Goal: Communication & Community: Answer question/provide support

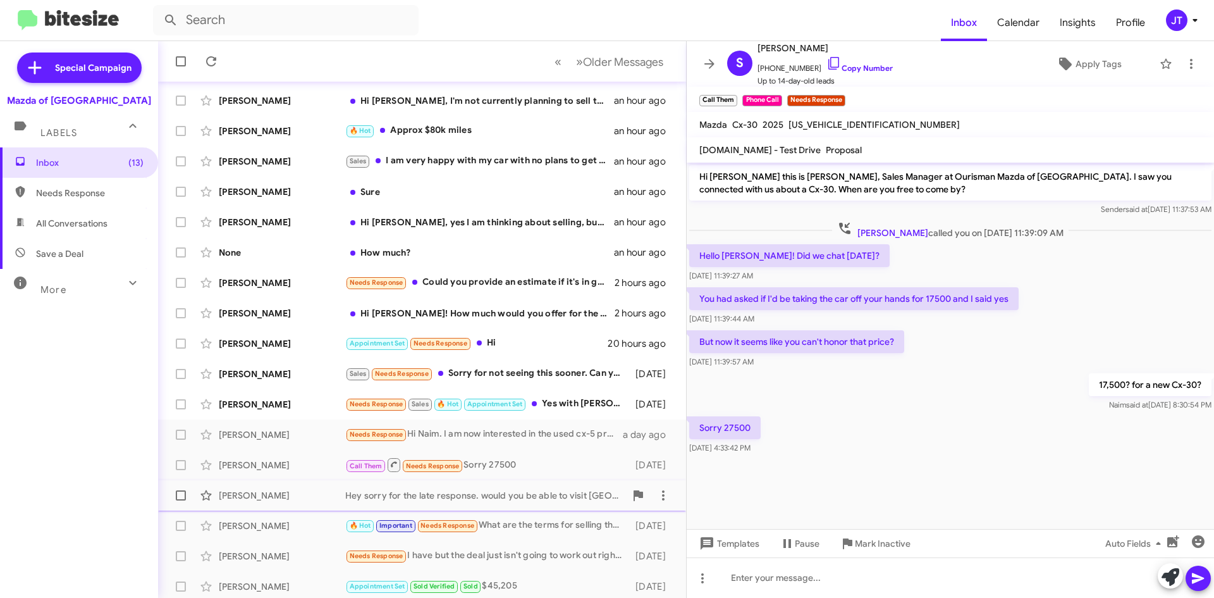
scroll to position [126, 0]
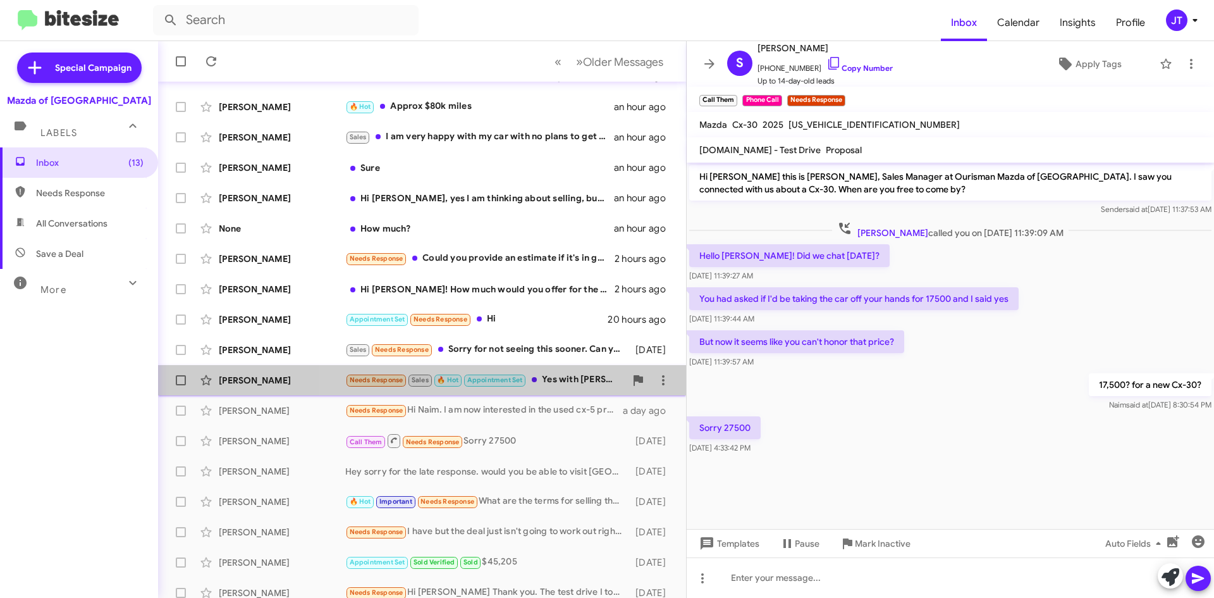
click at [572, 379] on div "Needs Response Sales 🔥 Hot Appointment Set Yes with [PERSON_NAME]" at bounding box center [485, 379] width 280 height 15
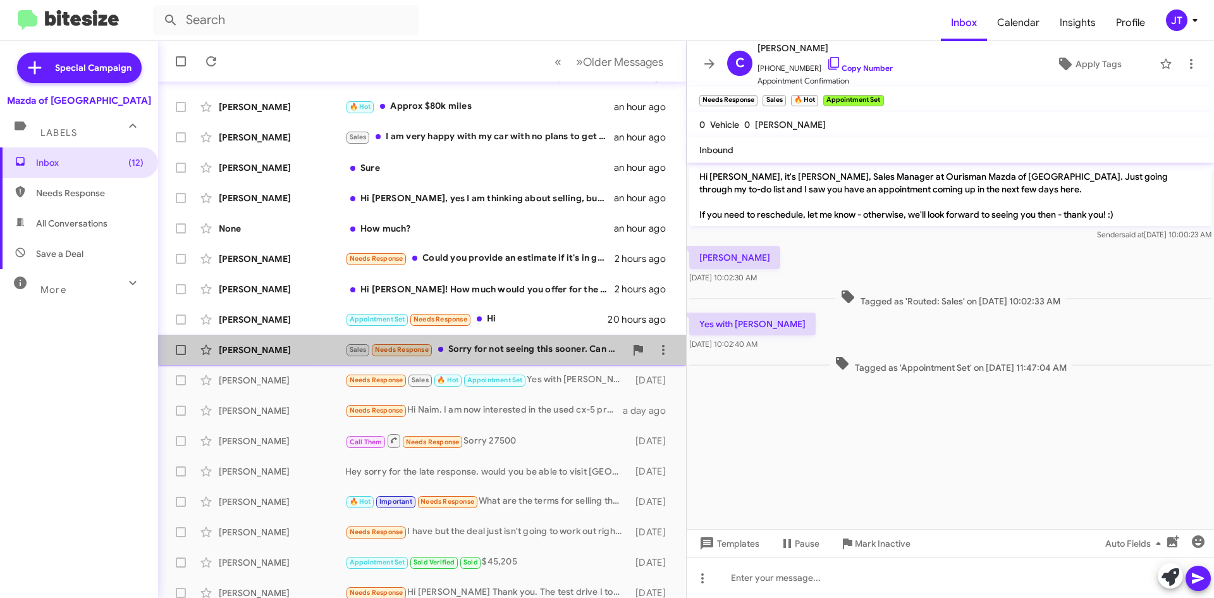
click at [557, 351] on div "Sales Needs Response Sorry for not seeing this sooner. Can you send me pricing …" at bounding box center [485, 349] width 280 height 15
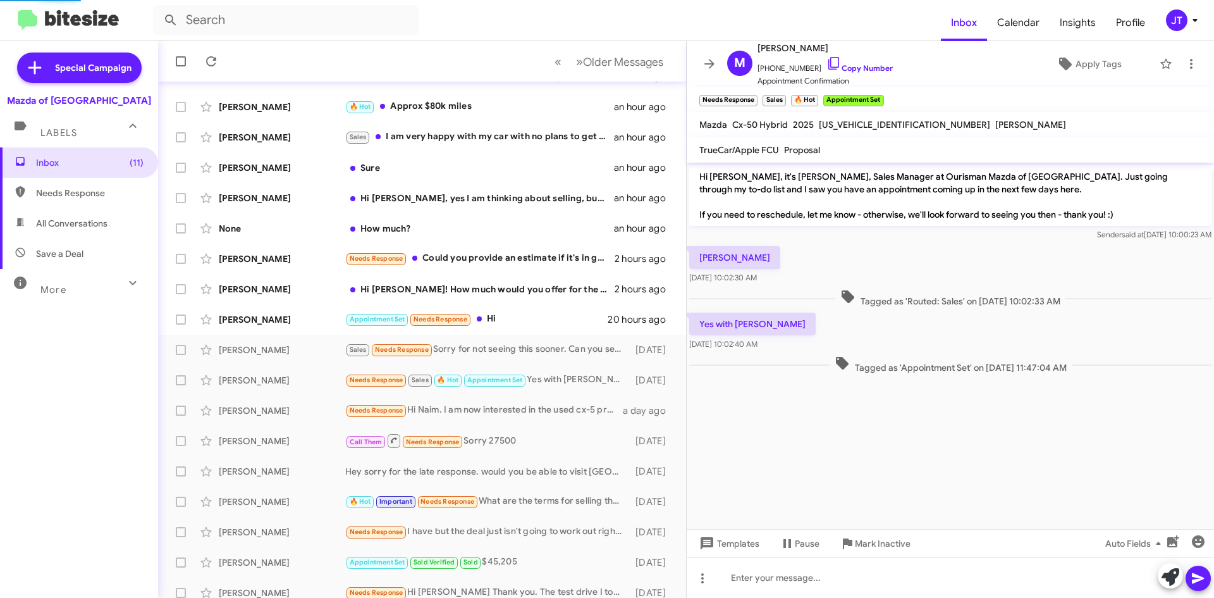
scroll to position [207, 0]
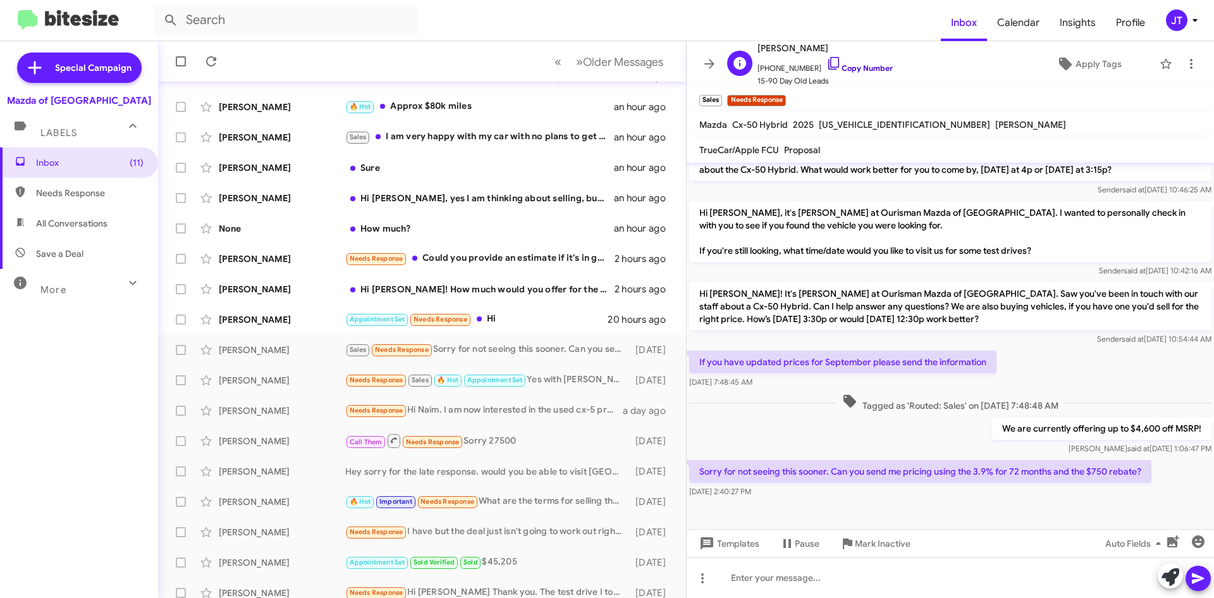
click at [839, 64] on link "Copy Number" at bounding box center [860, 67] width 66 height 9
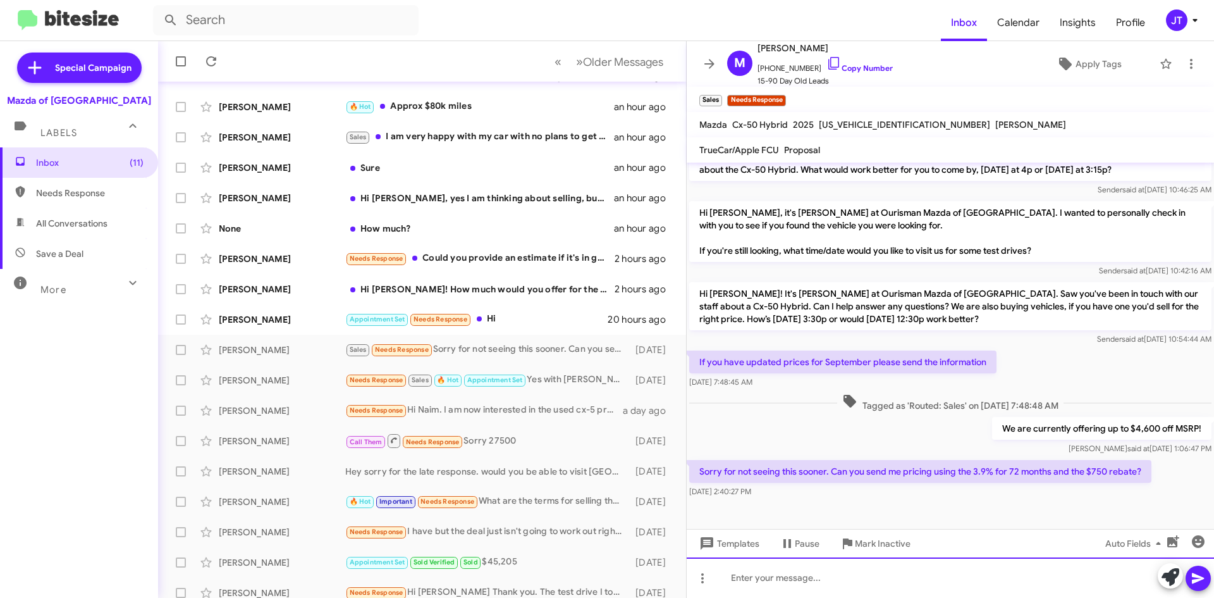
click at [778, 580] on div at bounding box center [950, 577] width 527 height 40
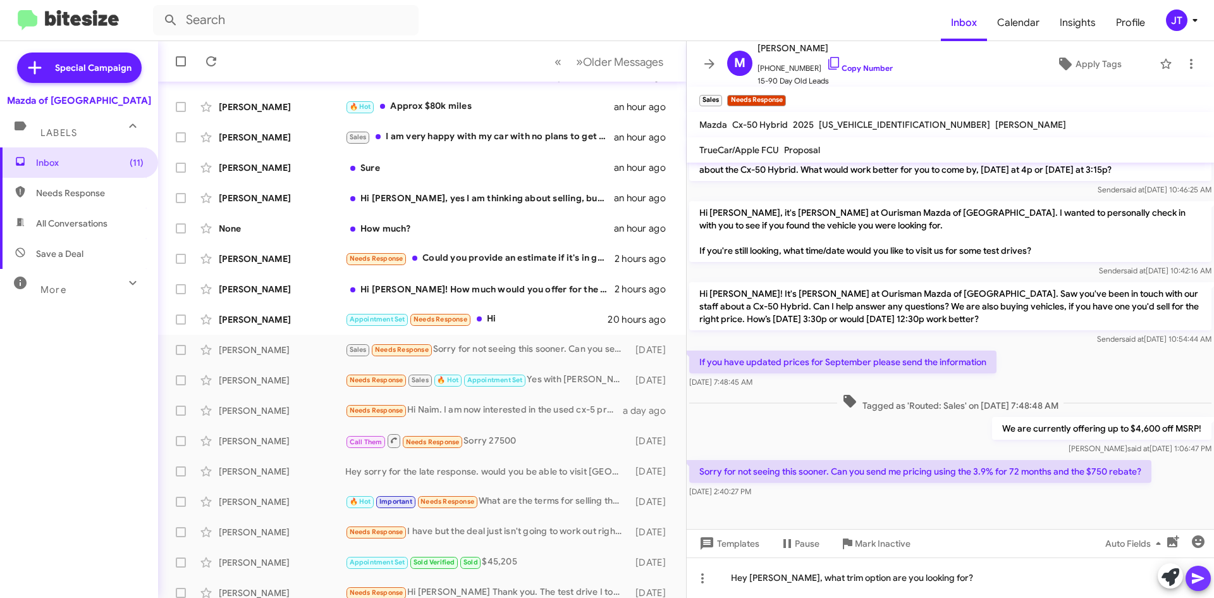
click at [1200, 580] on icon at bounding box center [1198, 578] width 12 height 11
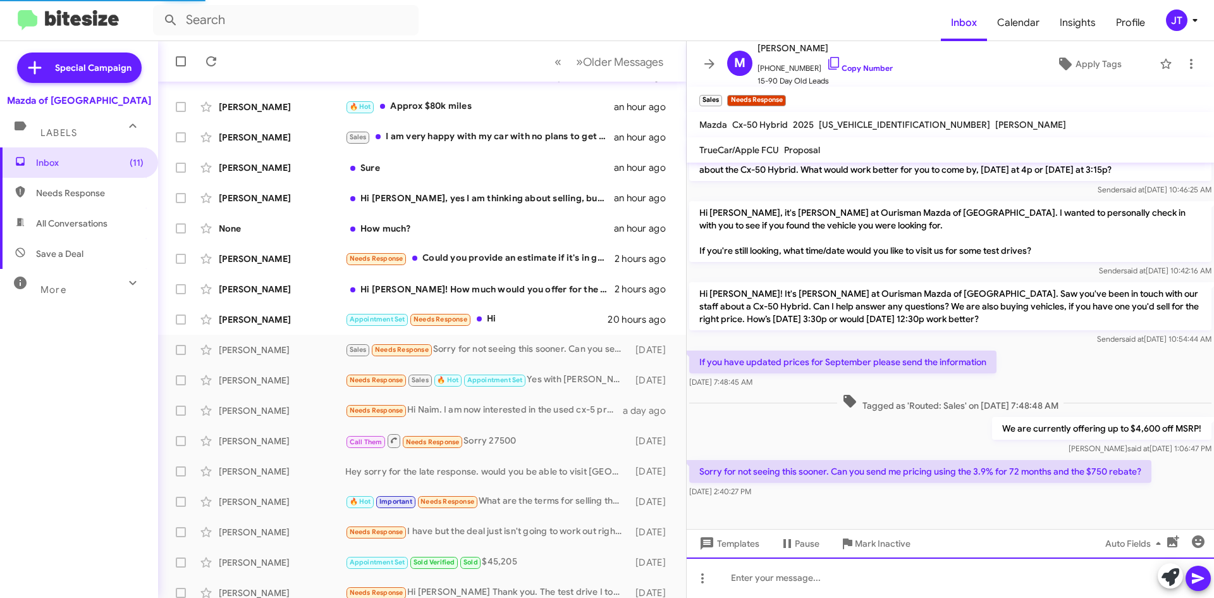
scroll to position [0, 0]
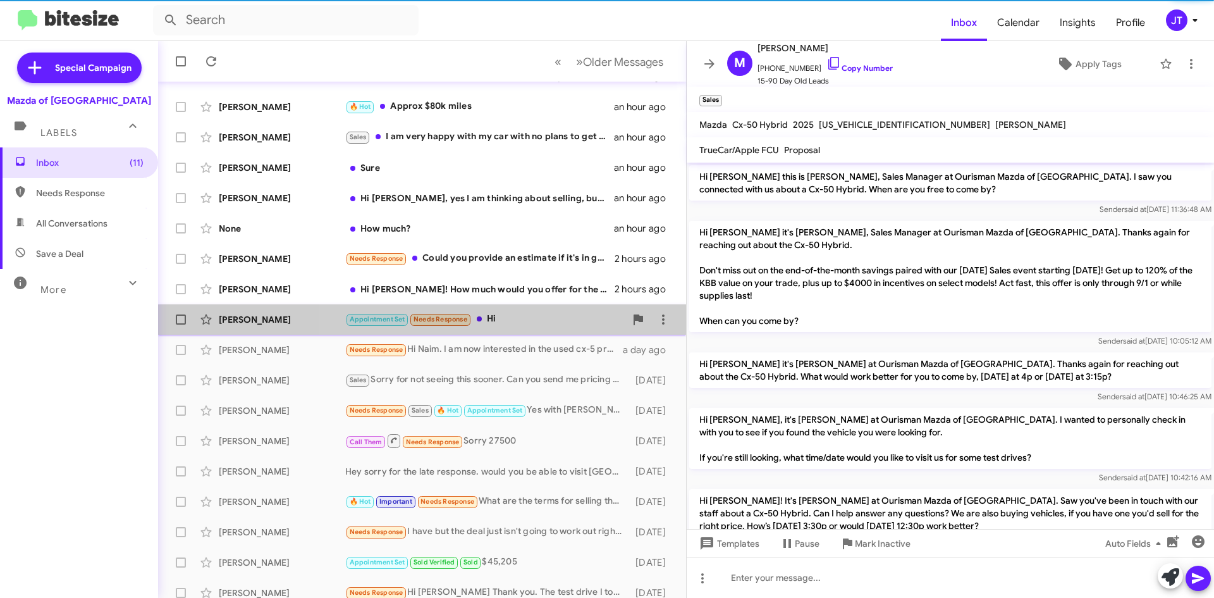
click at [534, 326] on div "Appointment Set Needs Response Hi" at bounding box center [485, 319] width 280 height 15
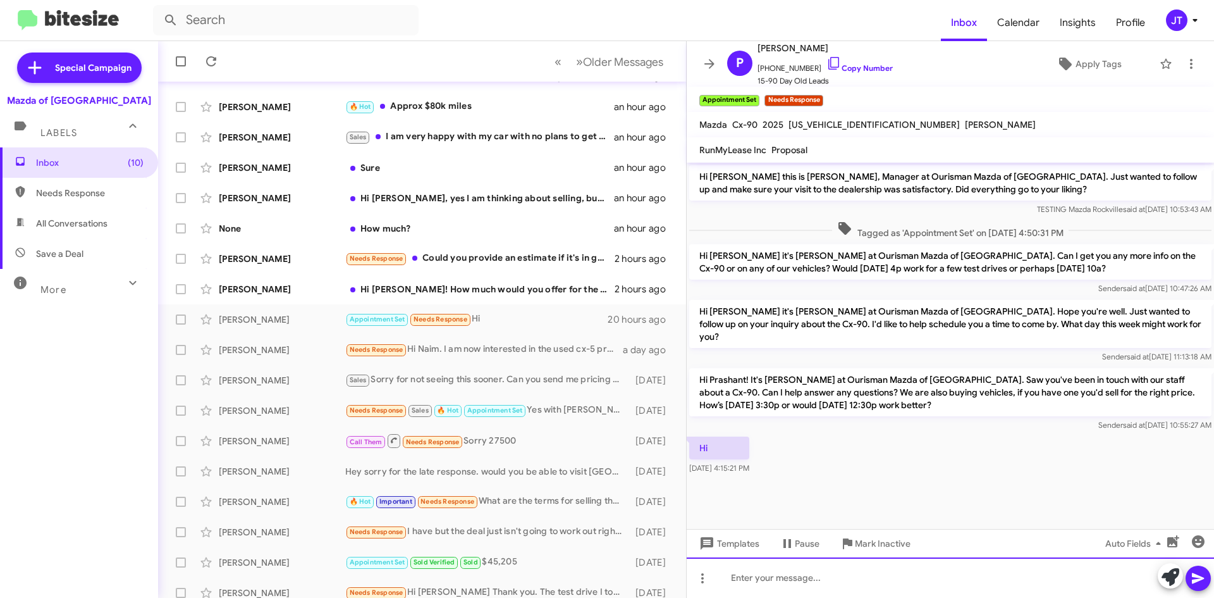
click at [750, 570] on div at bounding box center [950, 577] width 527 height 40
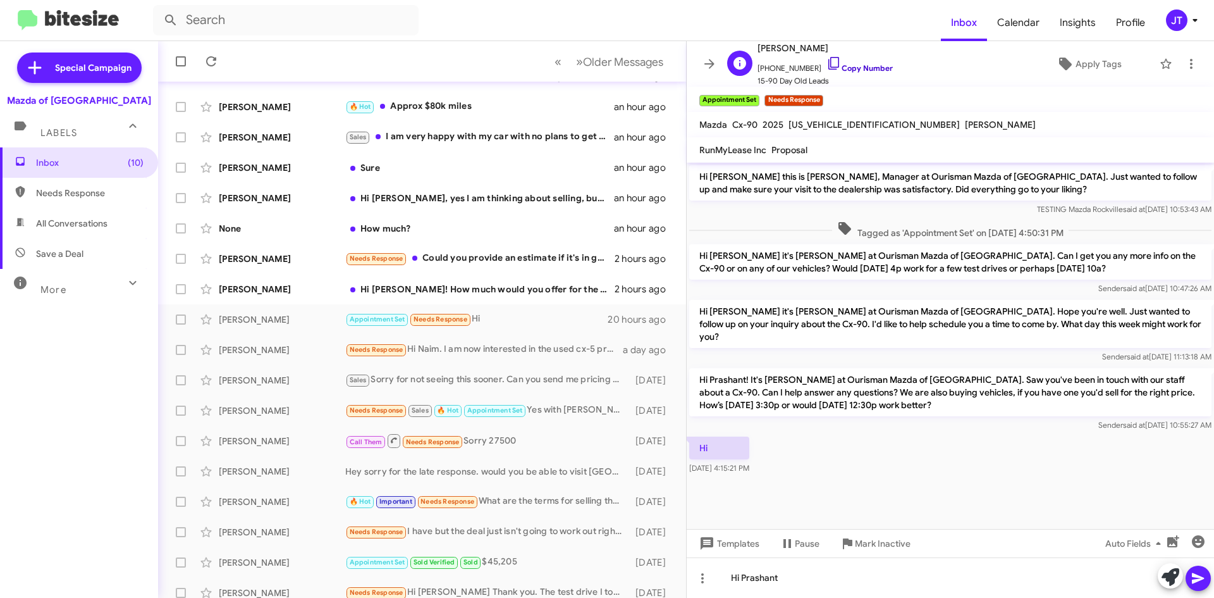
click at [865, 71] on link "Copy Number" at bounding box center [860, 67] width 66 height 9
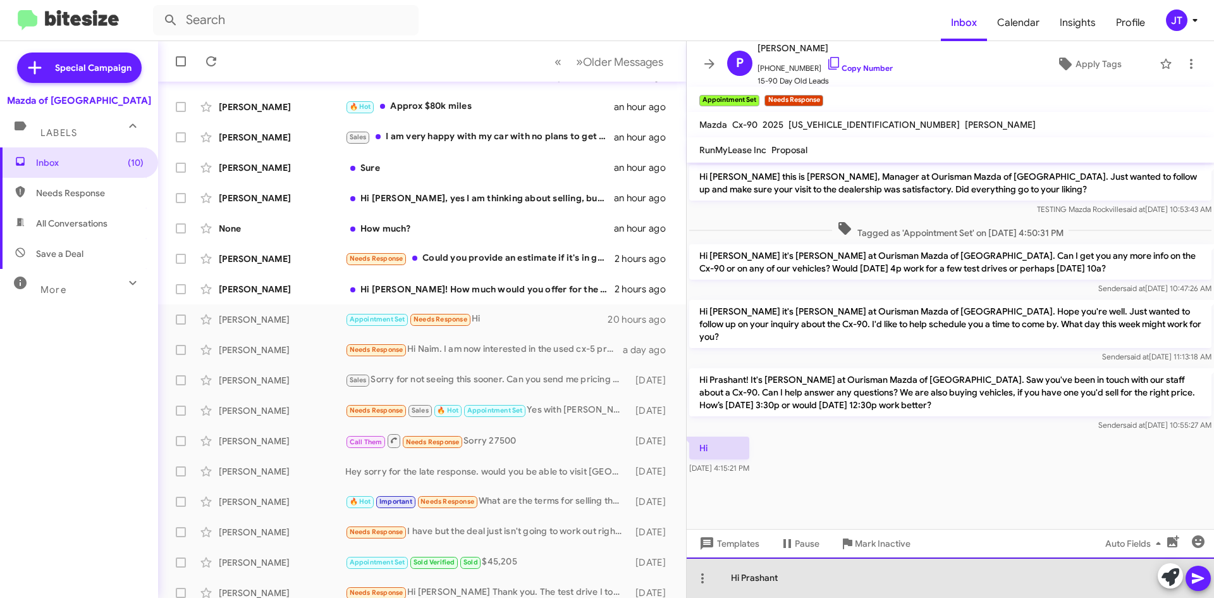
click at [816, 579] on div "Hi Prashant" at bounding box center [950, 577] width 527 height 40
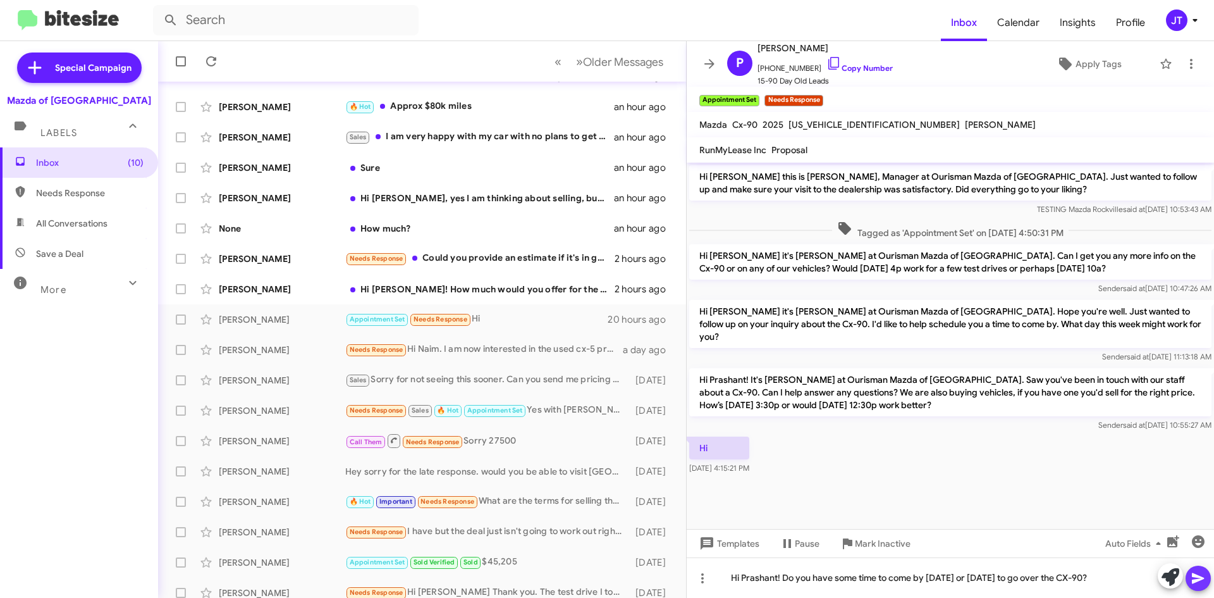
click at [1202, 586] on span at bounding box center [1198, 577] width 15 height 25
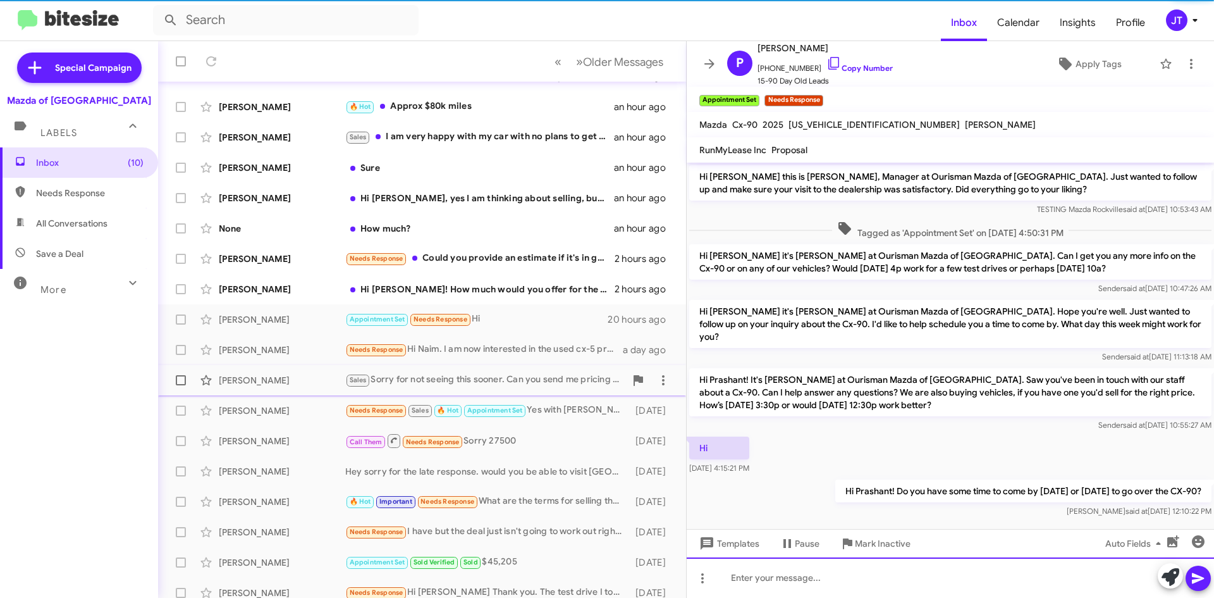
scroll to position [1, 0]
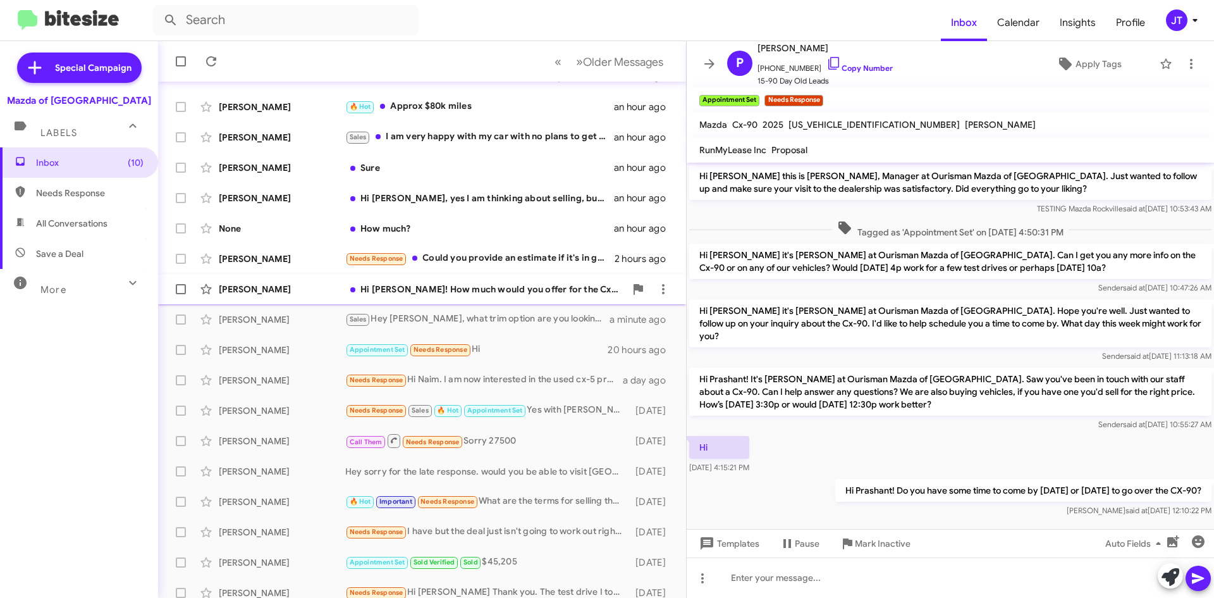
click at [514, 293] on div "Hi [PERSON_NAME]! How much would you offer for the Cx-5? Unfortunately, my t sc…" at bounding box center [485, 289] width 280 height 13
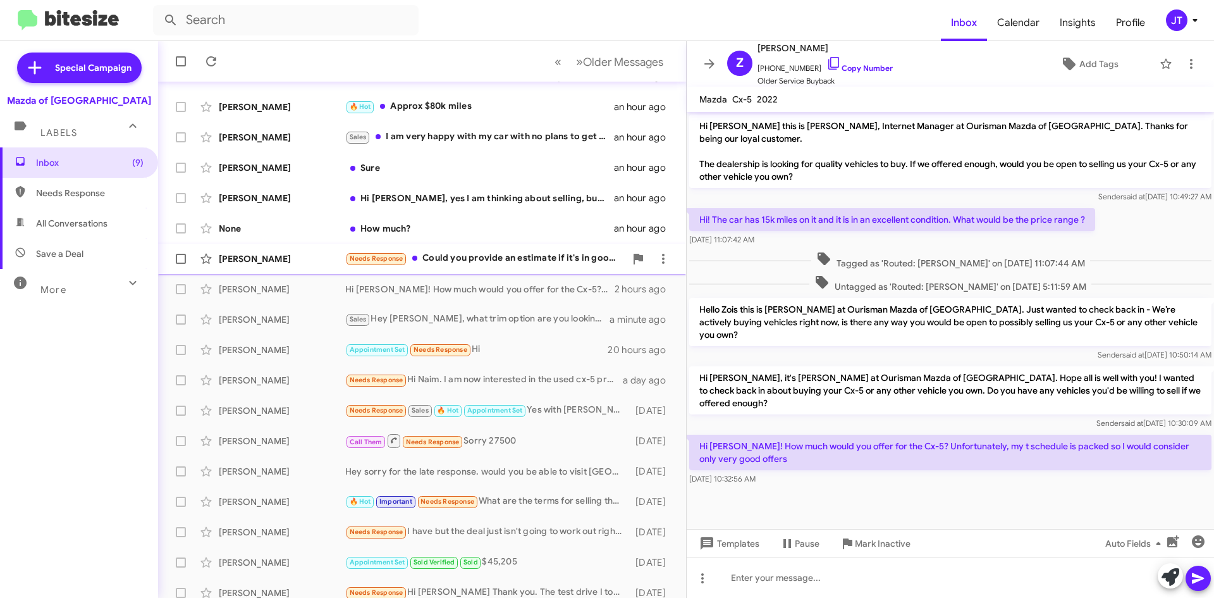
click at [519, 262] on div "Needs Response Could you provide an estimate if it's in good condition, less th…" at bounding box center [485, 258] width 280 height 15
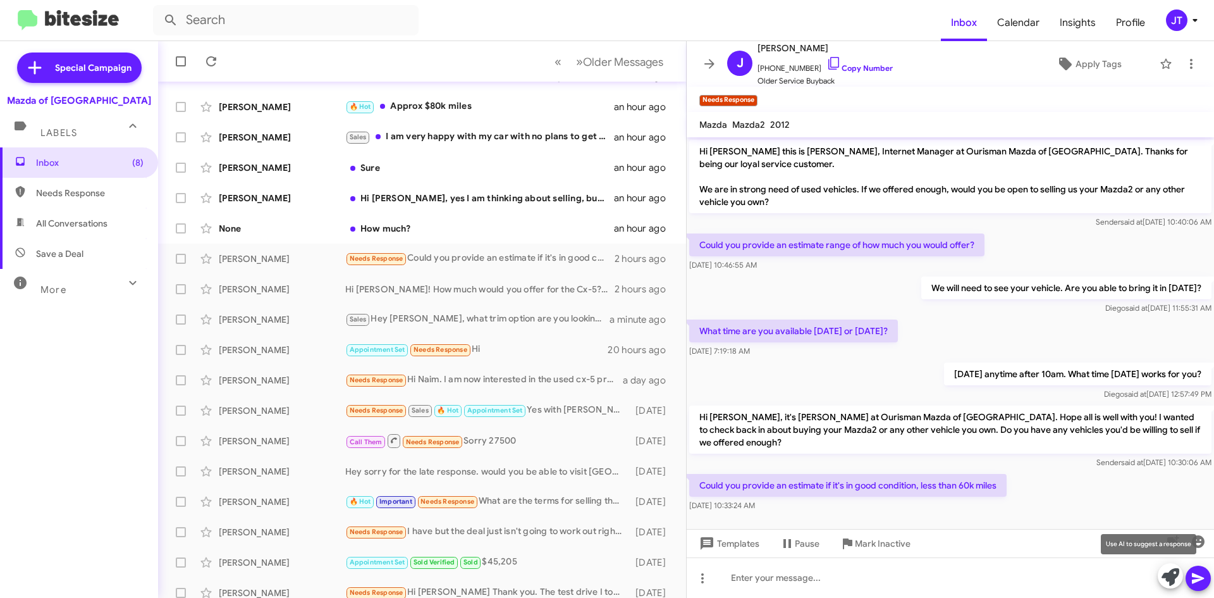
click at [1171, 580] on icon at bounding box center [1171, 577] width 18 height 18
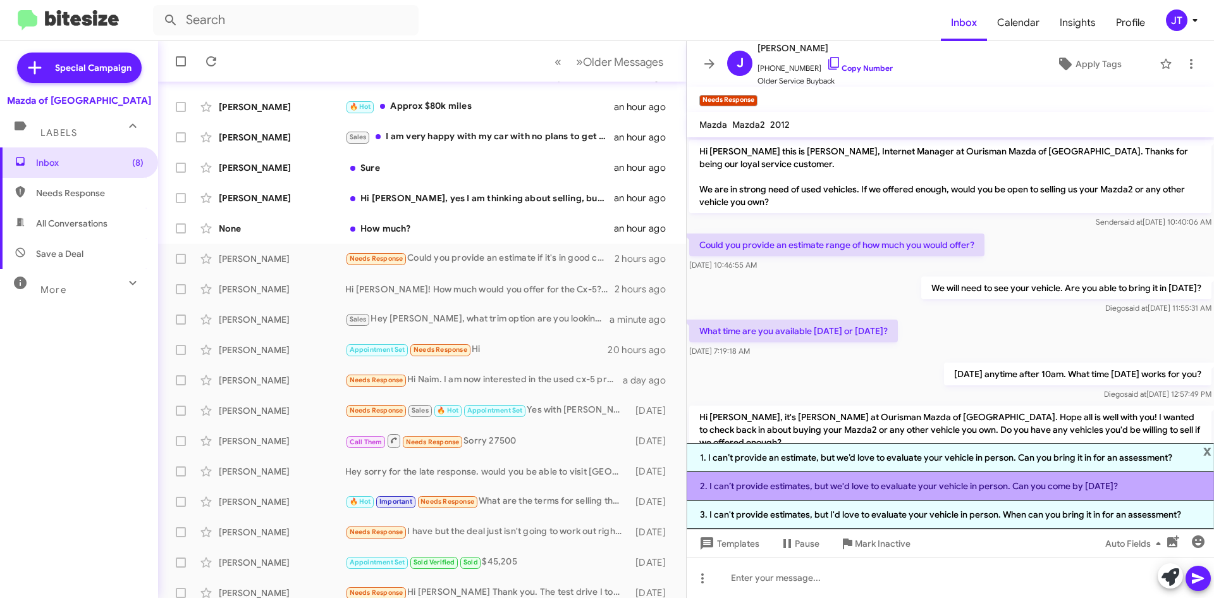
click at [877, 485] on li "2. I can’t provide estimates, but we'd love to evaluate your vehicle in person.…" at bounding box center [950, 486] width 527 height 28
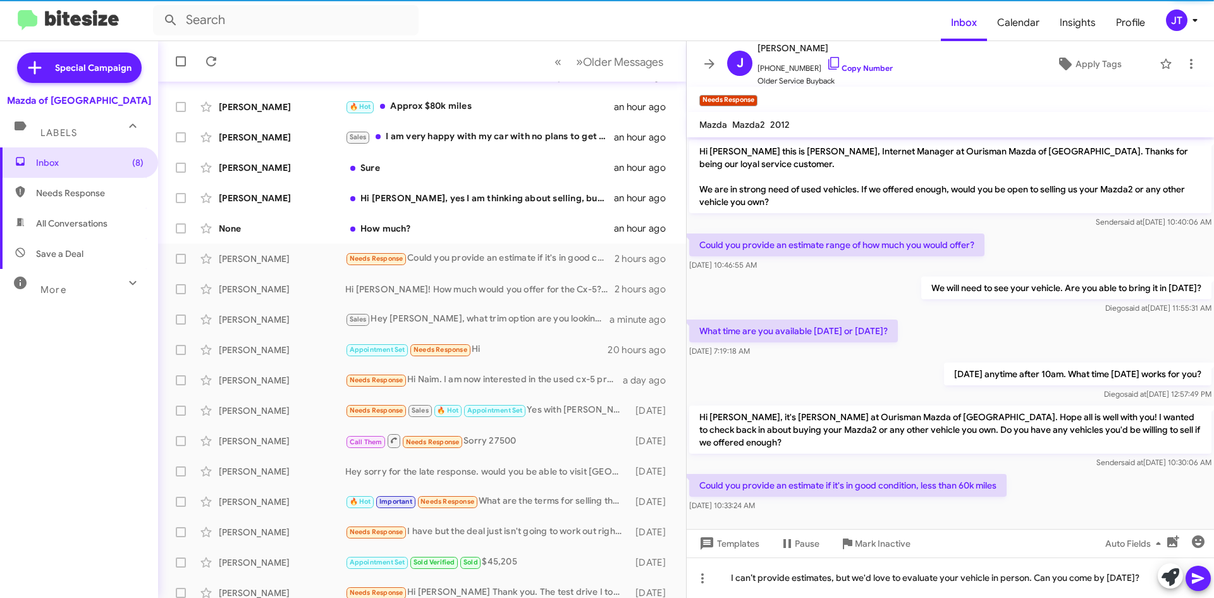
click at [1196, 576] on icon at bounding box center [1198, 578] width 12 height 11
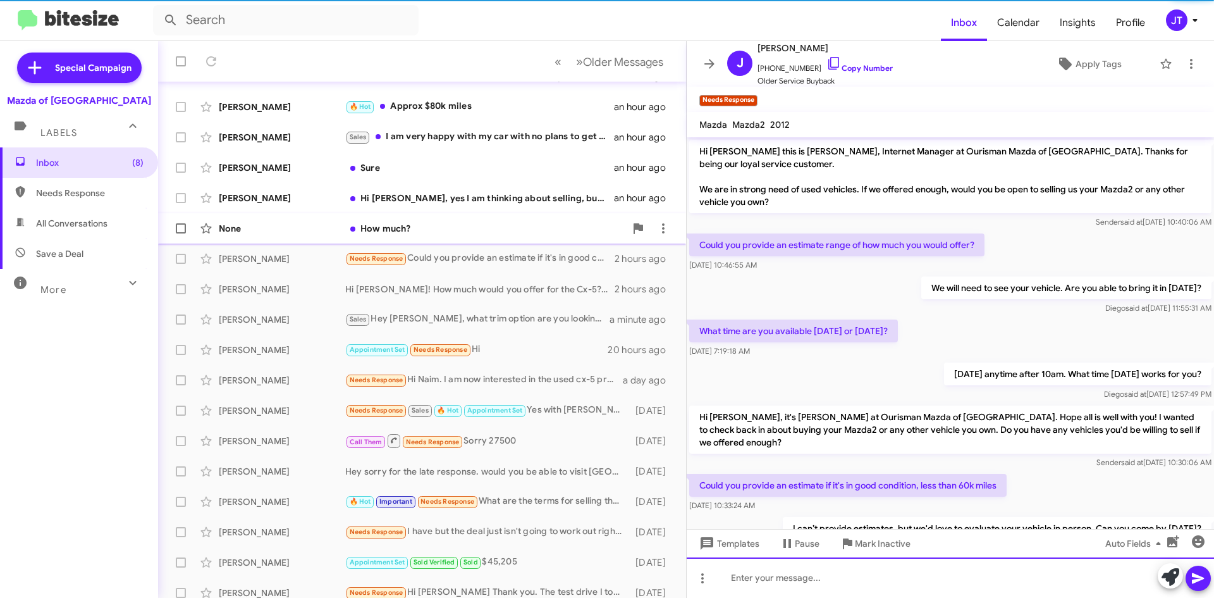
scroll to position [28, 0]
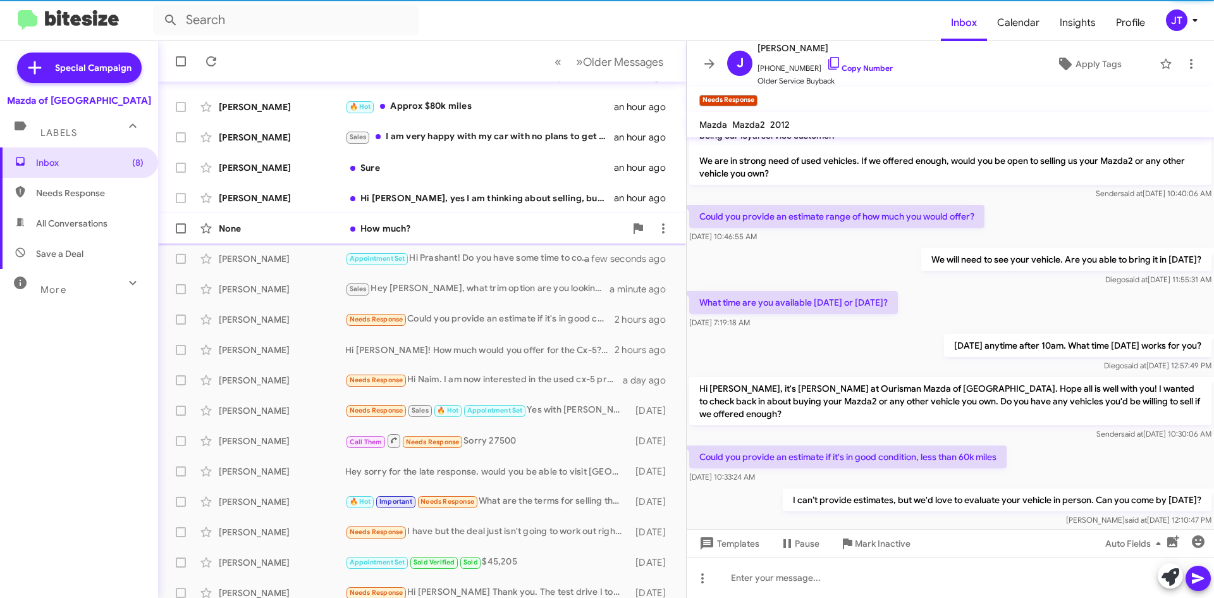
click at [484, 231] on div "How much?" at bounding box center [485, 228] width 280 height 13
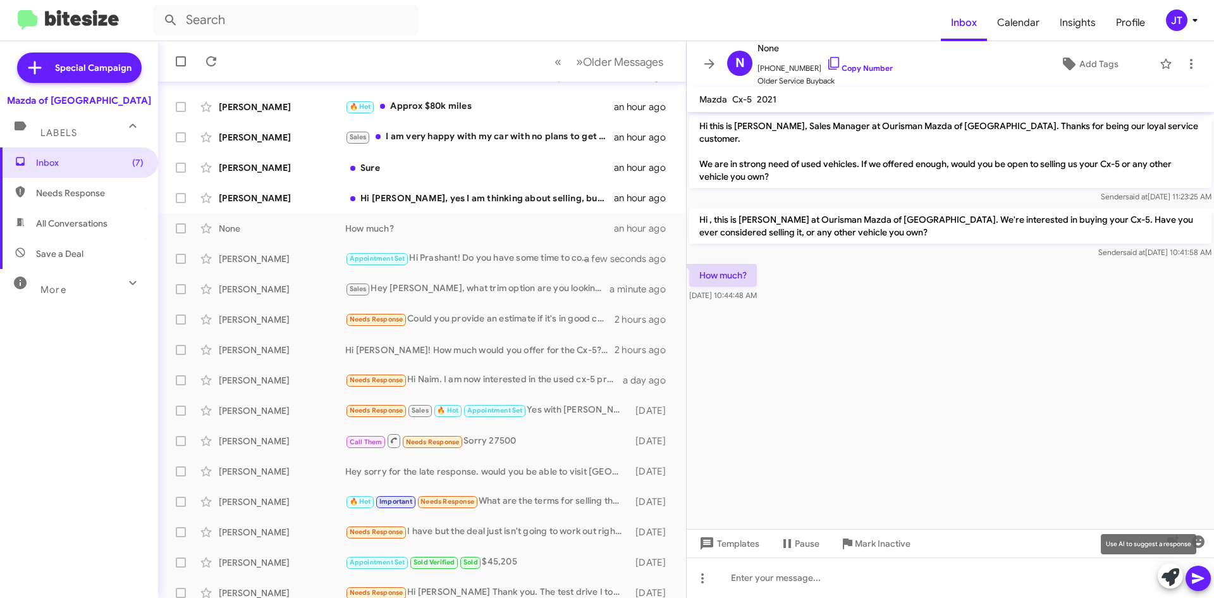
click at [1167, 579] on icon at bounding box center [1171, 577] width 18 height 18
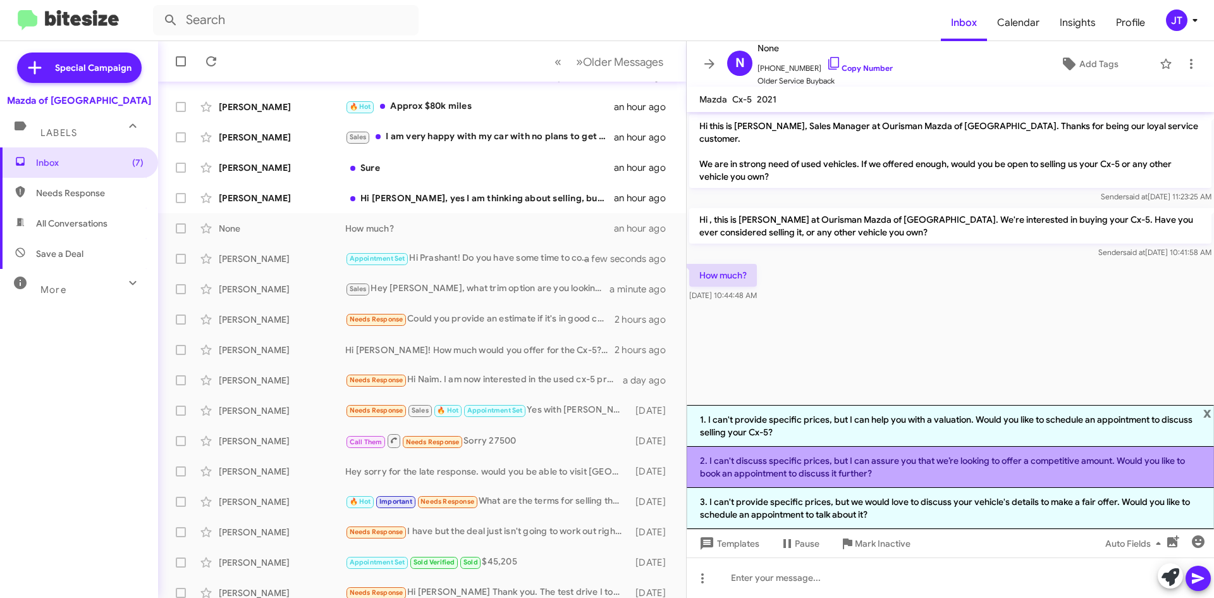
click at [906, 469] on li "2. I can't discuss specific prices, but I can assure you that we’re looking to …" at bounding box center [950, 466] width 527 height 41
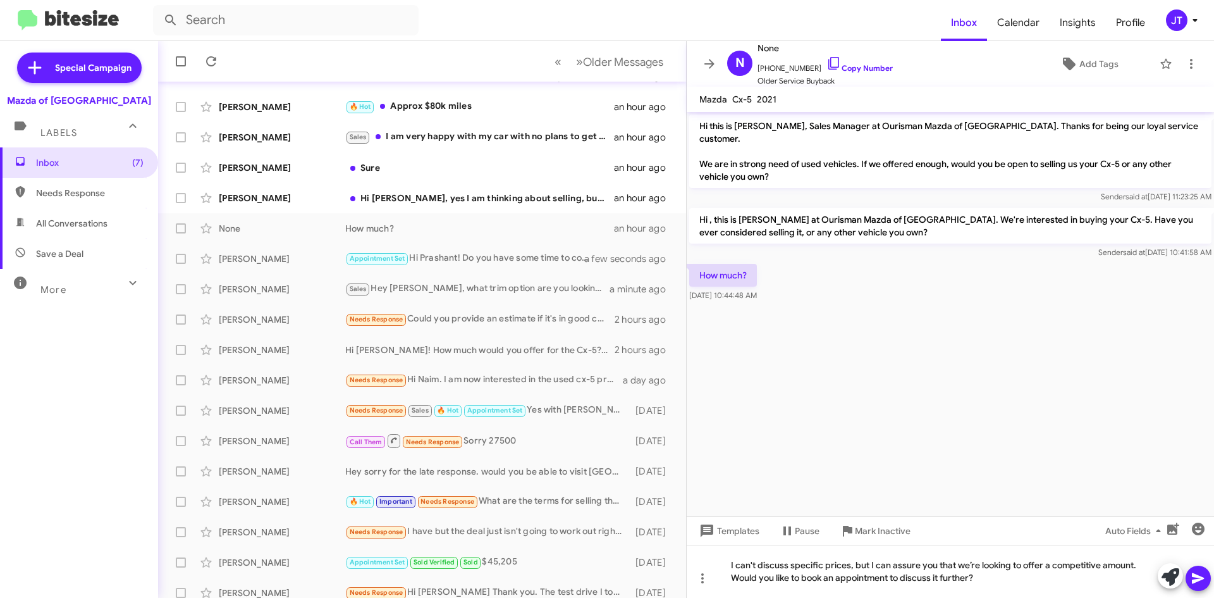
click at [1200, 571] on icon at bounding box center [1198, 577] width 15 height 15
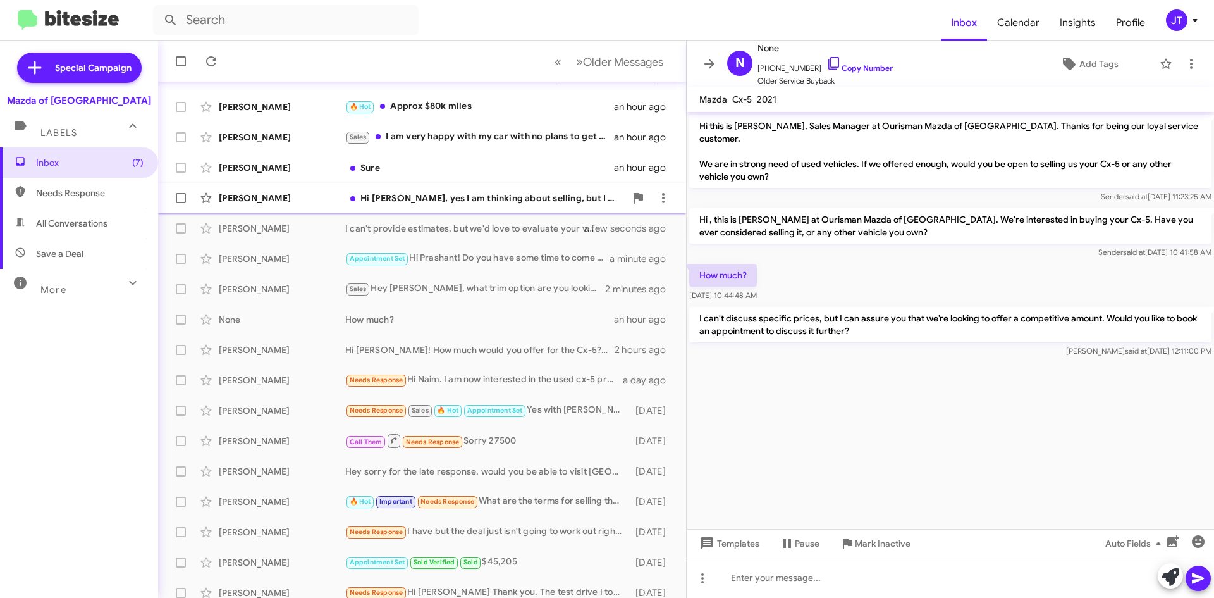
click at [460, 193] on div "Hi Naim, yes I am thinking about selling, but I am interested to learn more inf…" at bounding box center [485, 198] width 280 height 13
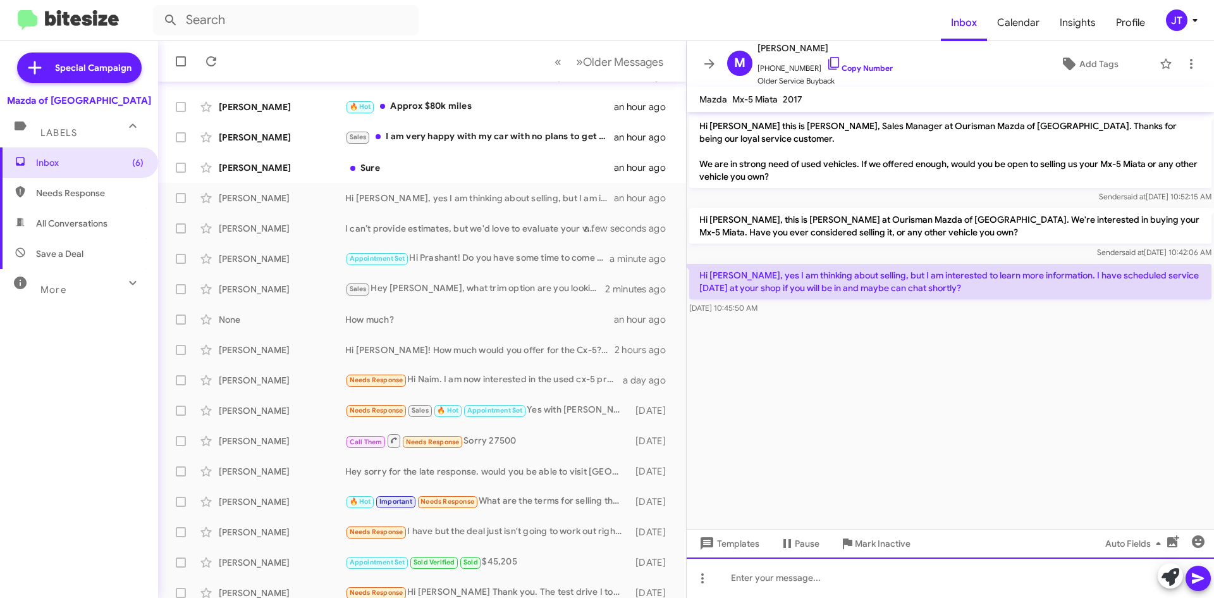
click at [780, 576] on div at bounding box center [950, 577] width 527 height 40
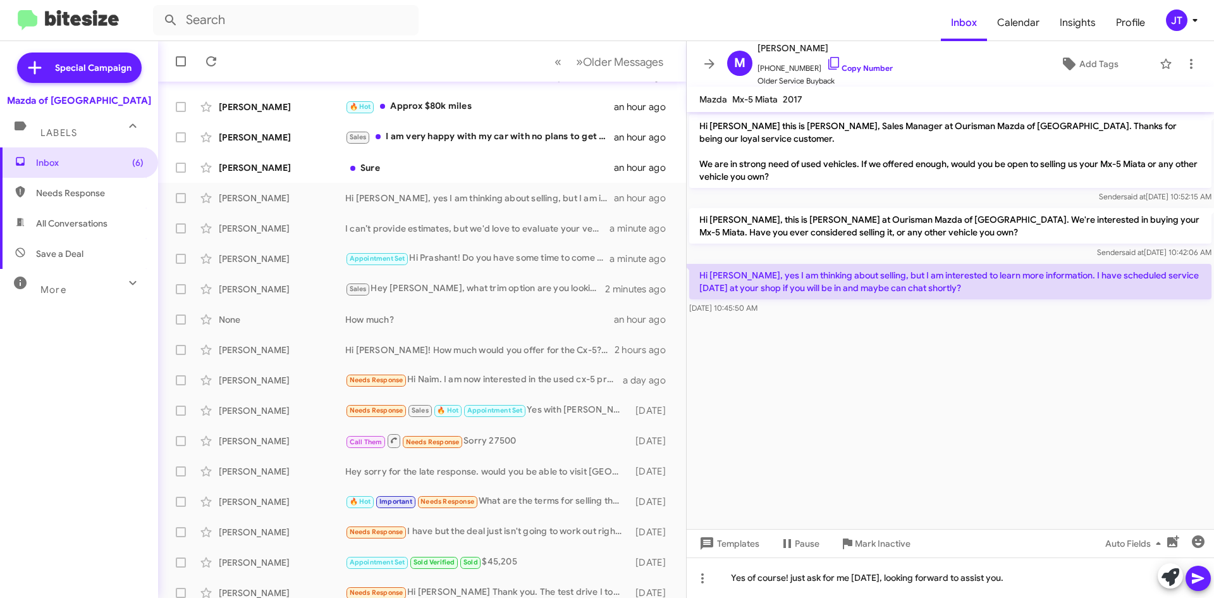
click at [1198, 571] on icon at bounding box center [1198, 577] width 15 height 15
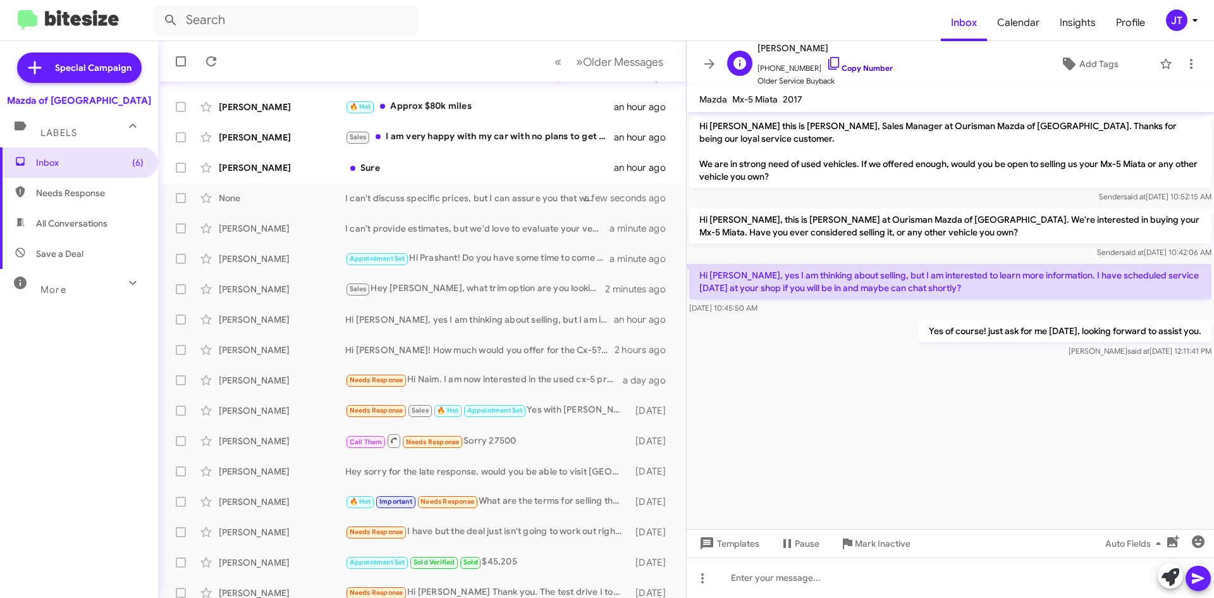
click at [863, 66] on link "Copy Number" at bounding box center [860, 67] width 66 height 9
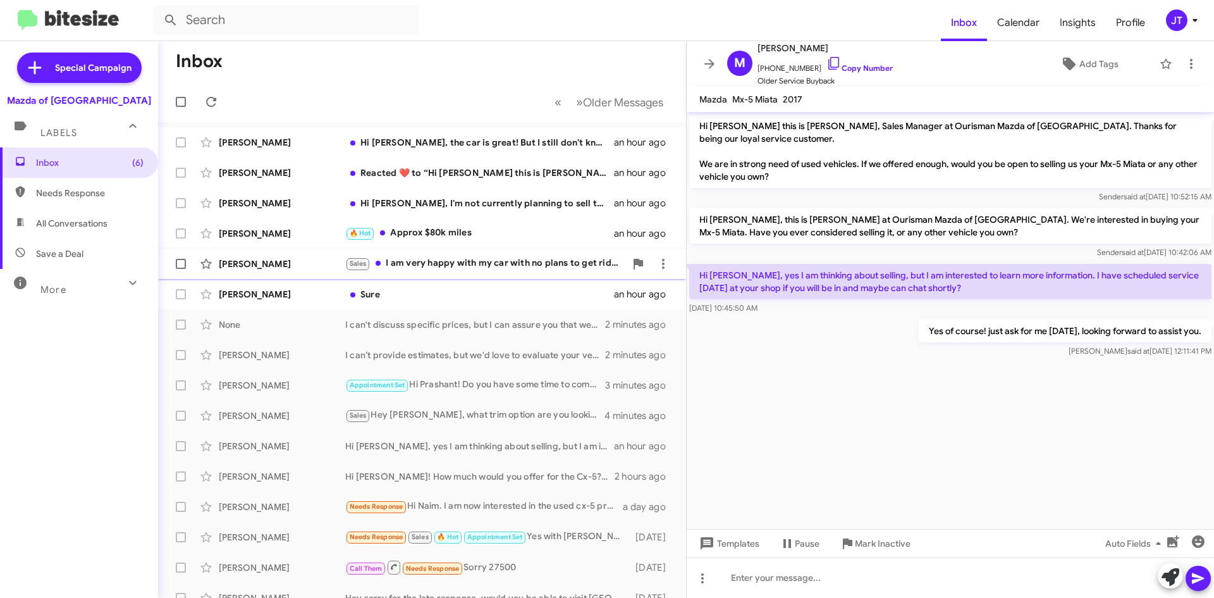
click at [486, 257] on div "Sales I am very happy with my car with no plans to get rid of it, but thank you." at bounding box center [485, 263] width 280 height 15
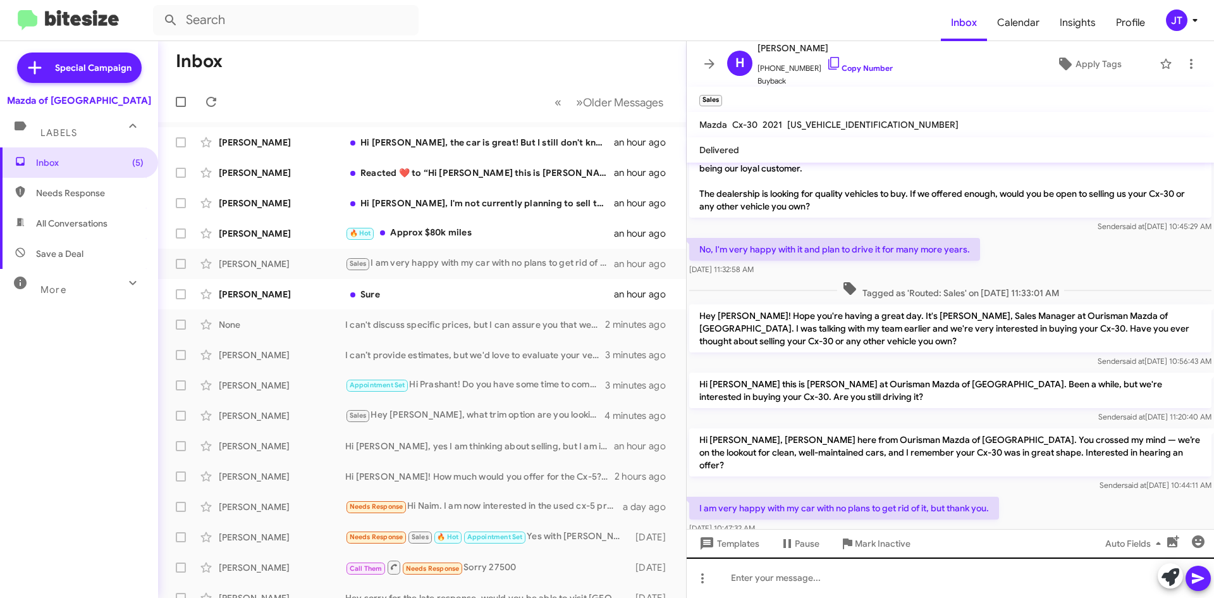
scroll to position [26, 0]
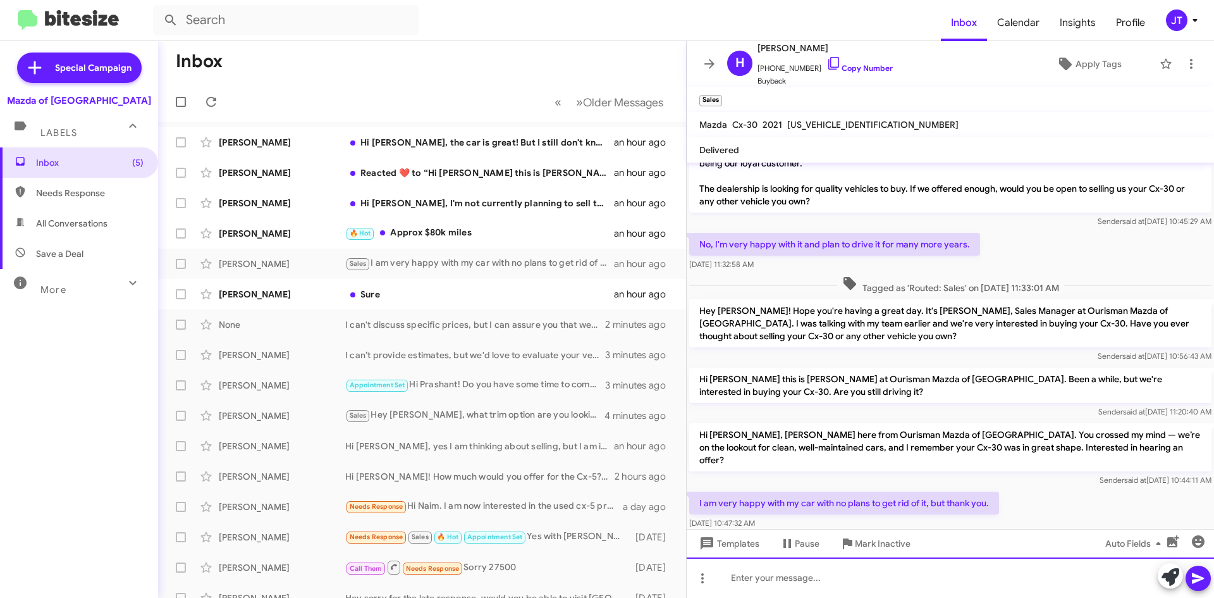
click at [750, 574] on div at bounding box center [950, 577] width 527 height 40
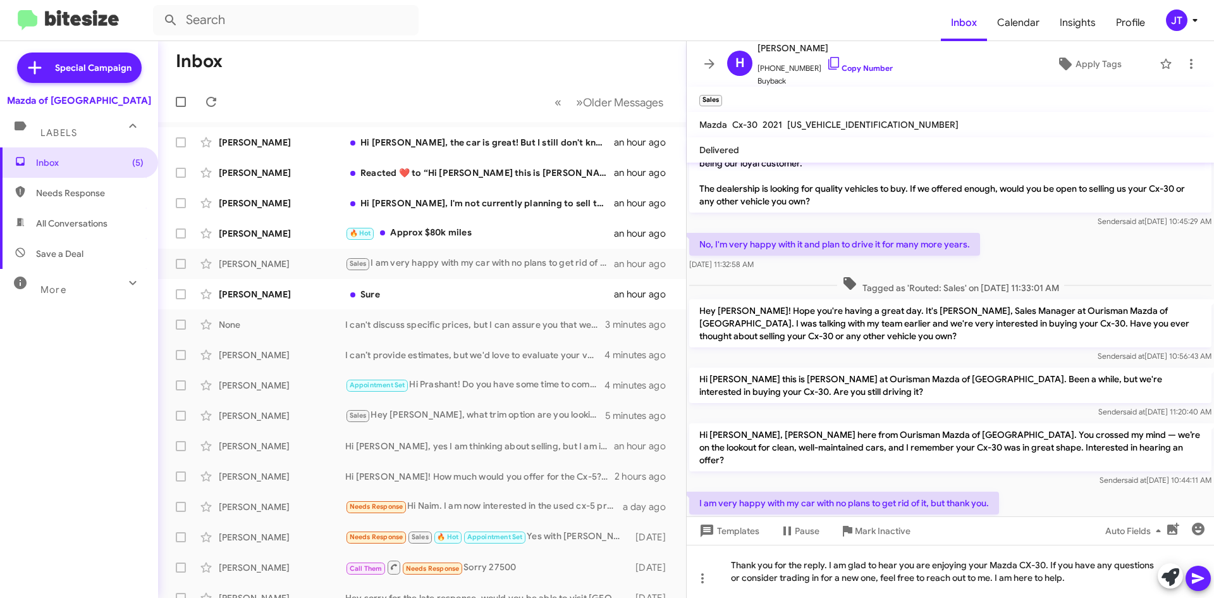
click at [1208, 576] on button at bounding box center [1198, 577] width 25 height 25
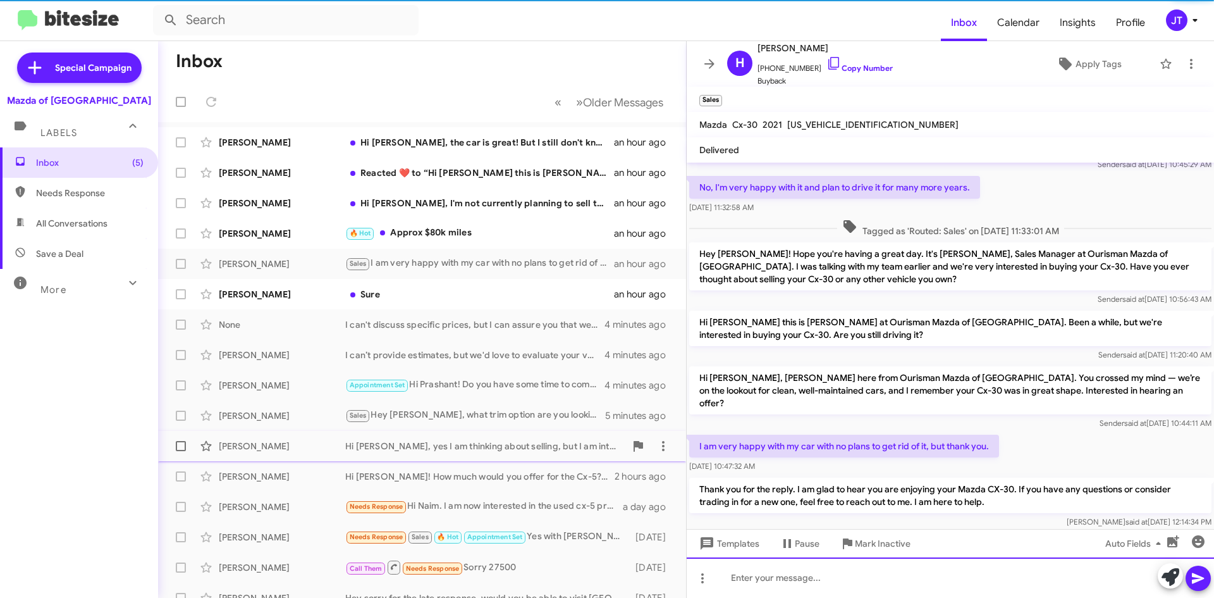
scroll to position [85, 0]
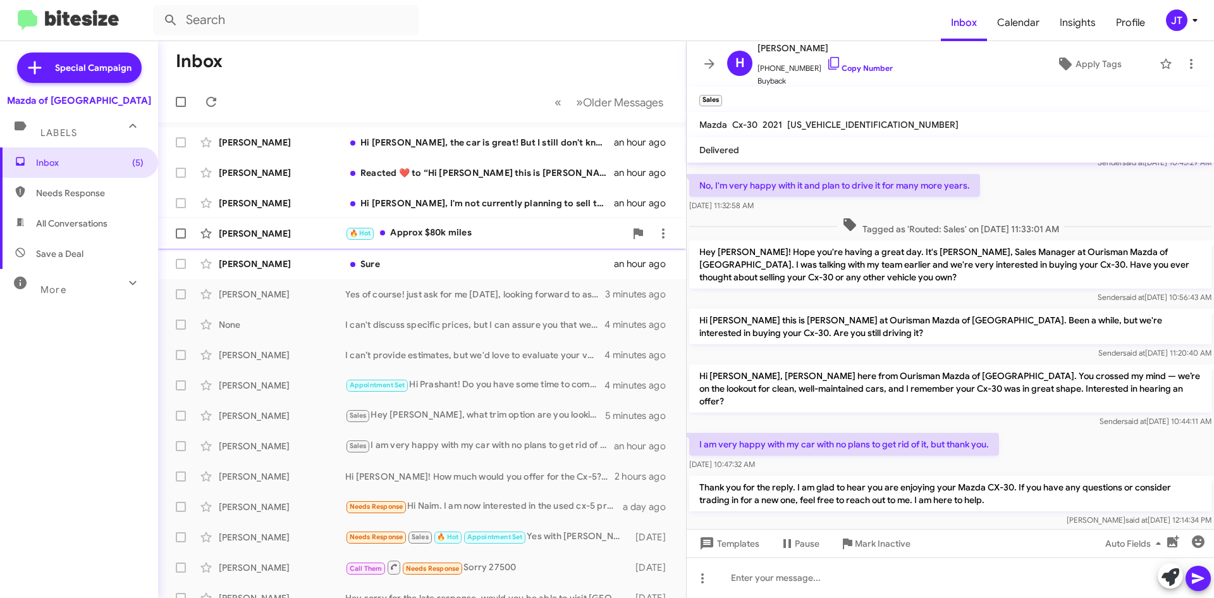
click at [440, 237] on div "🔥 Hot Approx $80k miles" at bounding box center [485, 233] width 280 height 15
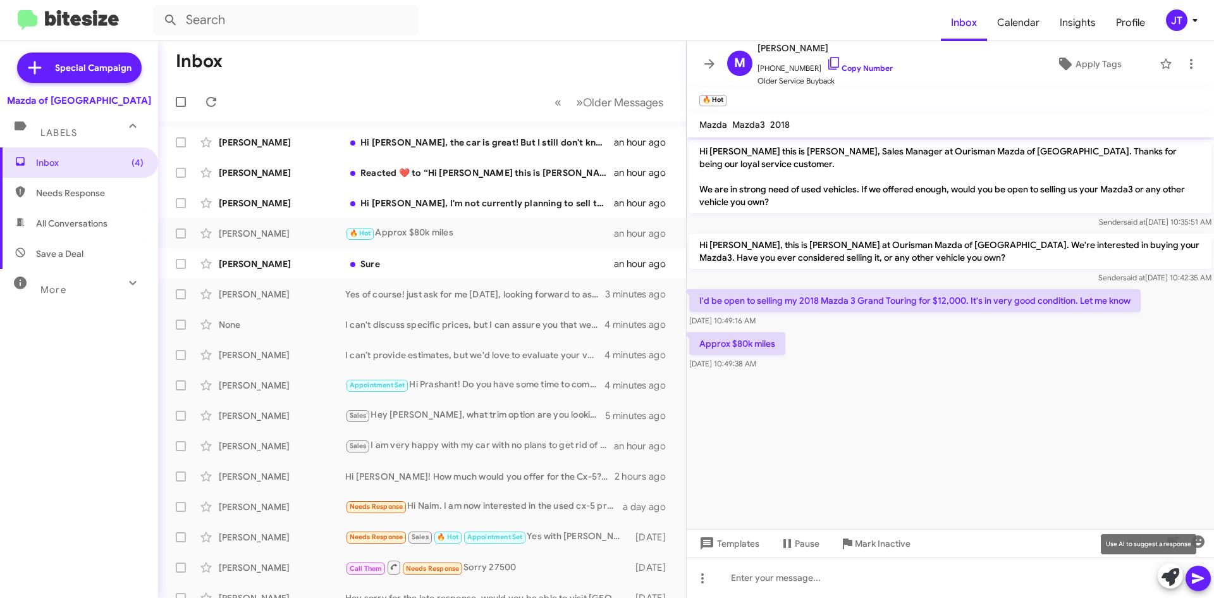
click at [1167, 572] on icon at bounding box center [1171, 577] width 18 height 18
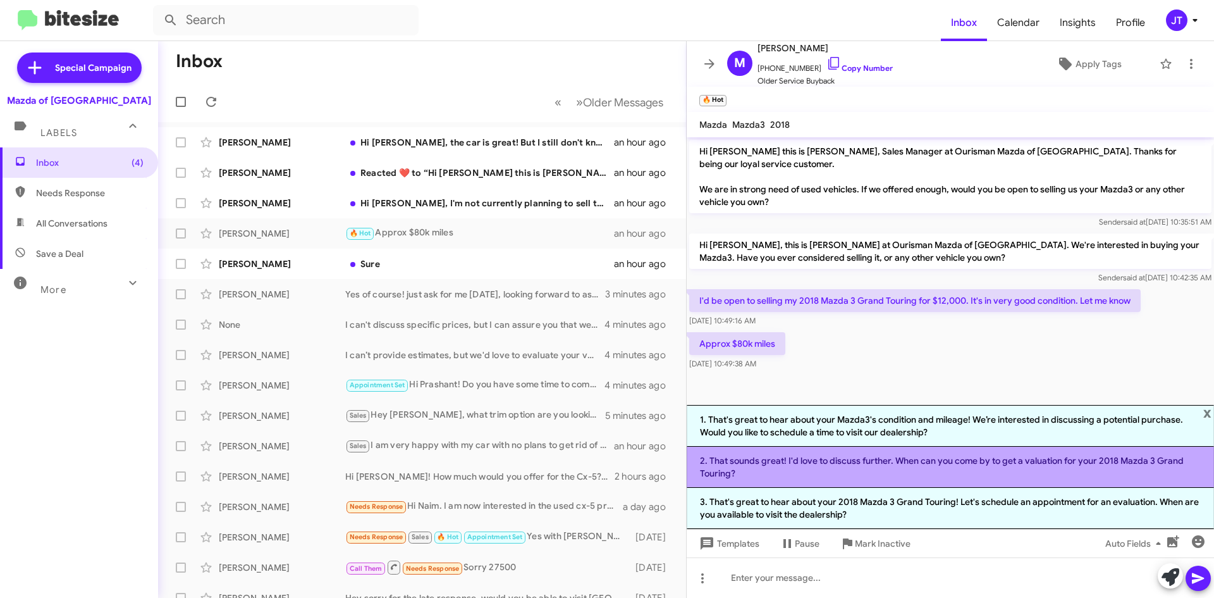
click at [870, 464] on li "2. That sounds great! I'd love to discuss further. When can you come by to get …" at bounding box center [950, 466] width 527 height 41
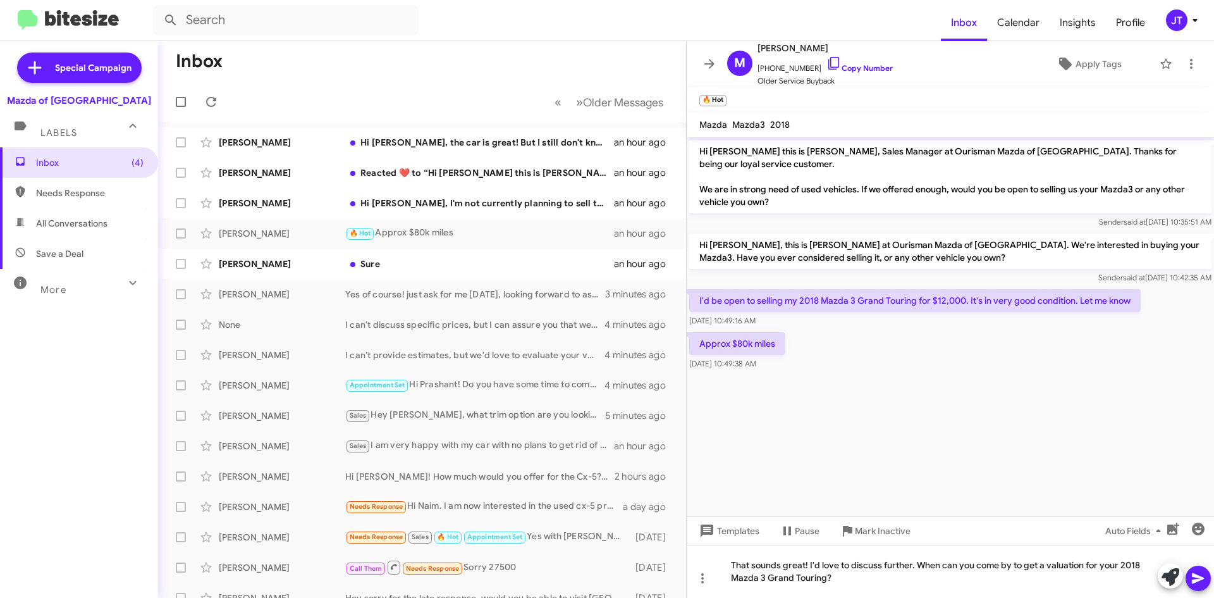
click at [1200, 576] on icon at bounding box center [1198, 578] width 12 height 11
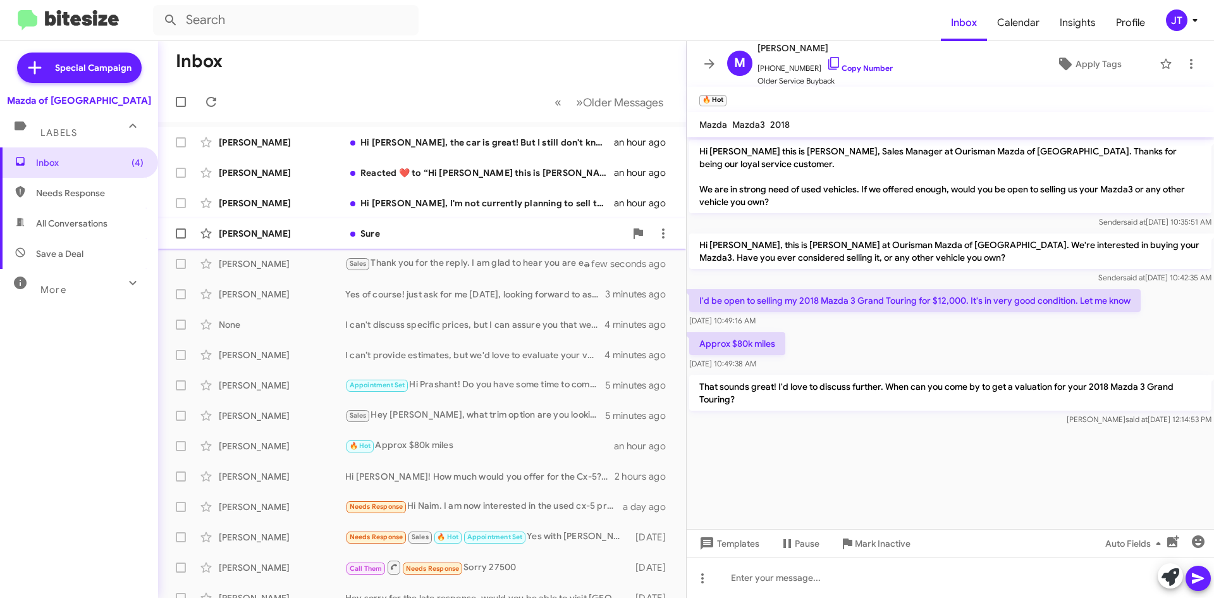
click at [473, 231] on div "Sure" at bounding box center [485, 233] width 280 height 13
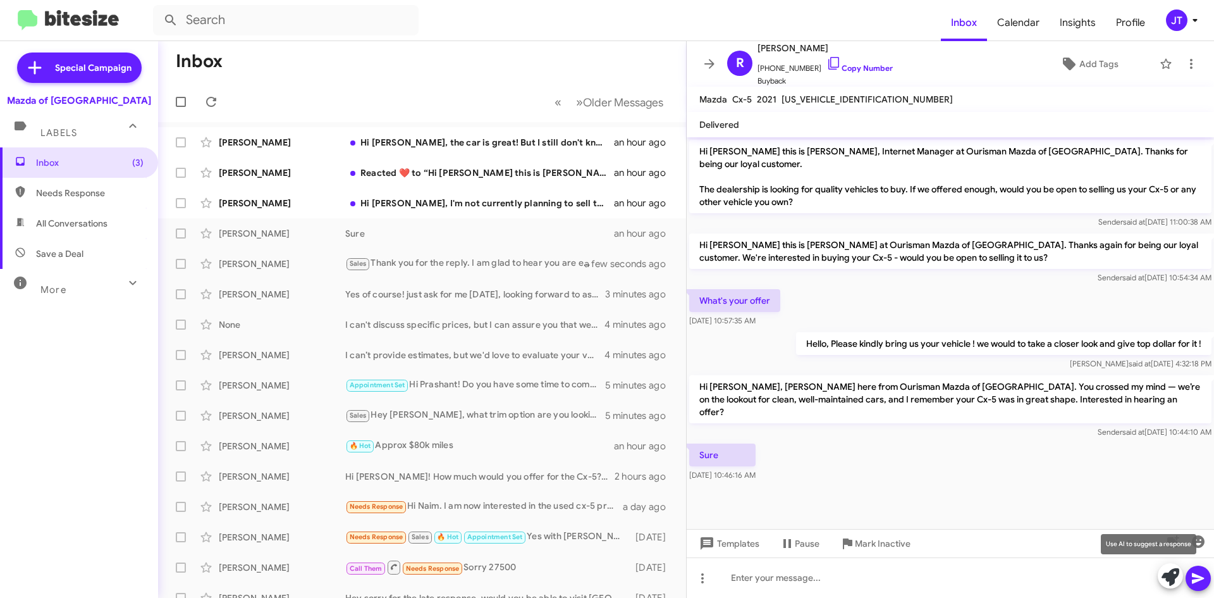
click at [1169, 579] on icon at bounding box center [1171, 577] width 18 height 18
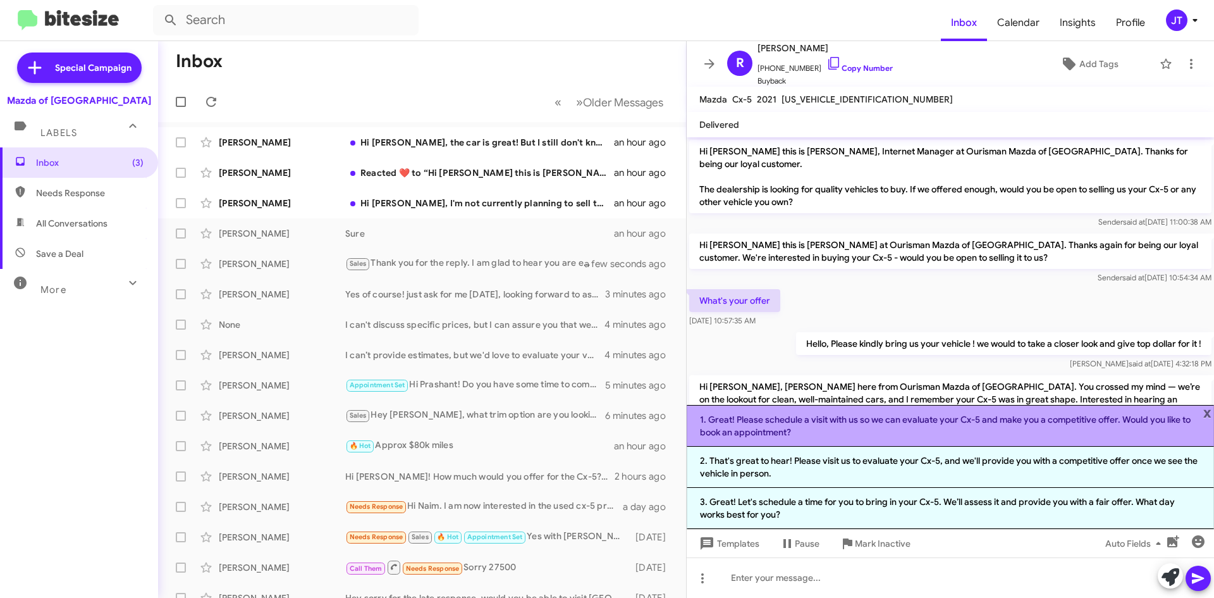
click at [879, 426] on li "1. Great! Please schedule a visit with us so we can evaluate your Cx-5 and make…" at bounding box center [950, 426] width 527 height 42
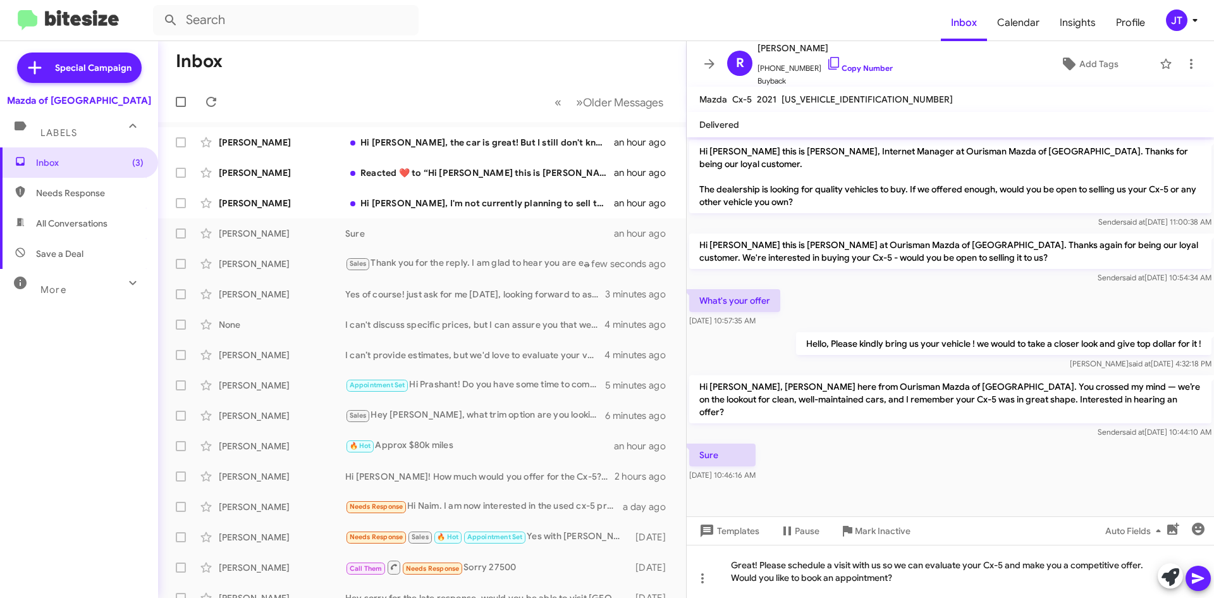
click at [1194, 571] on icon at bounding box center [1198, 577] width 15 height 15
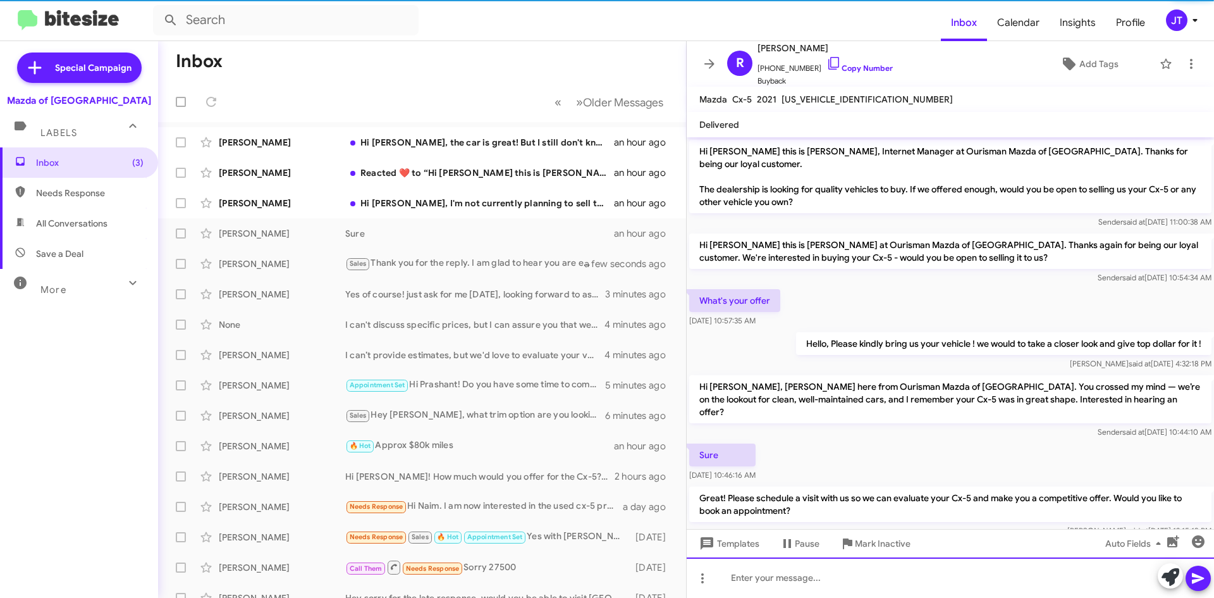
scroll to position [8, 0]
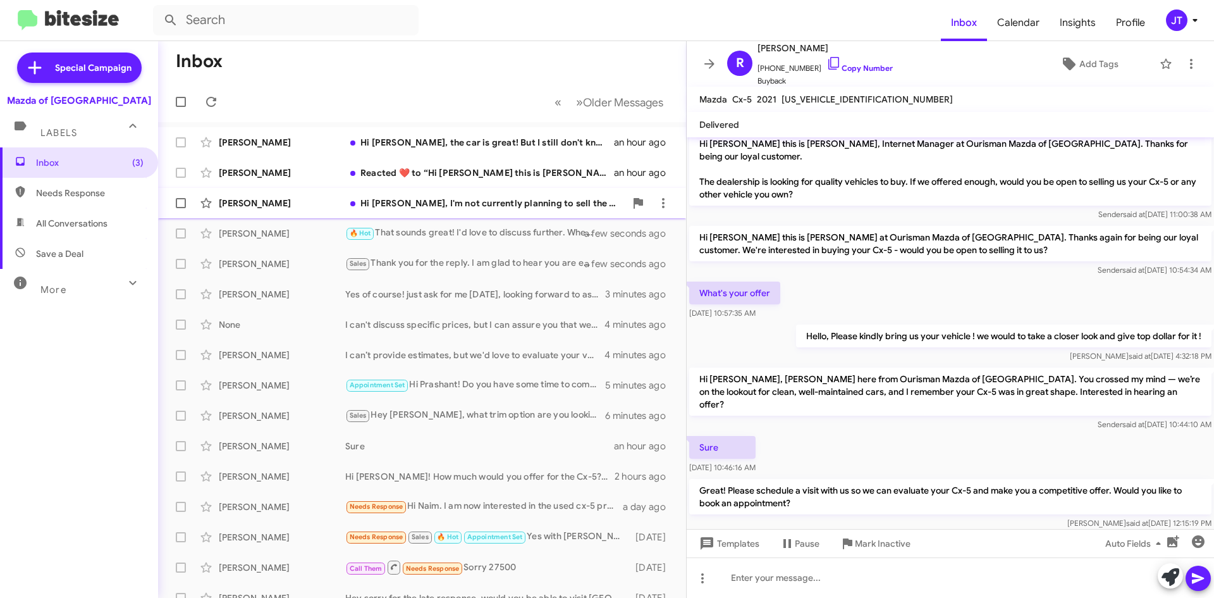
click at [539, 208] on div "Hi Naim, I'm not currently planning to sell the CX-5. Thank you." at bounding box center [485, 203] width 280 height 13
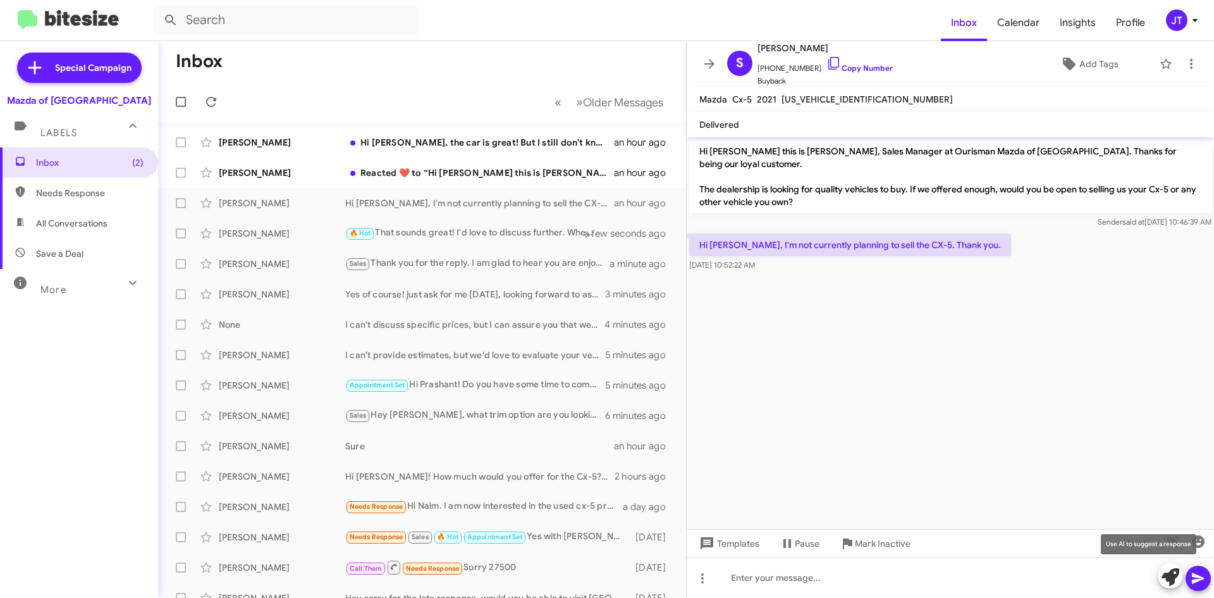
click at [1167, 580] on icon at bounding box center [1171, 577] width 18 height 18
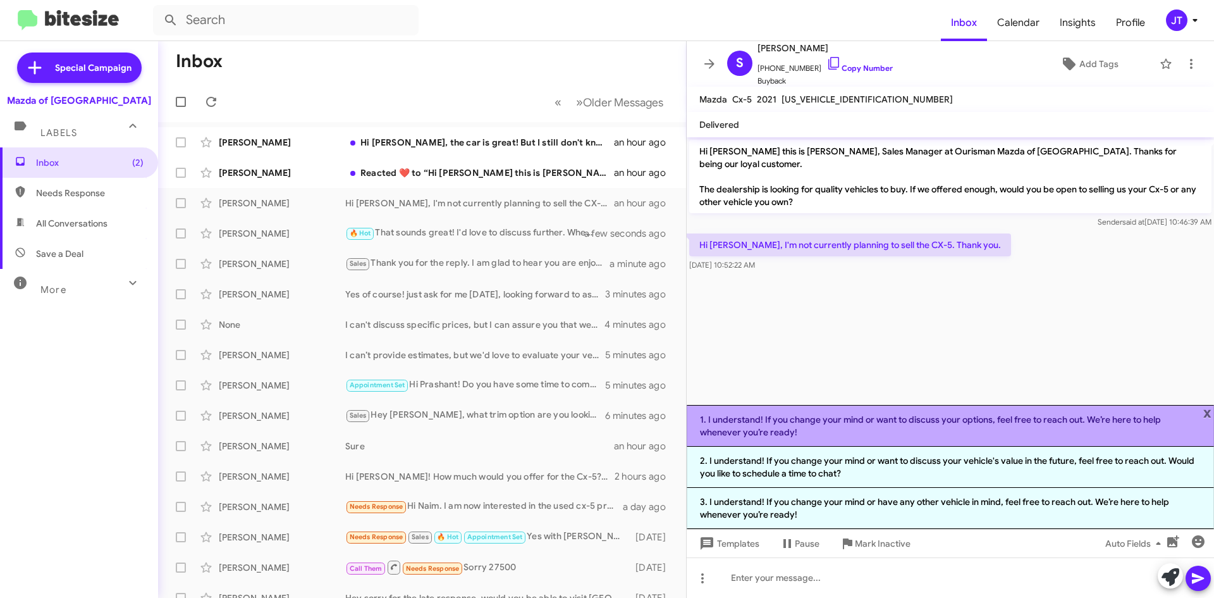
click at [961, 436] on li "1. I understand! If you change your mind or want to discuss your options, feel …" at bounding box center [950, 426] width 527 height 42
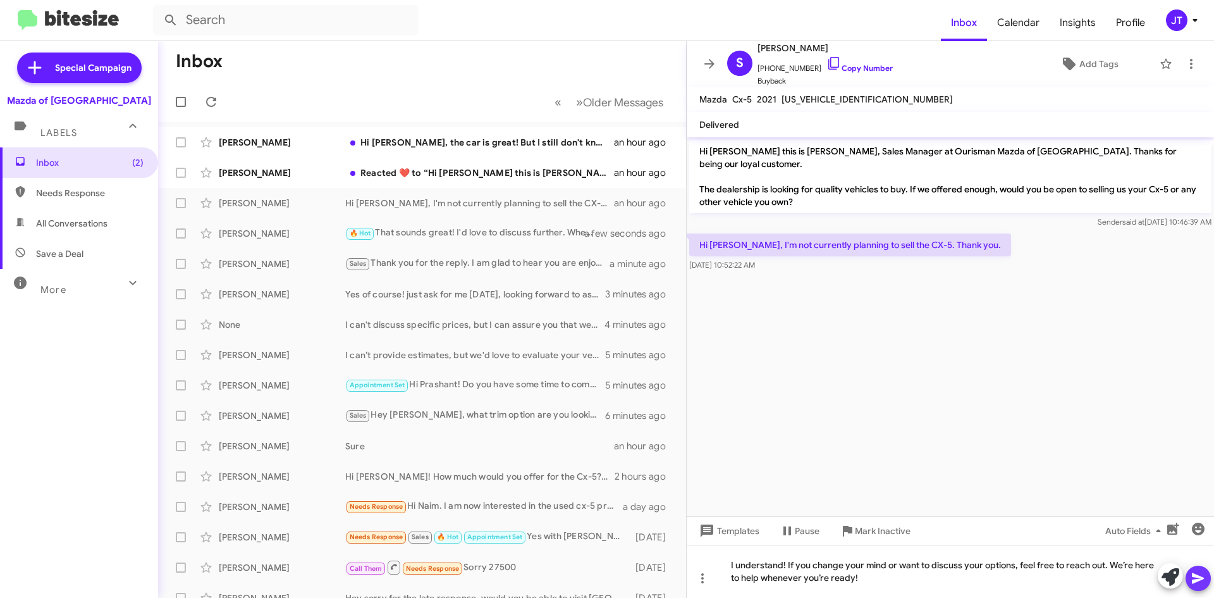
click at [1193, 574] on icon at bounding box center [1198, 578] width 12 height 11
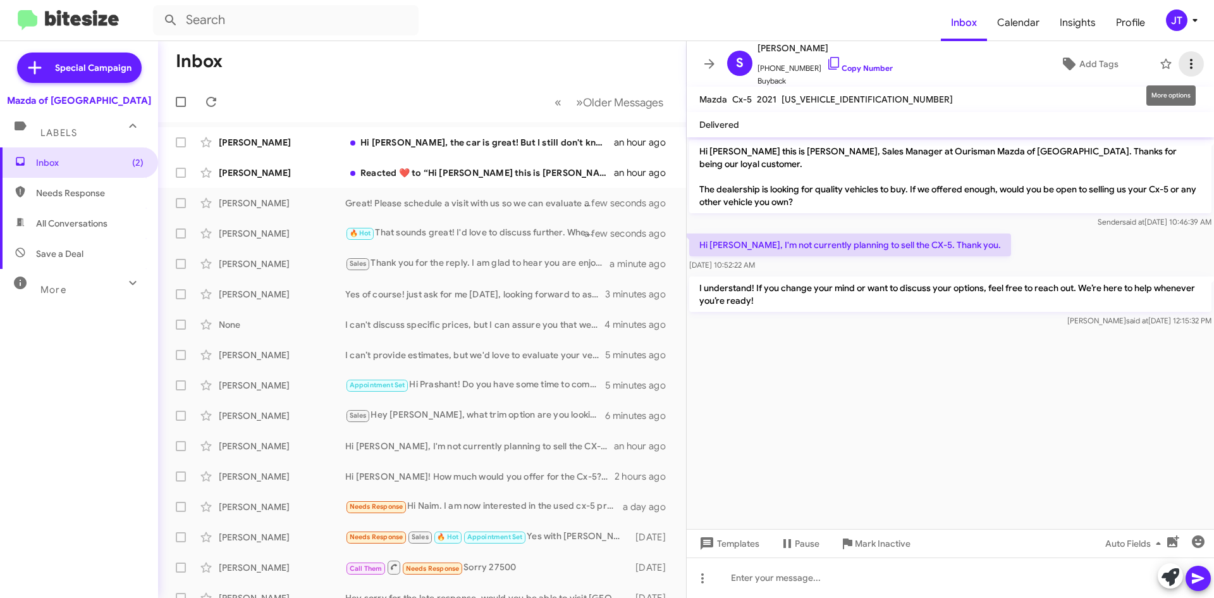
click at [1184, 66] on icon at bounding box center [1191, 63] width 15 height 15
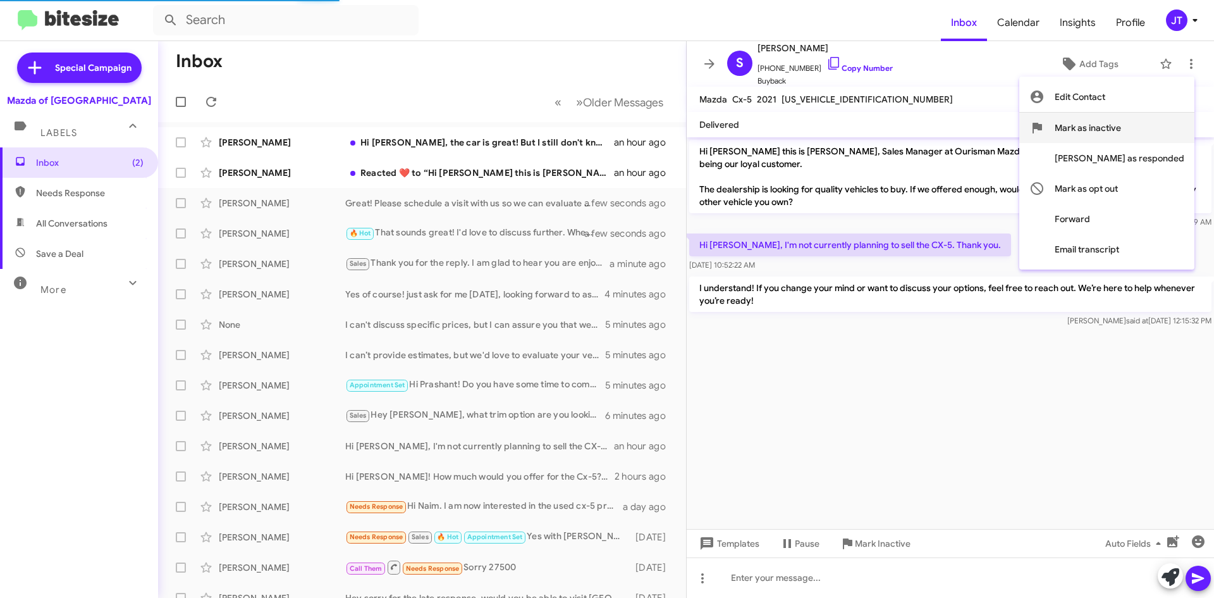
click at [1121, 120] on span "Mark as inactive" at bounding box center [1088, 128] width 66 height 30
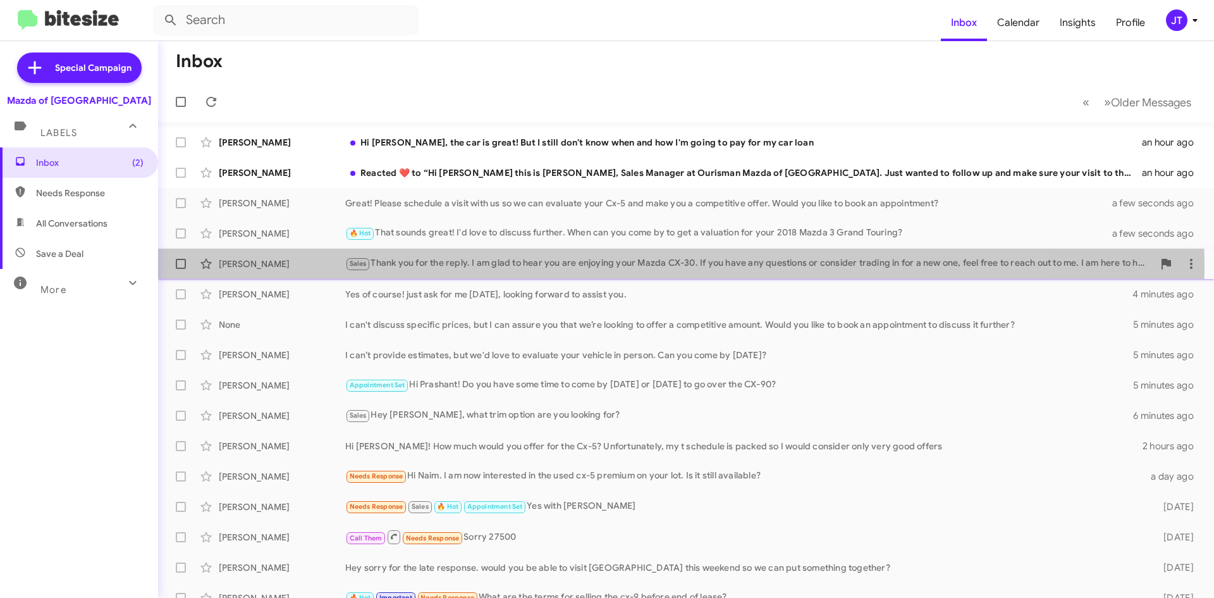
click at [565, 268] on div "Sales Thank you for the reply. I am glad to hear you are enjoying your Mazda CX…" at bounding box center [749, 263] width 808 height 15
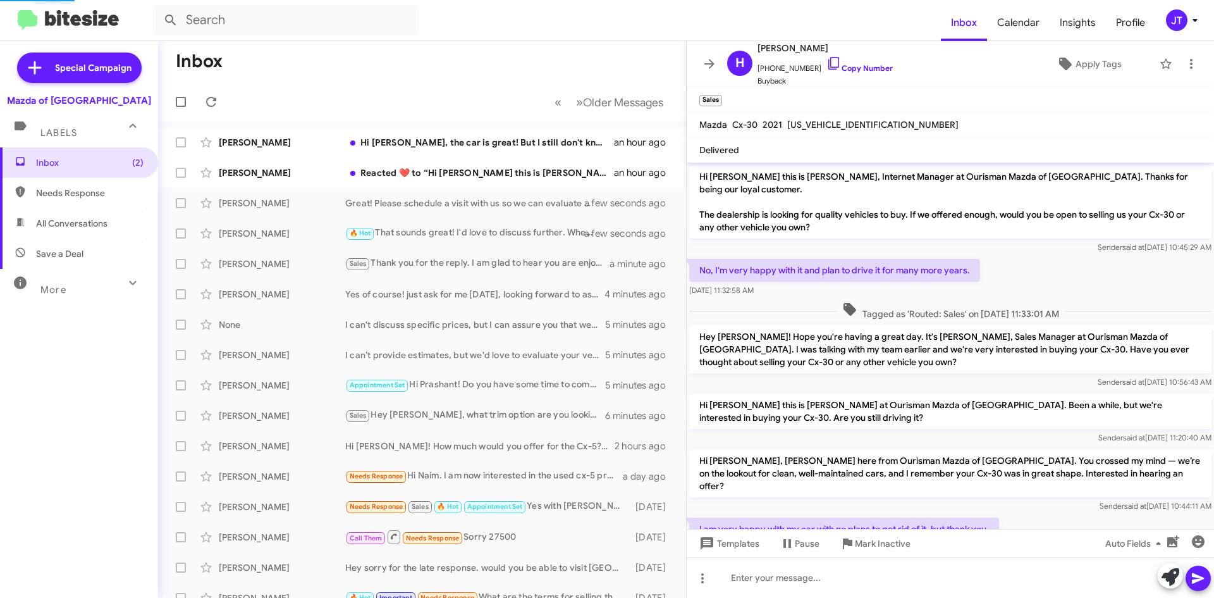
scroll to position [59, 0]
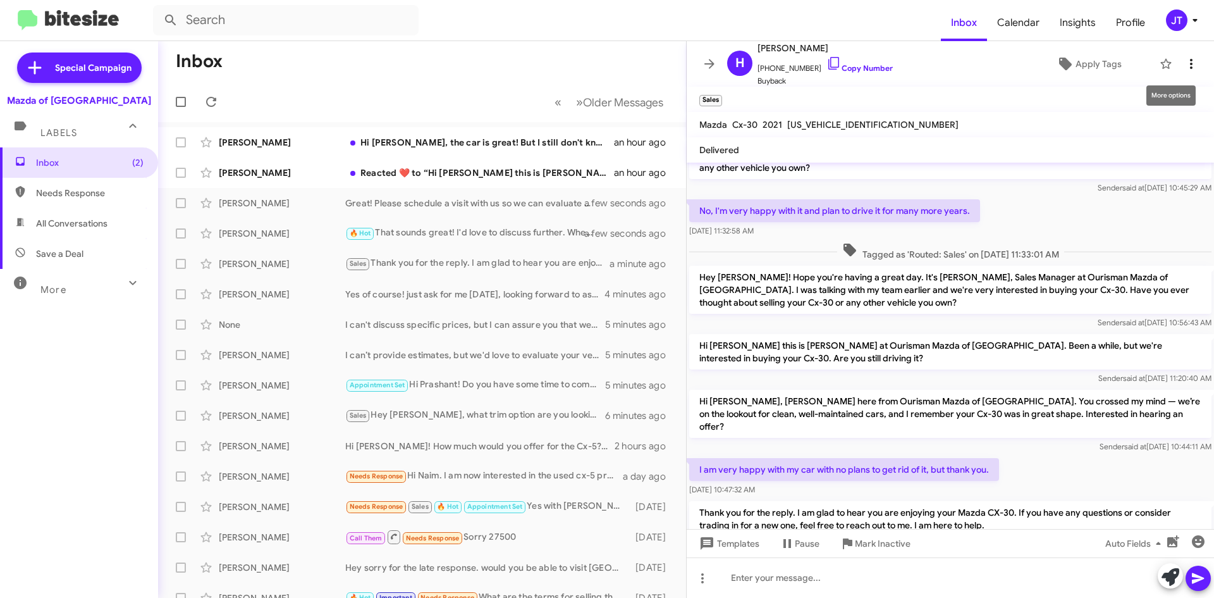
click at [1184, 64] on icon at bounding box center [1191, 63] width 15 height 15
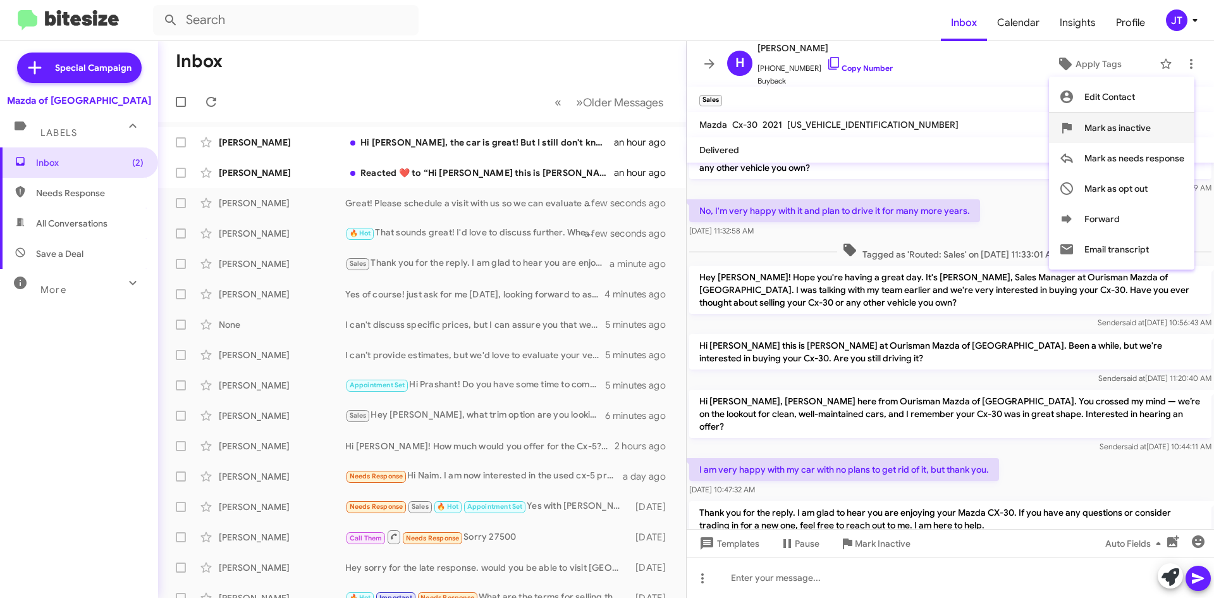
click at [1127, 131] on span "Mark as inactive" at bounding box center [1118, 128] width 66 height 30
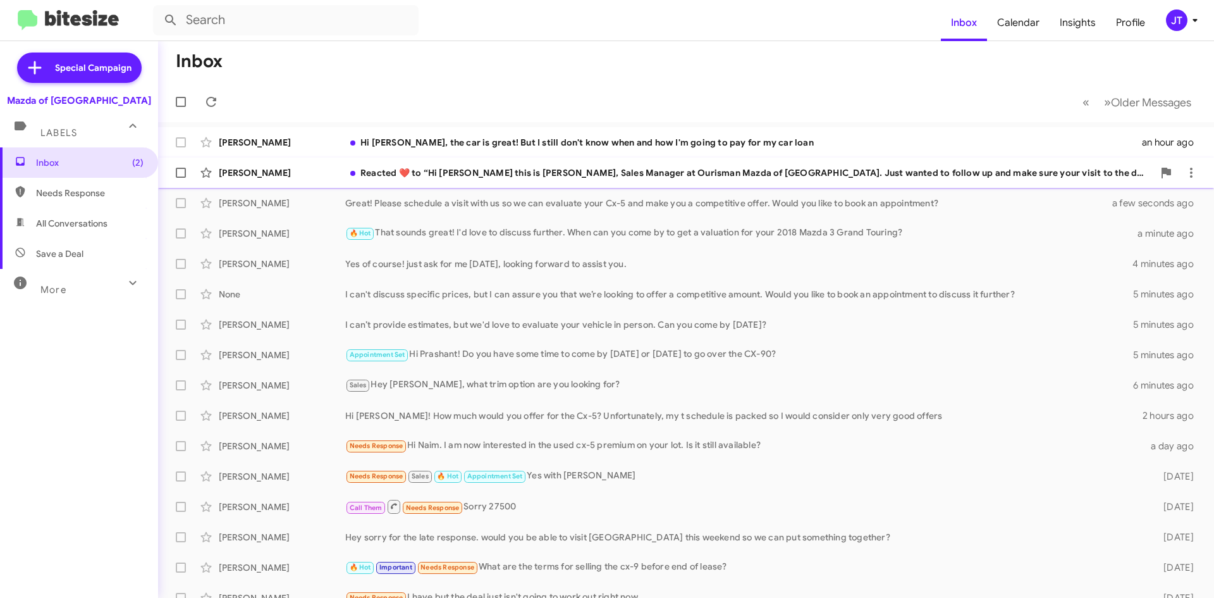
click at [651, 169] on div "Reacted ❤️ to “Hi Amy this is Naim Bryant, Sales Manager at Ourisman Mazda of R…" at bounding box center [749, 172] width 808 height 13
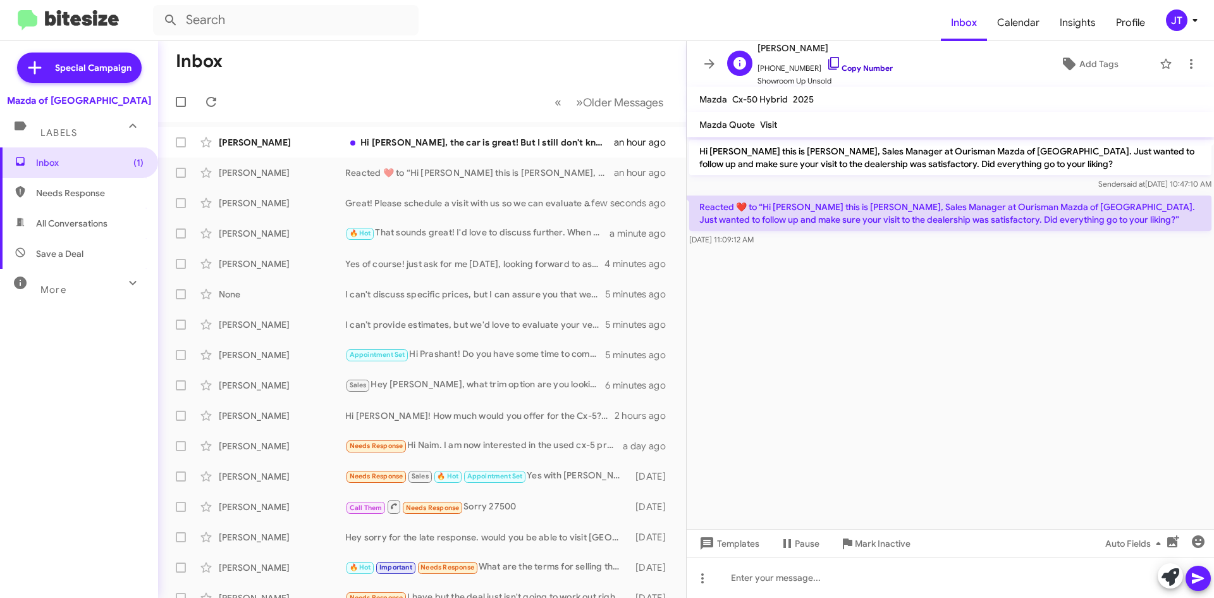
click at [866, 68] on link "Copy Number" at bounding box center [860, 67] width 66 height 9
click at [1169, 580] on icon at bounding box center [1171, 577] width 18 height 18
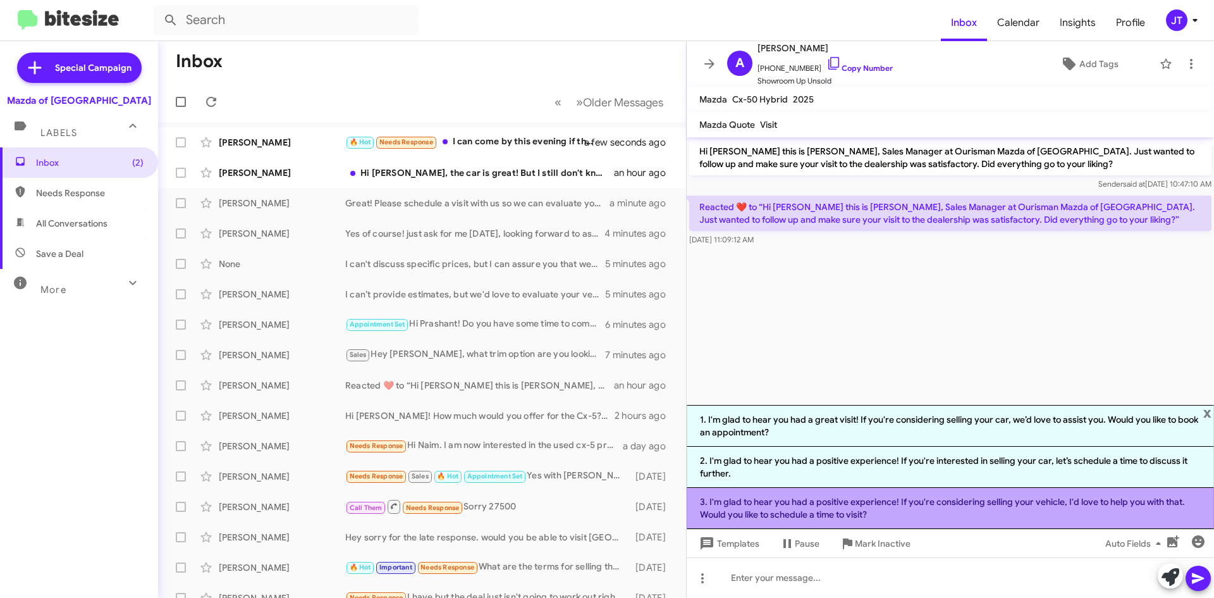
click at [773, 494] on li "3. I'm glad to hear you had a positive experience! If you're considering sellin…" at bounding box center [950, 508] width 527 height 41
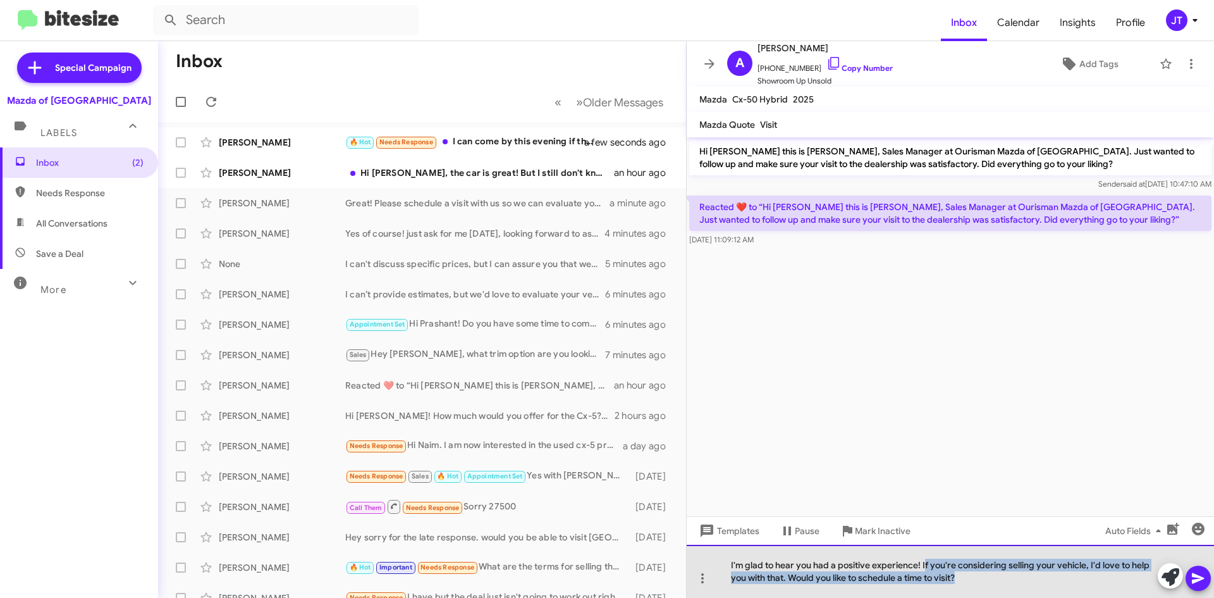
drag, startPoint x: 959, startPoint y: 579, endPoint x: 923, endPoint y: 569, distance: 36.8
click at [923, 569] on div "I'm glad to hear you had a positive experience! If you're considering selling y…" at bounding box center [950, 571] width 527 height 53
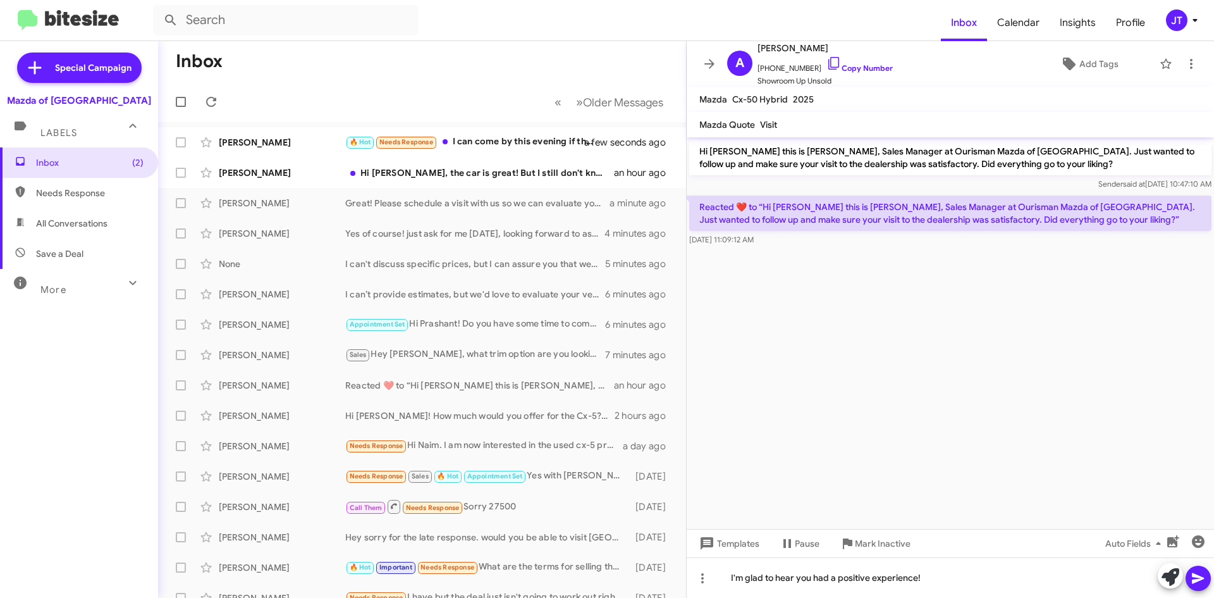
click at [1192, 576] on icon at bounding box center [1198, 577] width 15 height 15
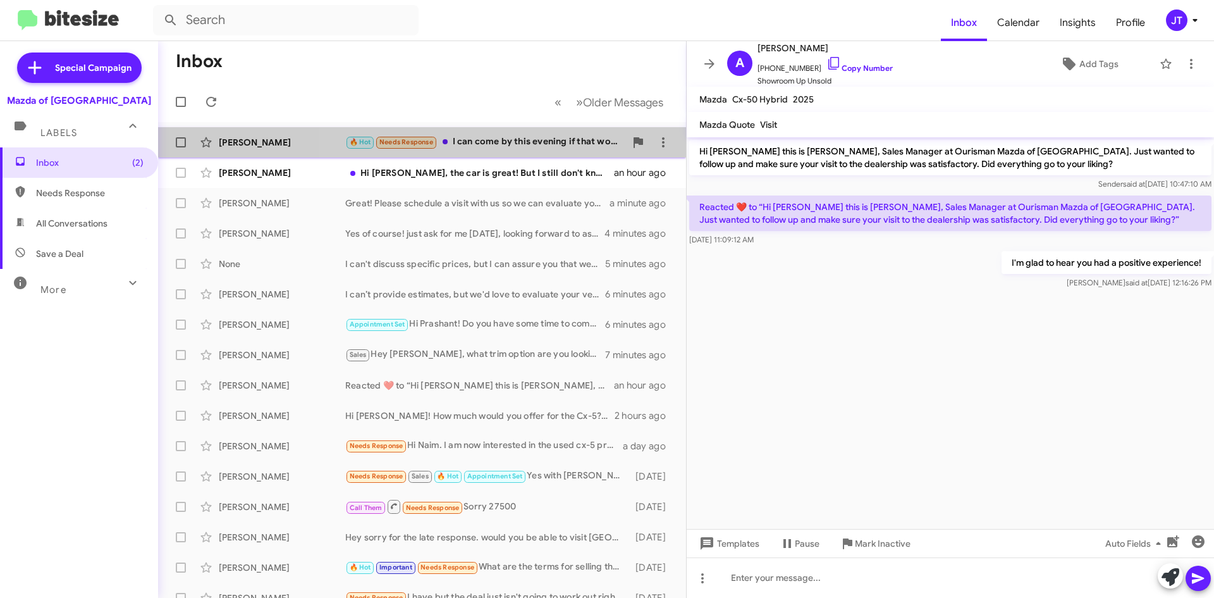
click at [529, 147] on div "🔥 Hot Needs Response I can come by this evening if that works for you. You caug…" at bounding box center [485, 142] width 280 height 15
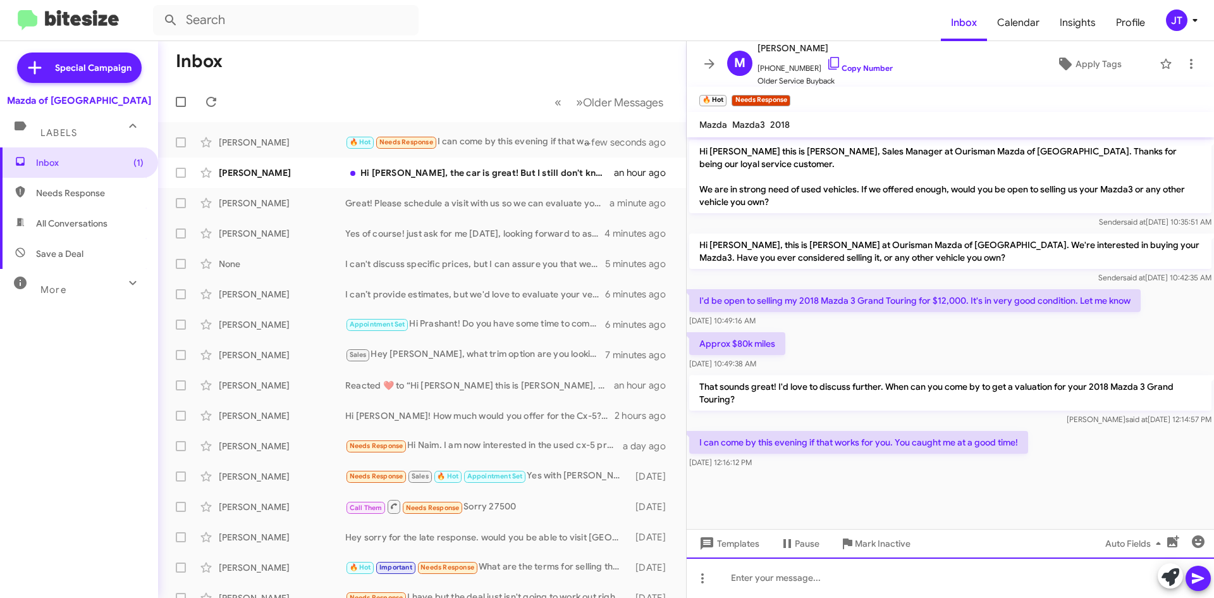
click at [792, 576] on div at bounding box center [950, 577] width 527 height 40
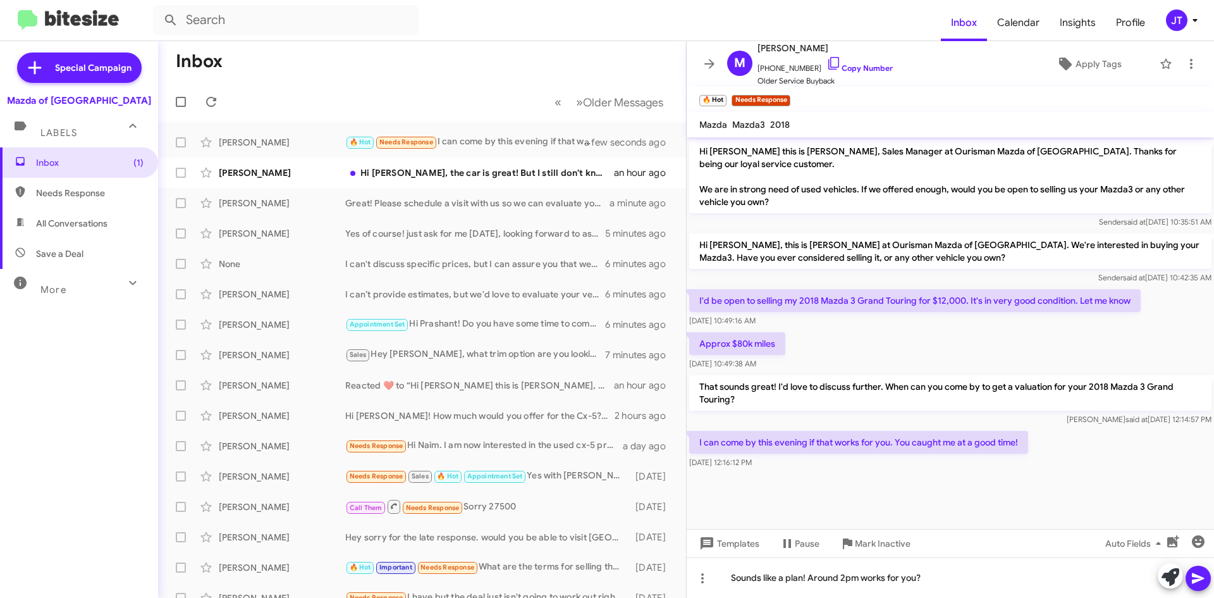
click at [1198, 583] on icon at bounding box center [1198, 577] width 15 height 15
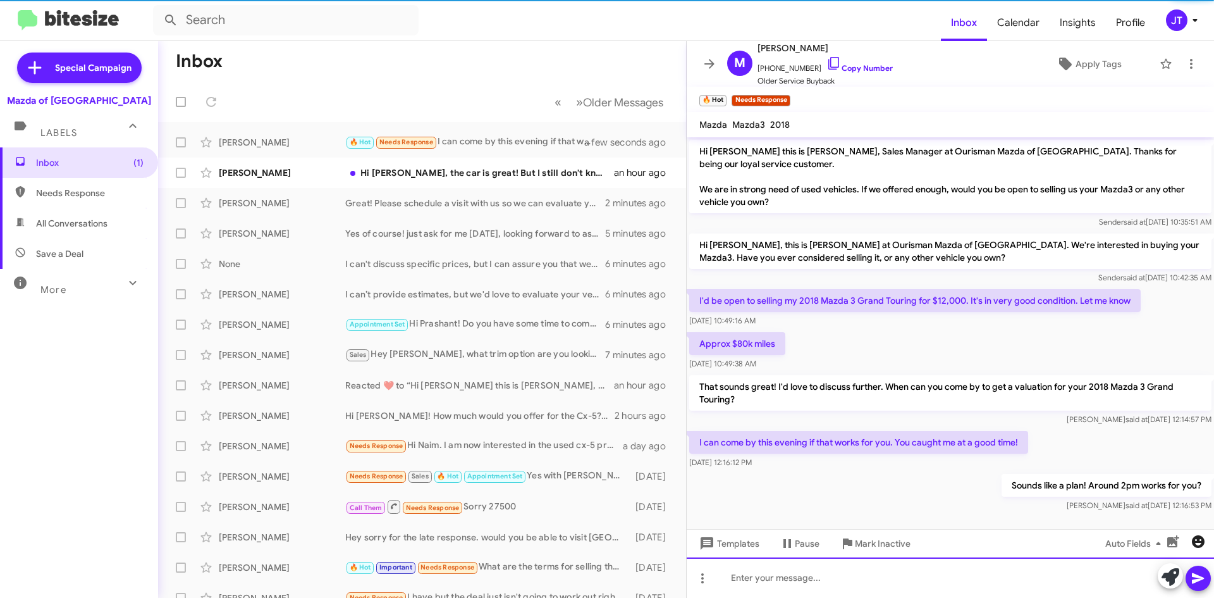
scroll to position [8, 0]
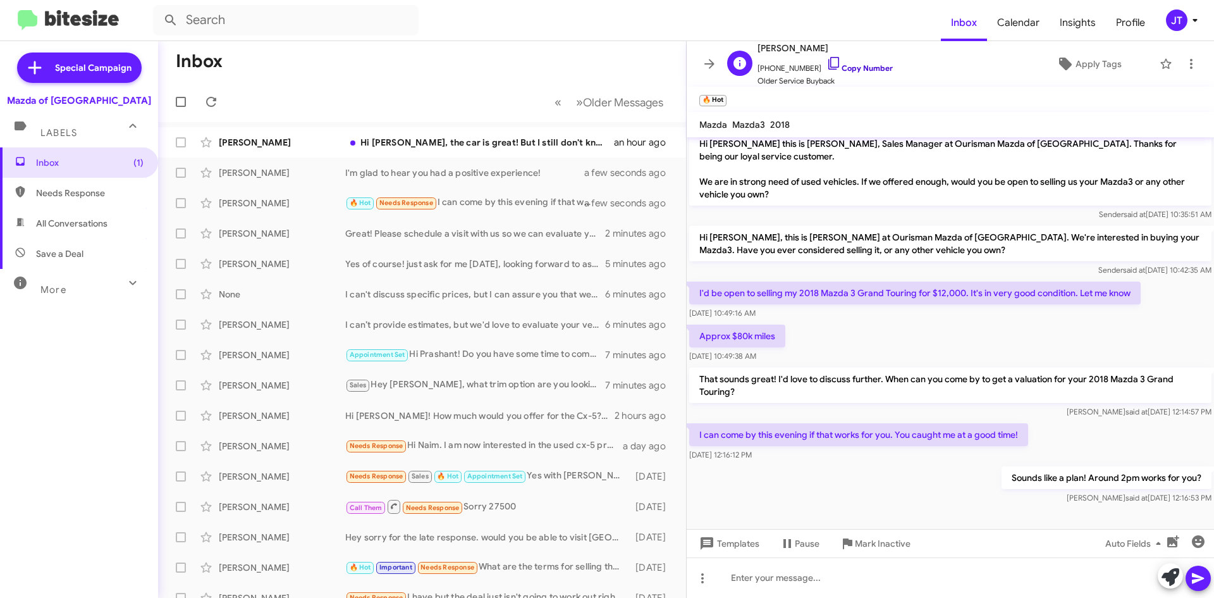
click at [839, 66] on link "Copy Number" at bounding box center [860, 67] width 66 height 9
click at [502, 261] on div "Yes of course! just ask for me [DATE], looking forward to assist you." at bounding box center [485, 263] width 280 height 13
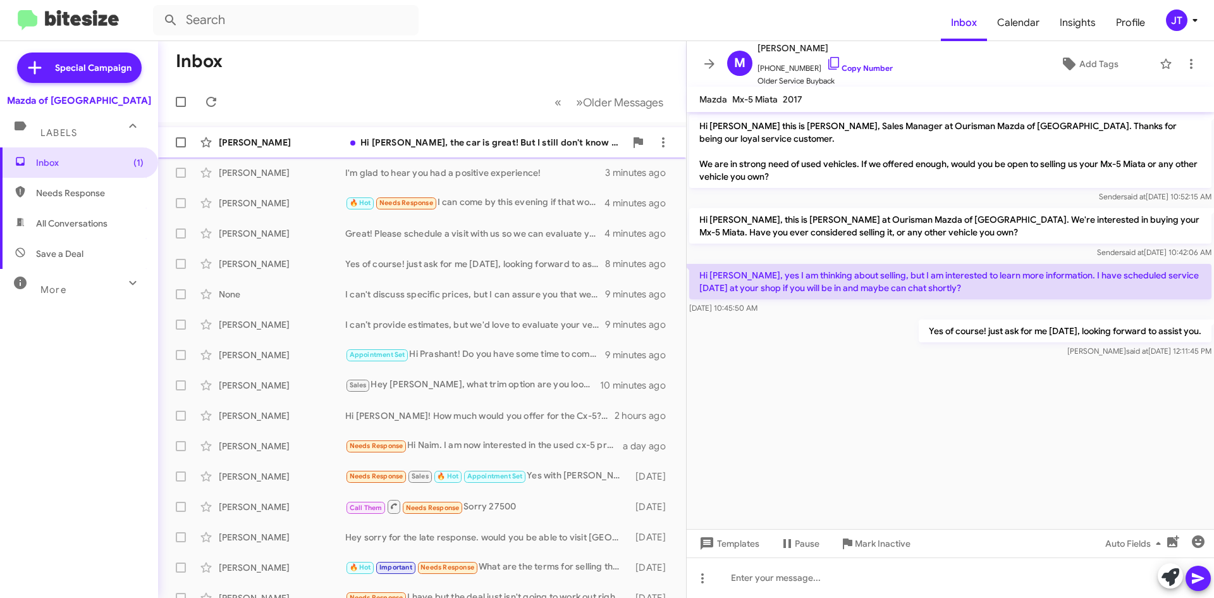
click at [466, 155] on span "Ting Zhao Hi Naim, the car is great! But I still don't know when and how I'm go…" at bounding box center [422, 142] width 528 height 30
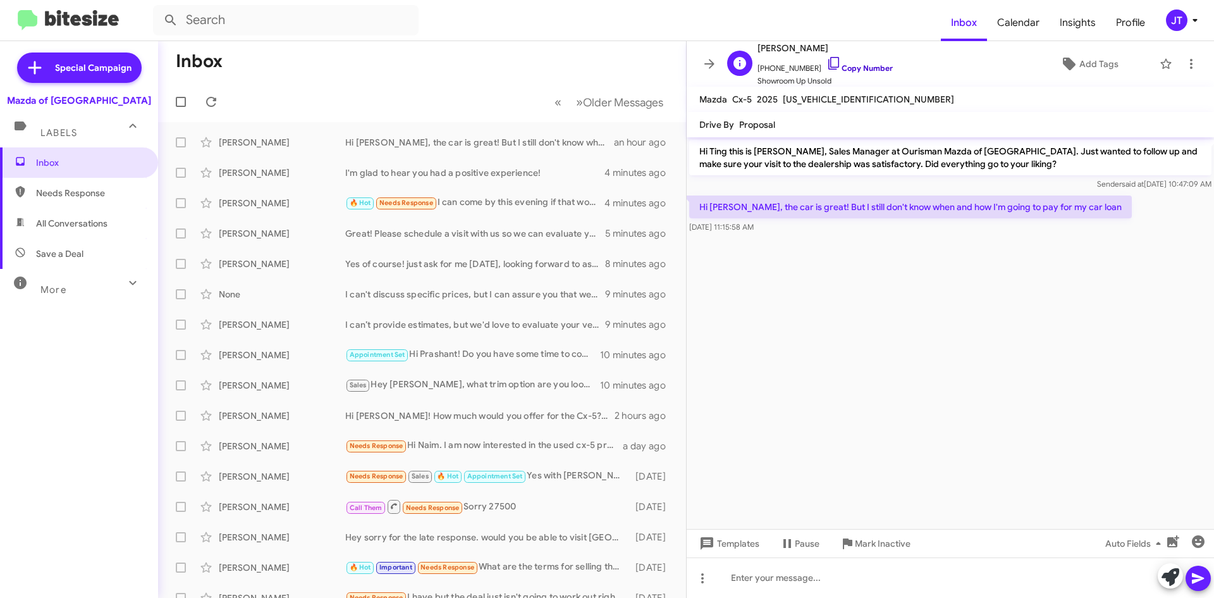
click at [875, 66] on link "Copy Number" at bounding box center [860, 67] width 66 height 9
click at [1191, 18] on icon at bounding box center [1195, 20] width 15 height 15
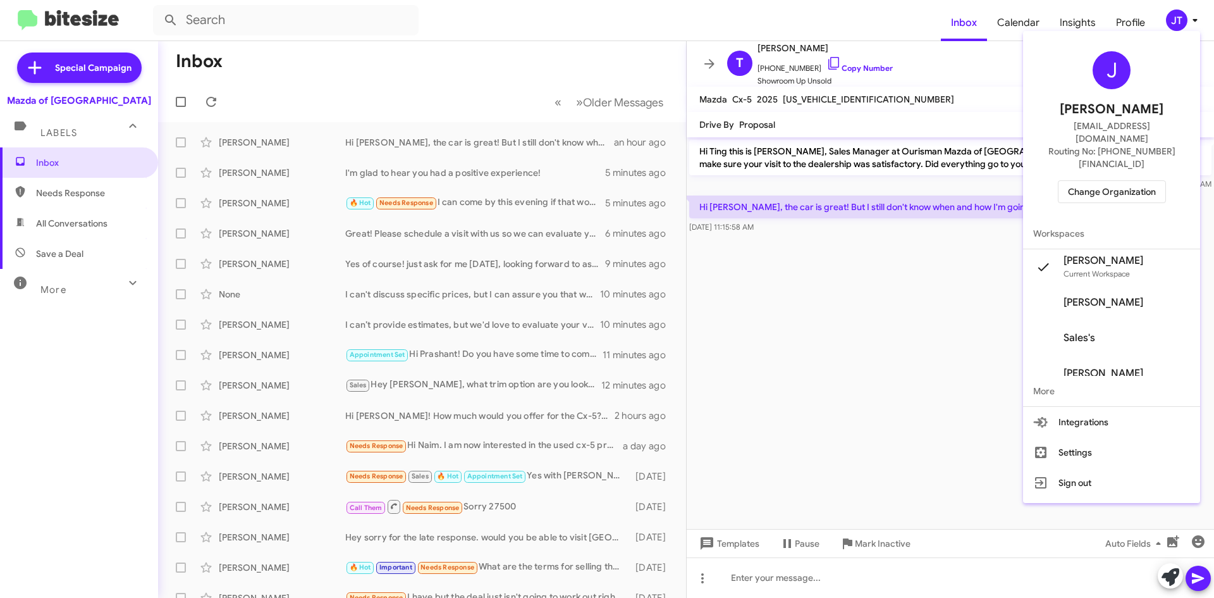
click at [1118, 181] on span "Change Organization" at bounding box center [1112, 192] width 88 height 22
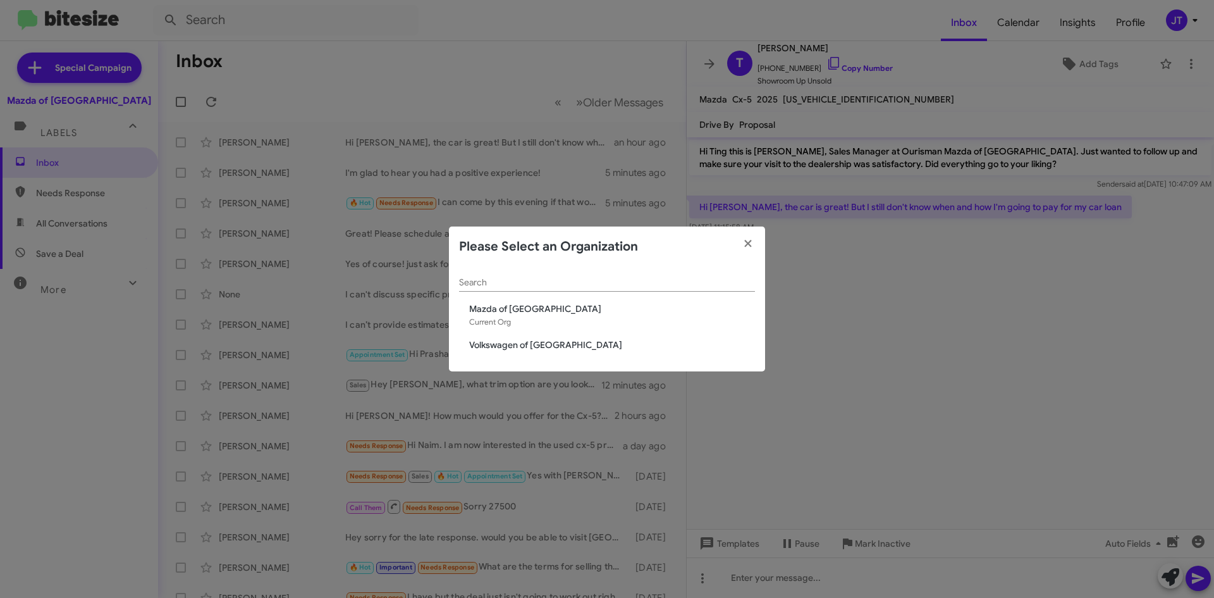
click at [548, 343] on span "Volkswagen of [GEOGRAPHIC_DATA]" at bounding box center [612, 344] width 286 height 13
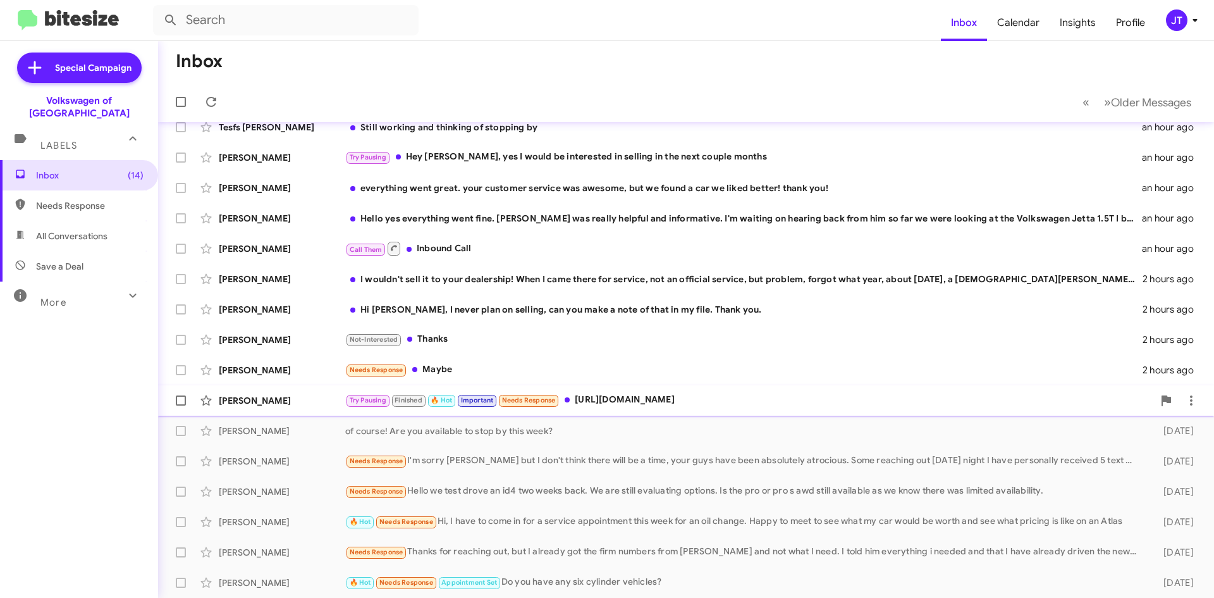
scroll to position [73, 0]
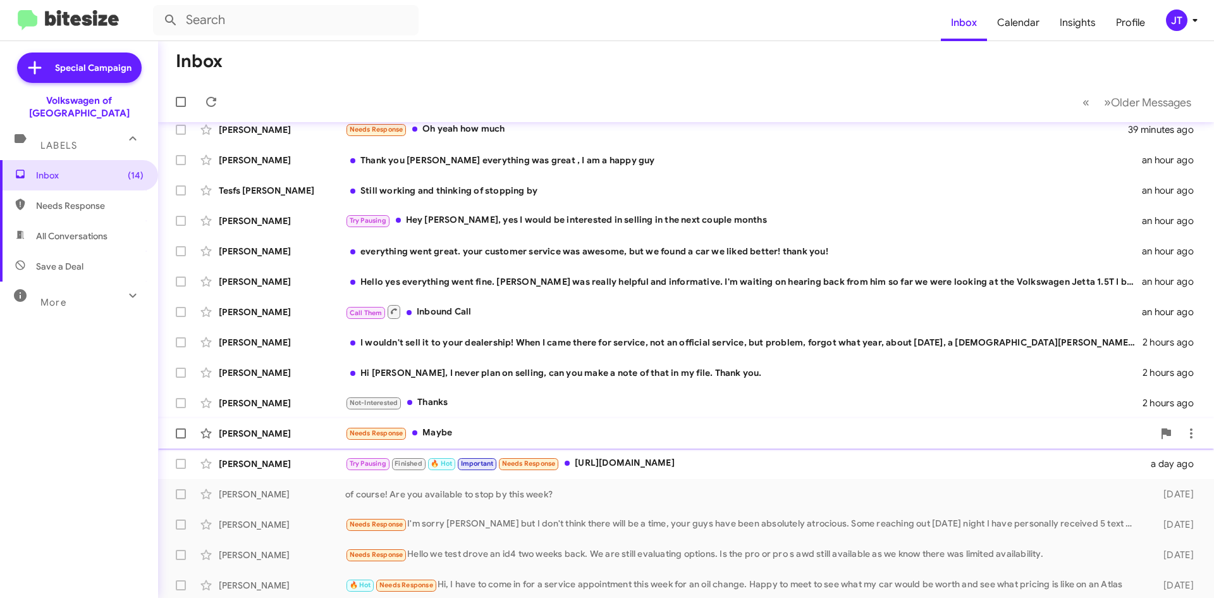
click at [452, 434] on div "Needs Response Maybe" at bounding box center [749, 433] width 808 height 15
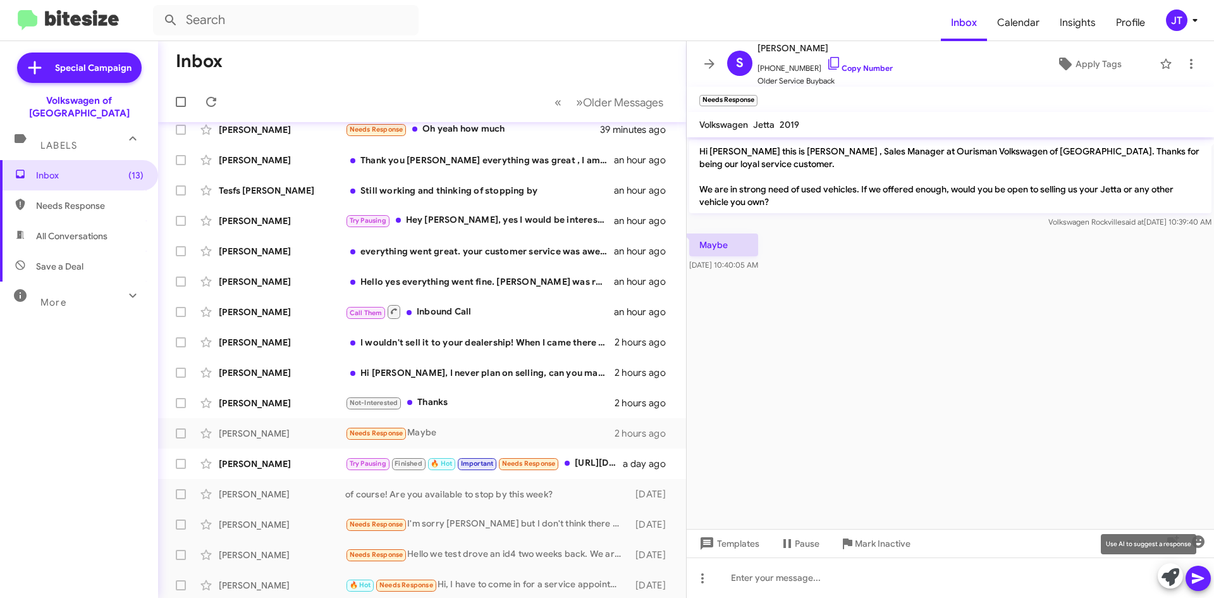
click at [1164, 579] on icon at bounding box center [1171, 577] width 18 height 18
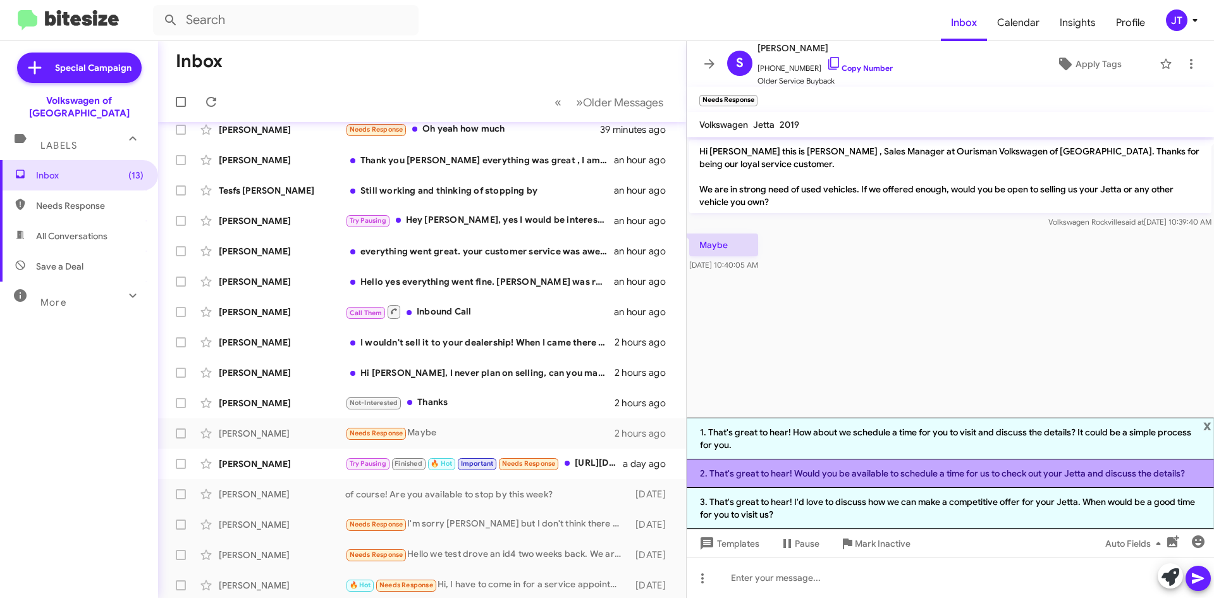
click at [850, 477] on li "2. That's great to hear! Would you be available to schedule a time for us to ch…" at bounding box center [950, 473] width 527 height 28
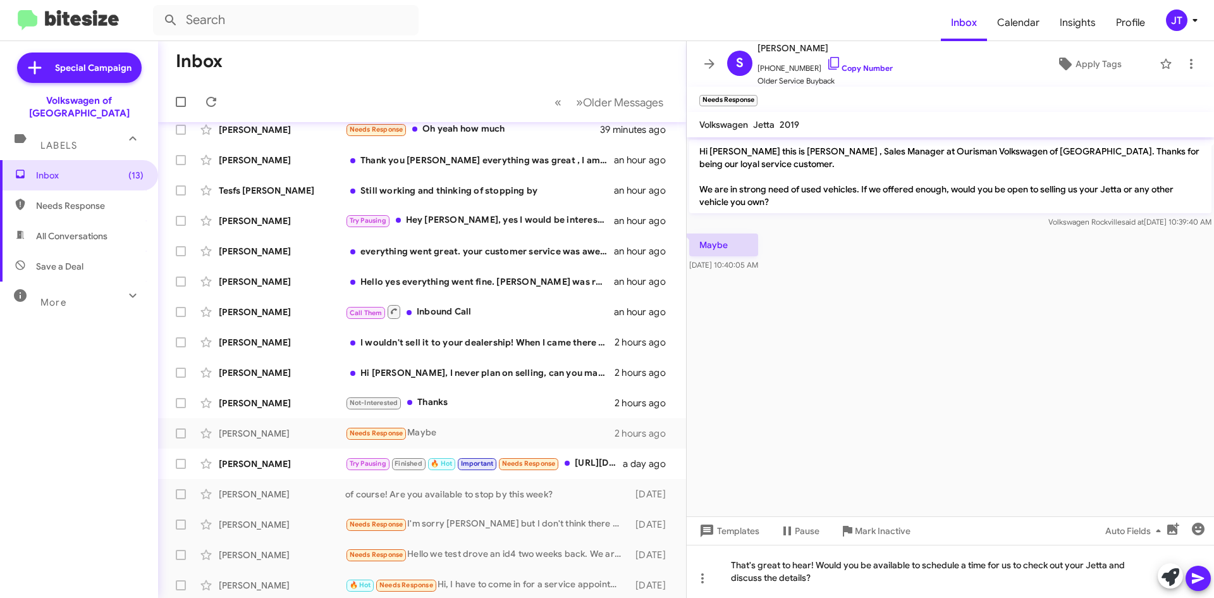
click at [1193, 576] on icon at bounding box center [1198, 578] width 12 height 11
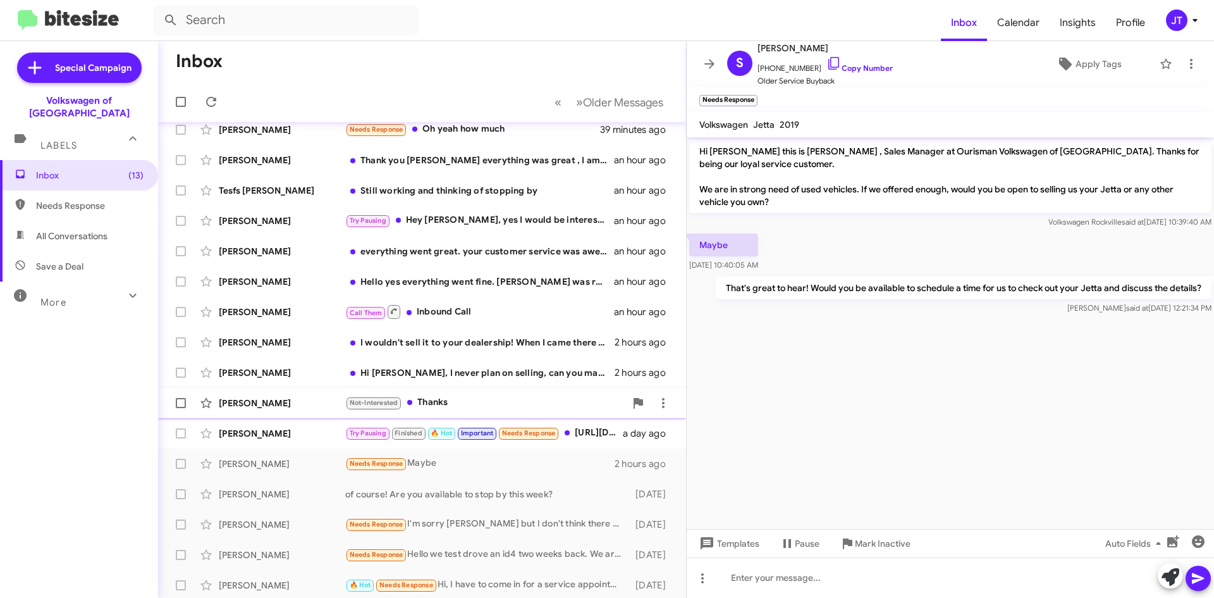
click at [507, 391] on div "Stephen Twum Not-Interested Thanks 2 hours ago" at bounding box center [422, 402] width 508 height 25
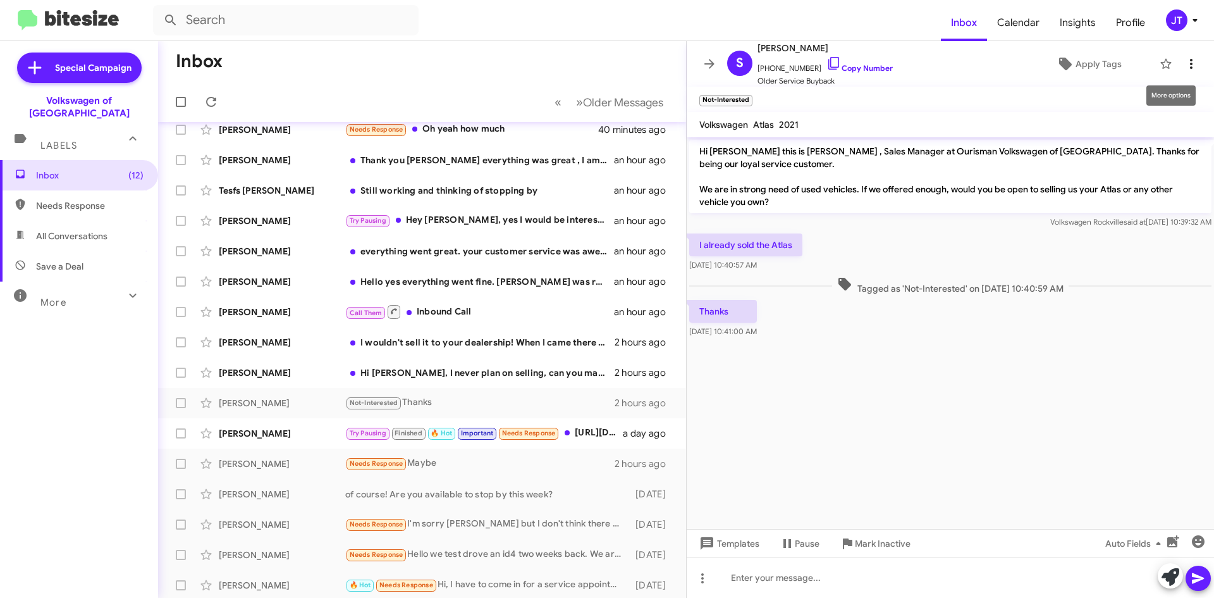
click at [1190, 64] on icon at bounding box center [1191, 64] width 3 height 10
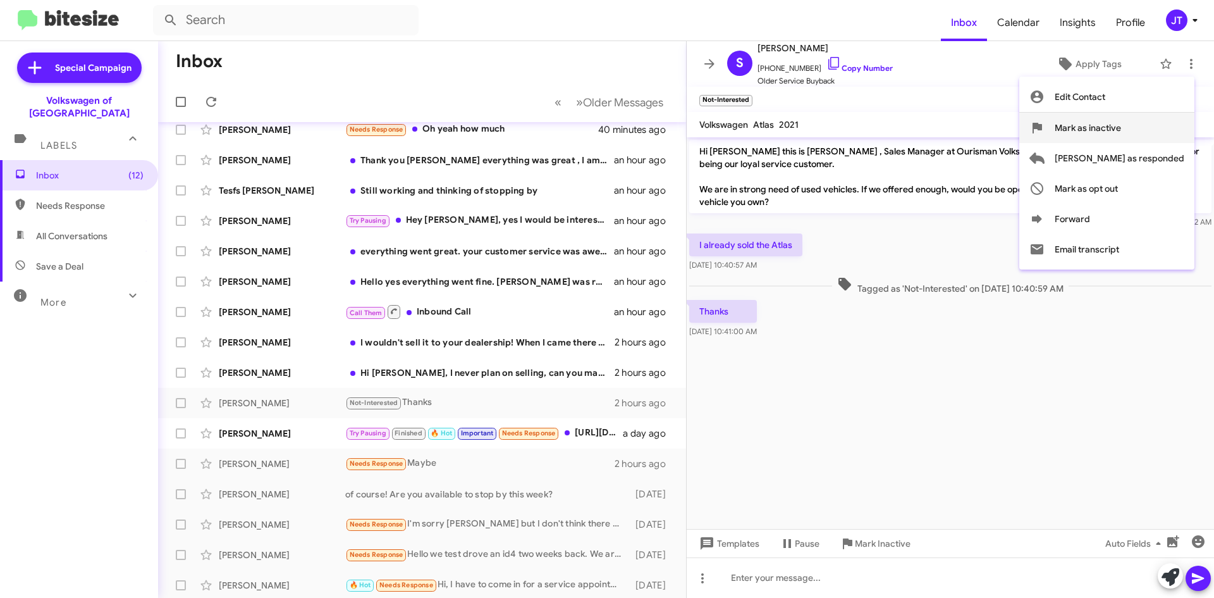
click at [1121, 132] on span "Mark as inactive" at bounding box center [1088, 128] width 66 height 30
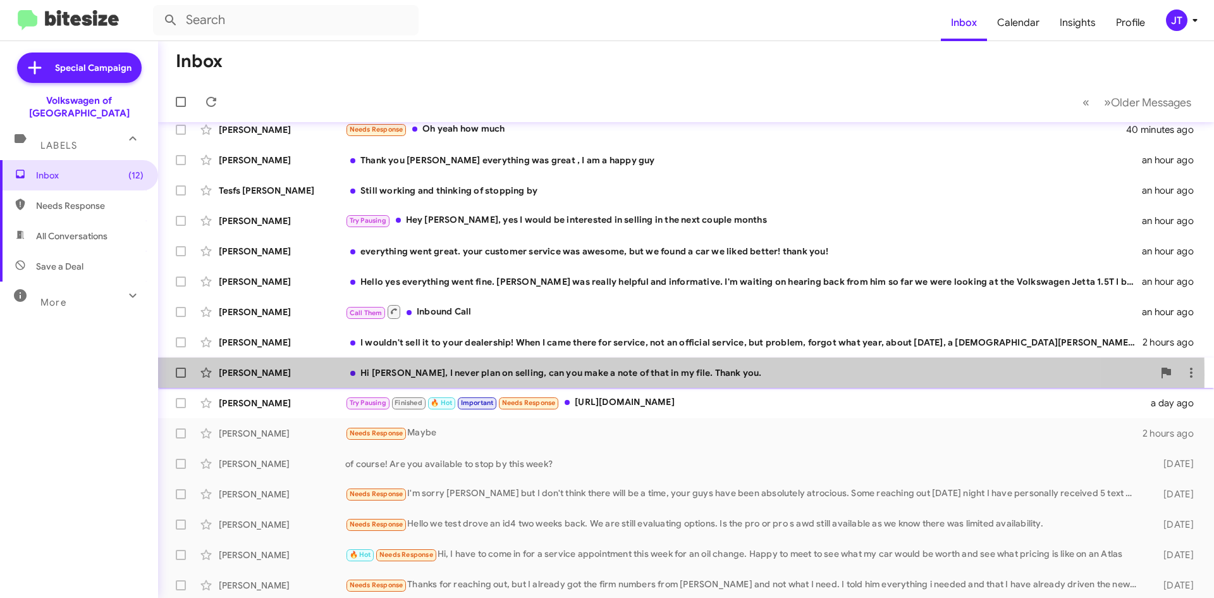
click at [430, 374] on div "Hi Mohamad, I never plan on selling, can you make a note of that in my file. Th…" at bounding box center [749, 372] width 808 height 13
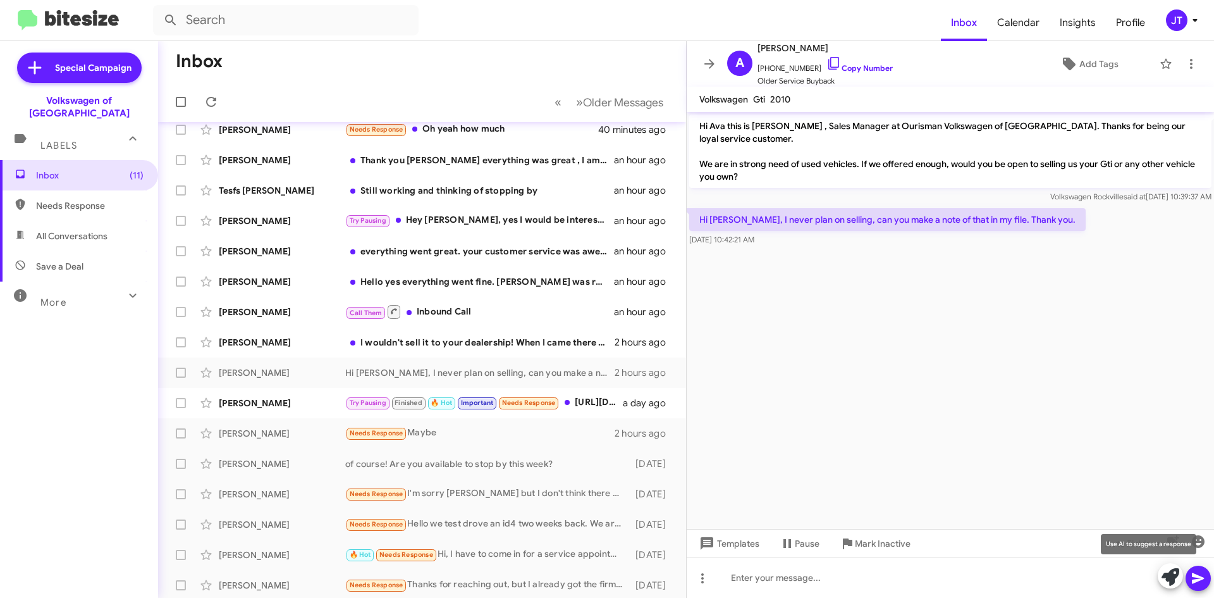
click at [1162, 584] on icon at bounding box center [1171, 577] width 18 height 18
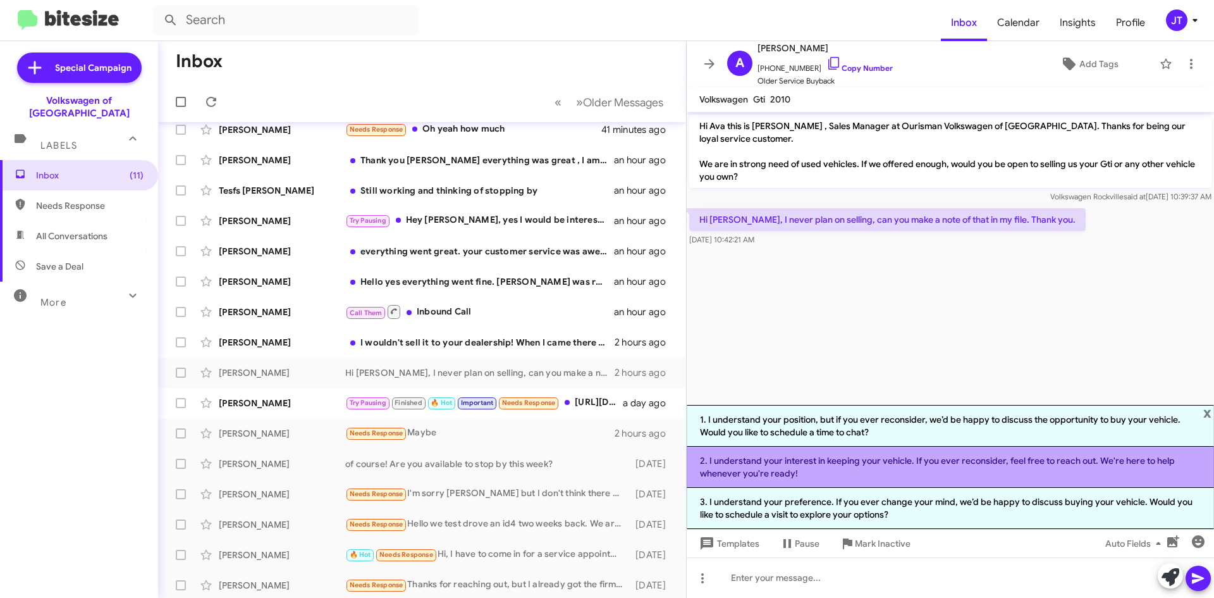
click at [866, 471] on li "2. I understand your interest in keeping your vehicle. If you ever reconsider, …" at bounding box center [950, 466] width 527 height 41
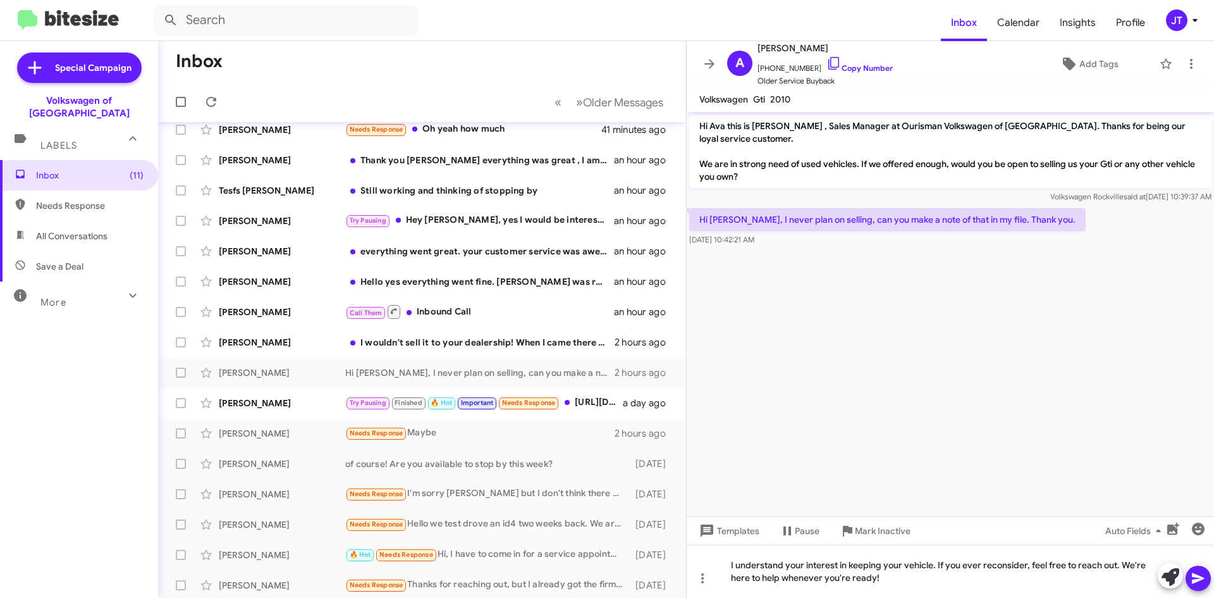
click at [1198, 577] on icon at bounding box center [1198, 578] width 12 height 11
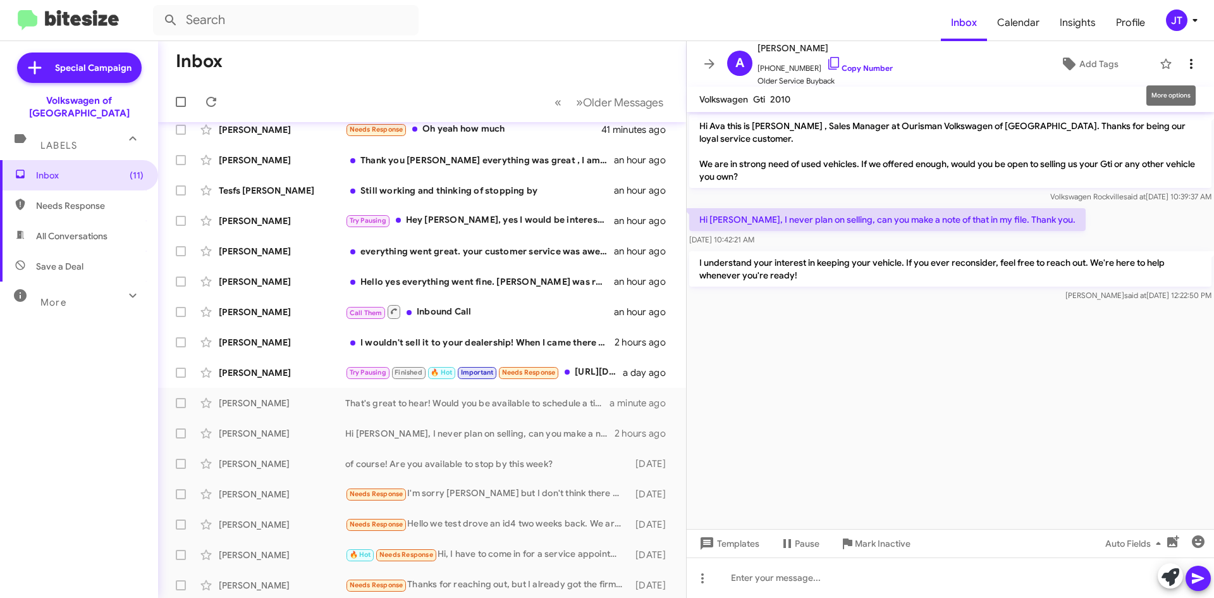
click at [1184, 70] on icon at bounding box center [1191, 63] width 15 height 15
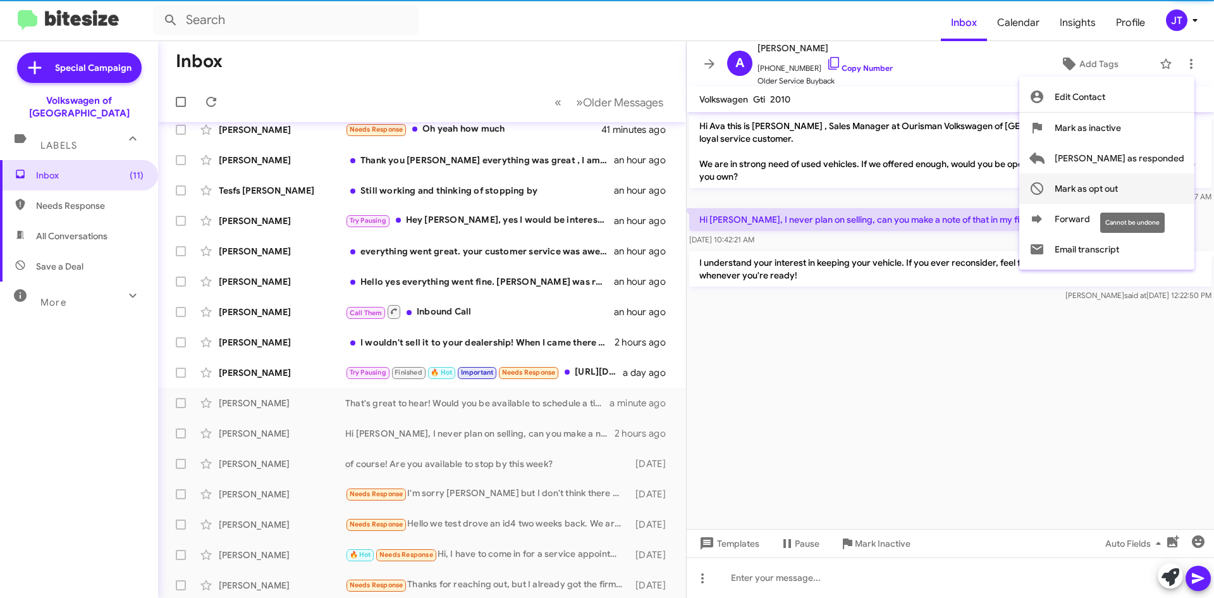
click at [1118, 190] on span "Mark as opt out" at bounding box center [1086, 188] width 63 height 30
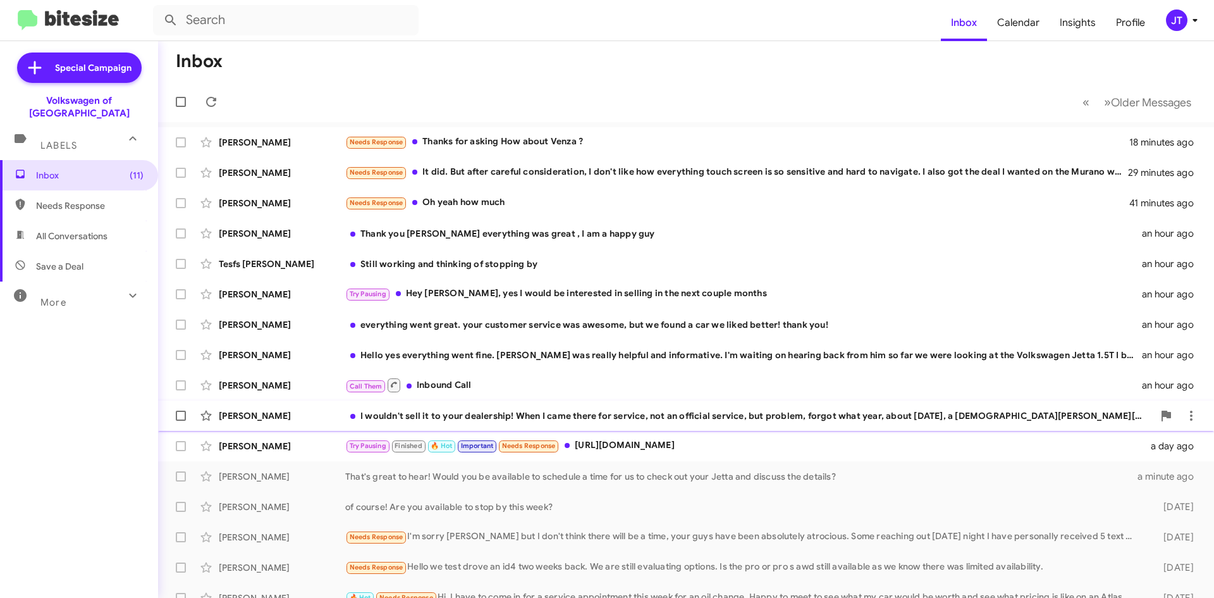
click at [627, 412] on div "I wouldn't sell it to your dealership! When I came there for service, not an of…" at bounding box center [749, 415] width 808 height 13
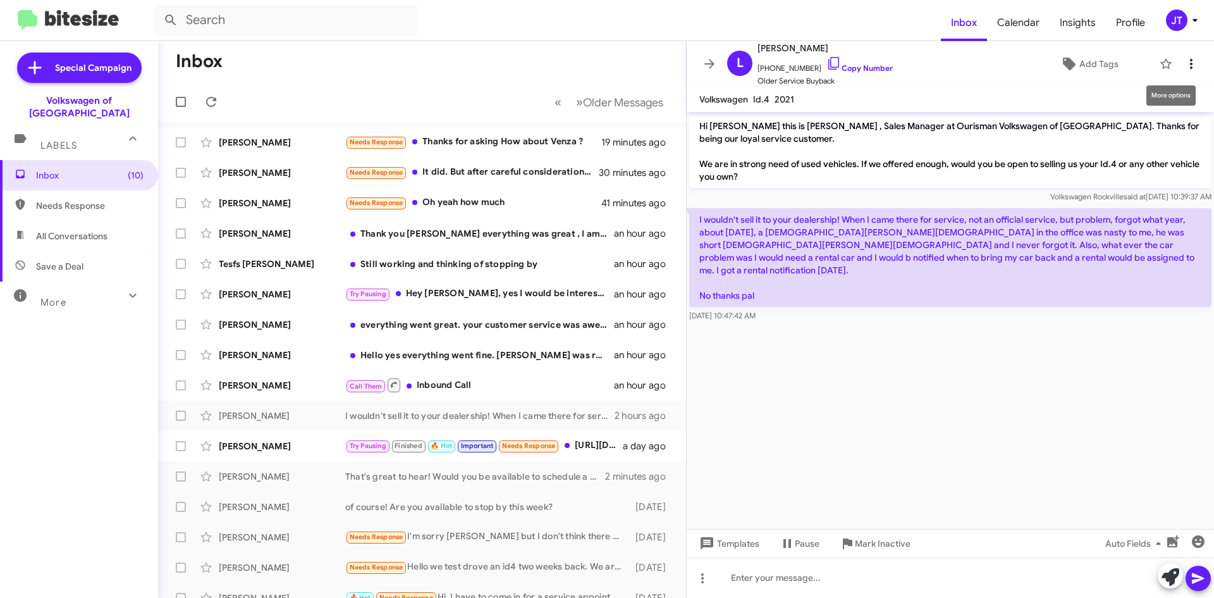
click at [1190, 63] on span at bounding box center [1191, 63] width 25 height 15
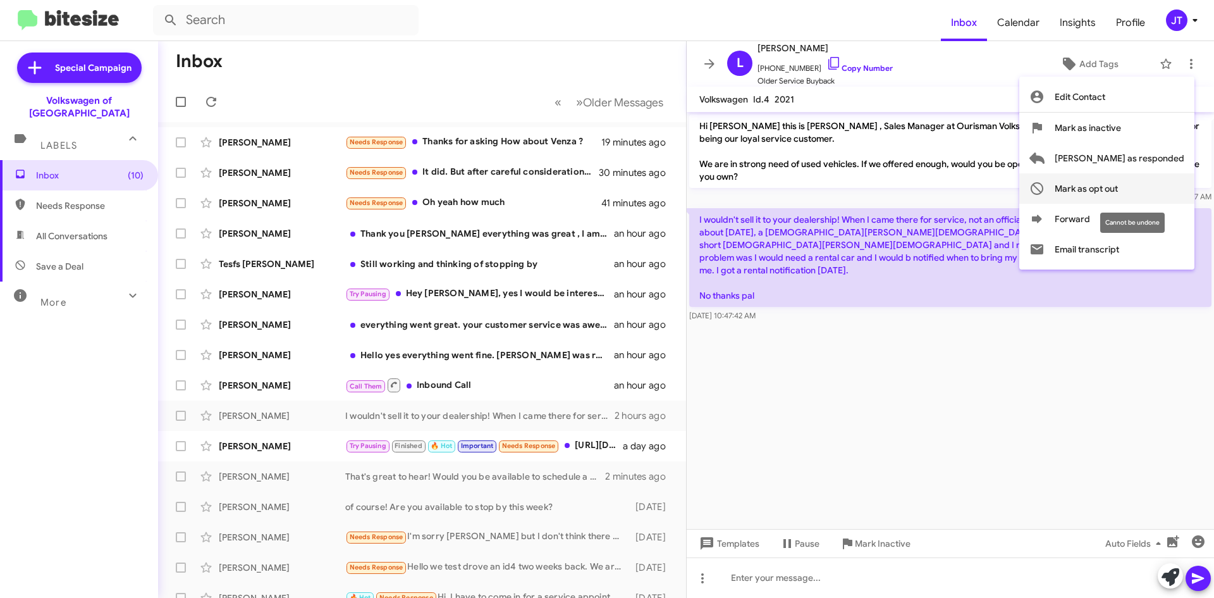
click at [1118, 187] on span "Mark as opt out" at bounding box center [1086, 188] width 63 height 30
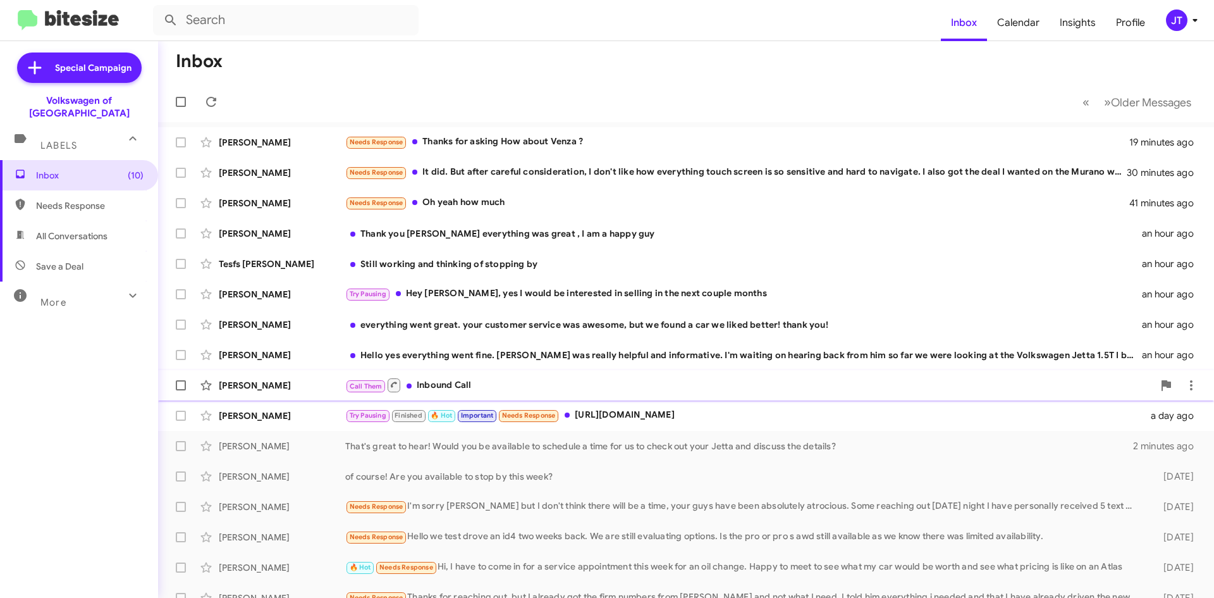
click at [568, 384] on div "Call Them Inbound Call" at bounding box center [749, 385] width 808 height 16
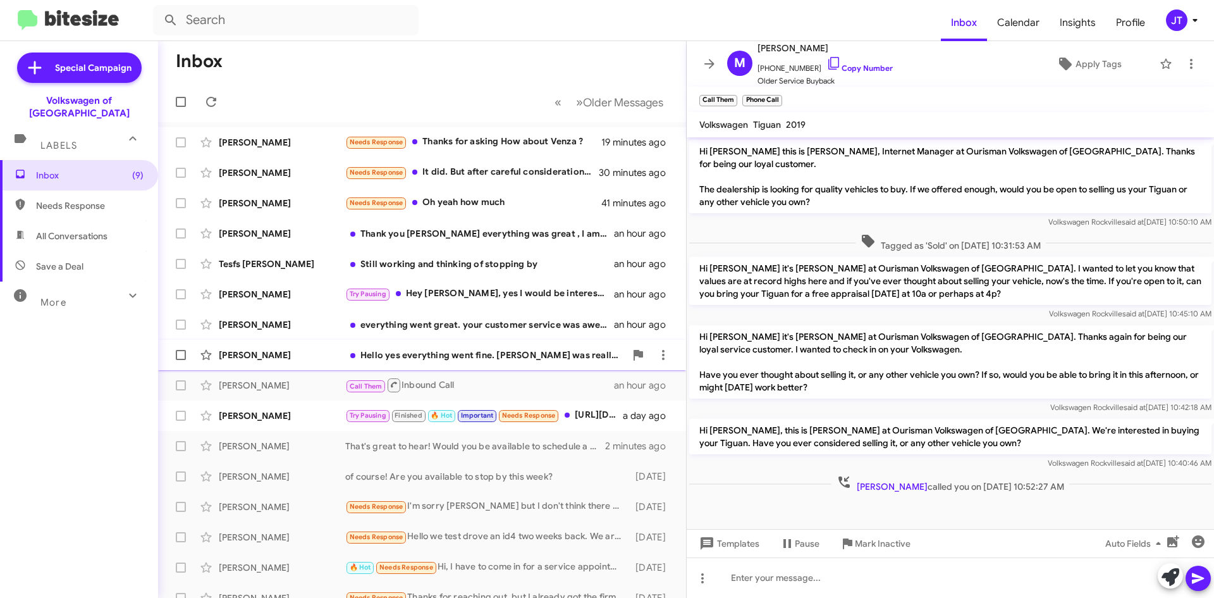
click at [489, 357] on div "Hello yes everything went fine. Ali was really helpful and informative. I'm wai…" at bounding box center [485, 354] width 280 height 13
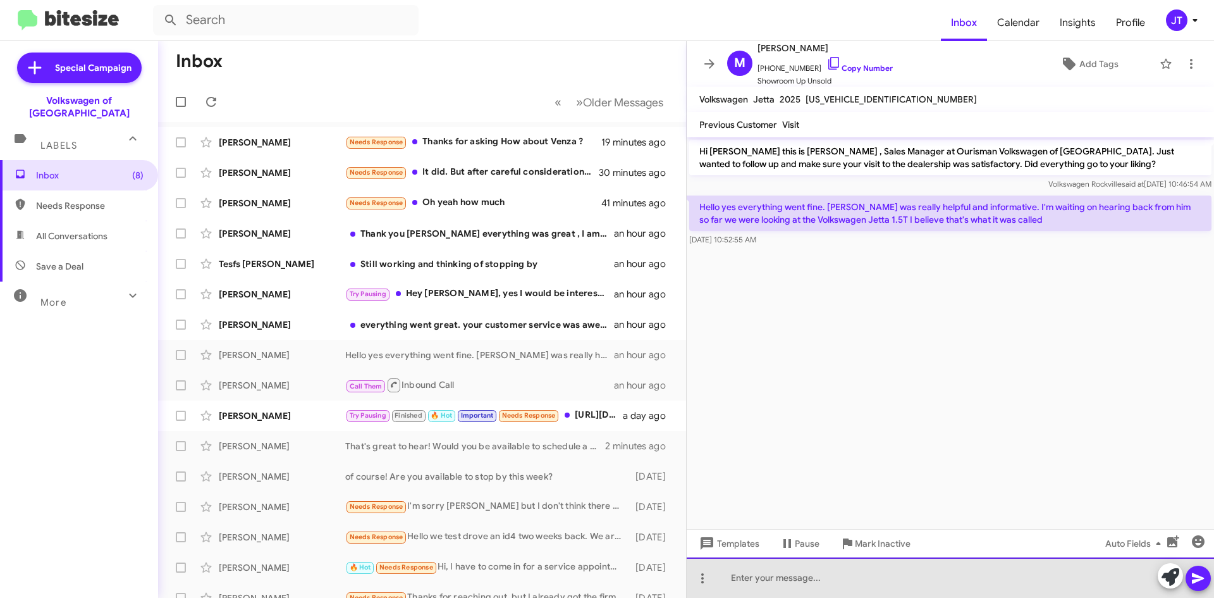
click at [753, 579] on div at bounding box center [950, 577] width 527 height 40
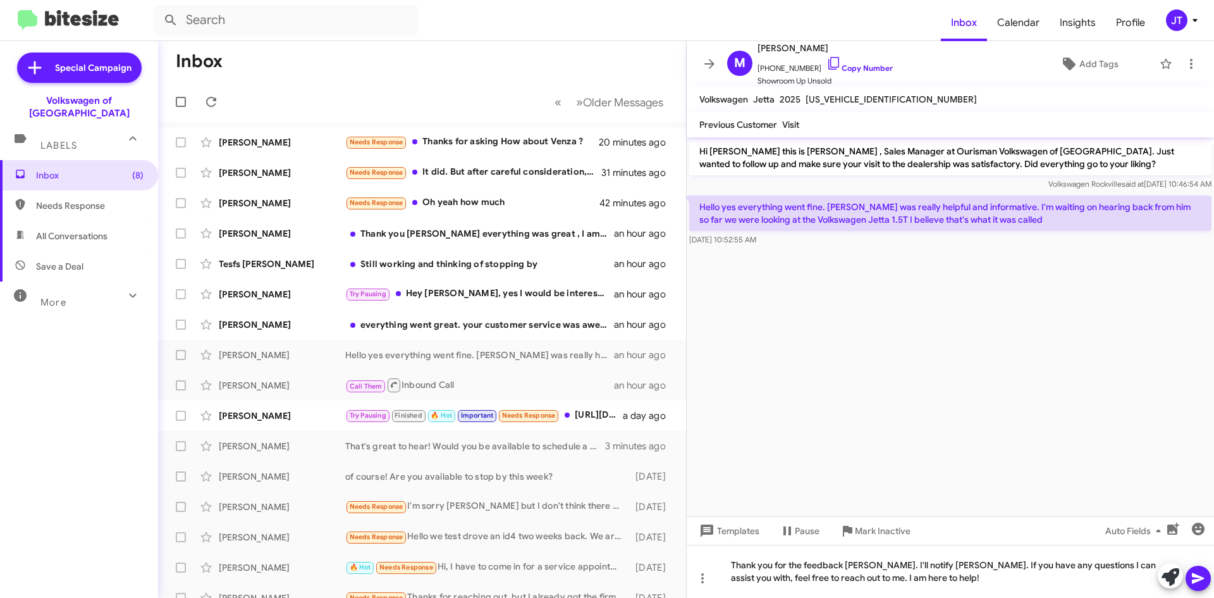
click at [1203, 575] on icon at bounding box center [1198, 577] width 15 height 15
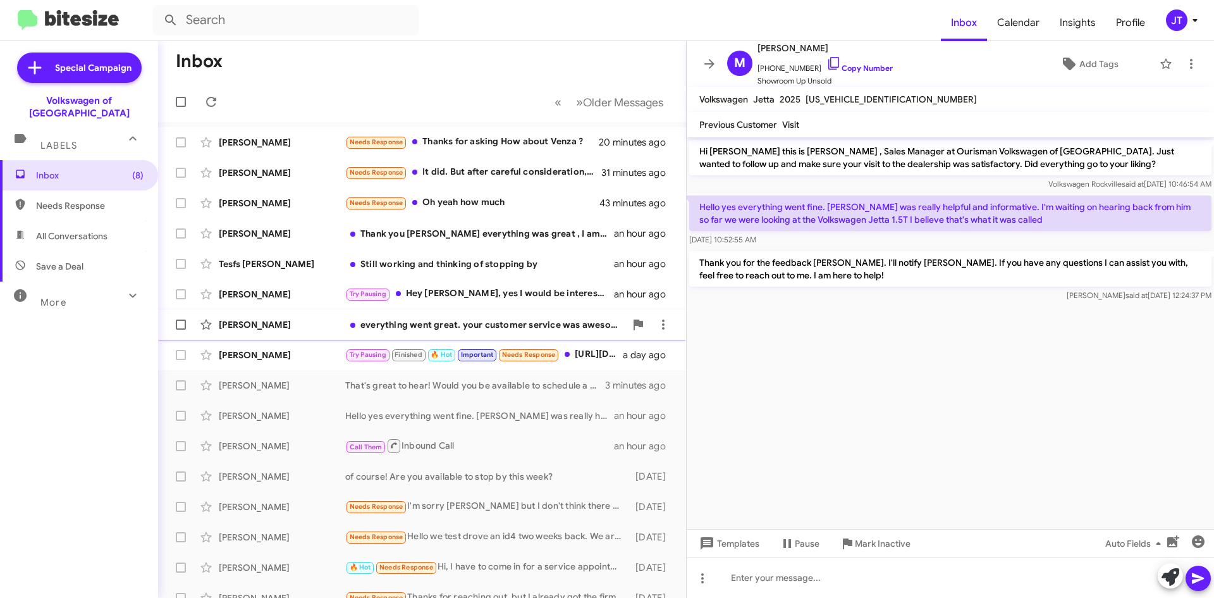
click at [404, 326] on div "everything went great. your customer service was awesome, but we found a car we…" at bounding box center [485, 324] width 280 height 13
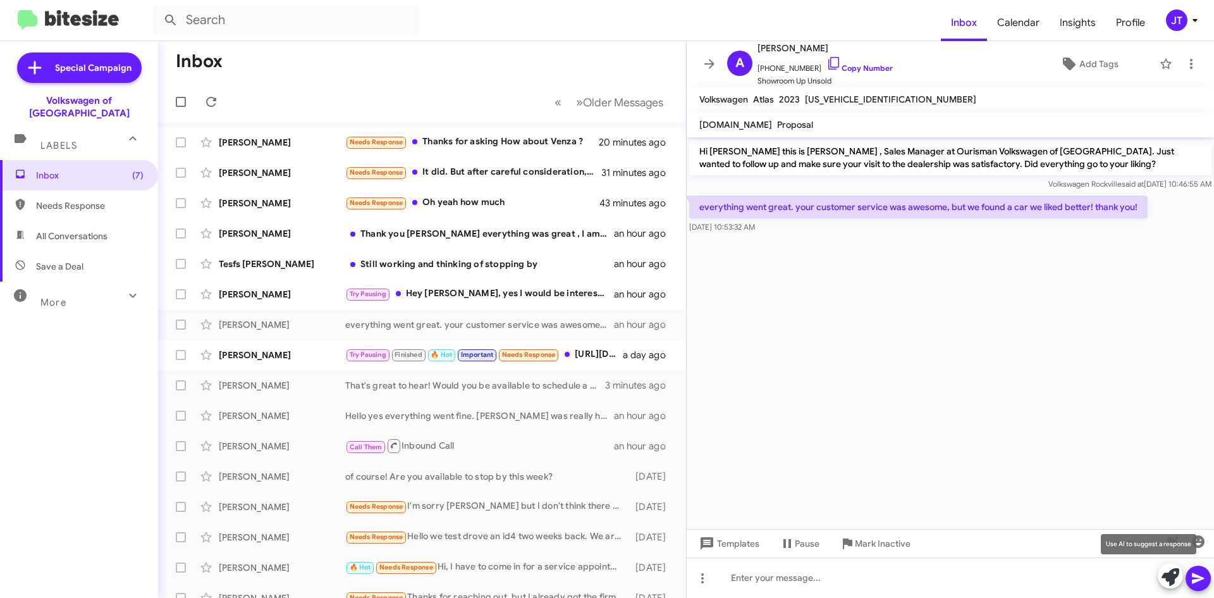
click at [1168, 574] on icon at bounding box center [1171, 577] width 18 height 18
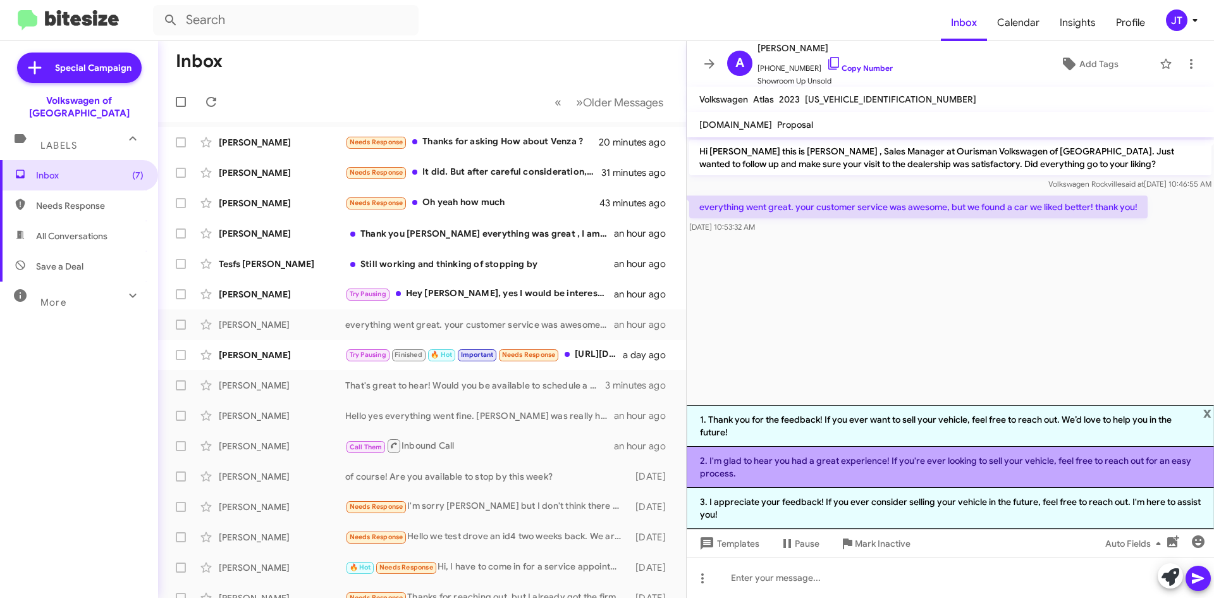
click at [829, 465] on li "2. I'm glad to hear you had a great experience! If you're ever looking to sell …" at bounding box center [950, 466] width 527 height 41
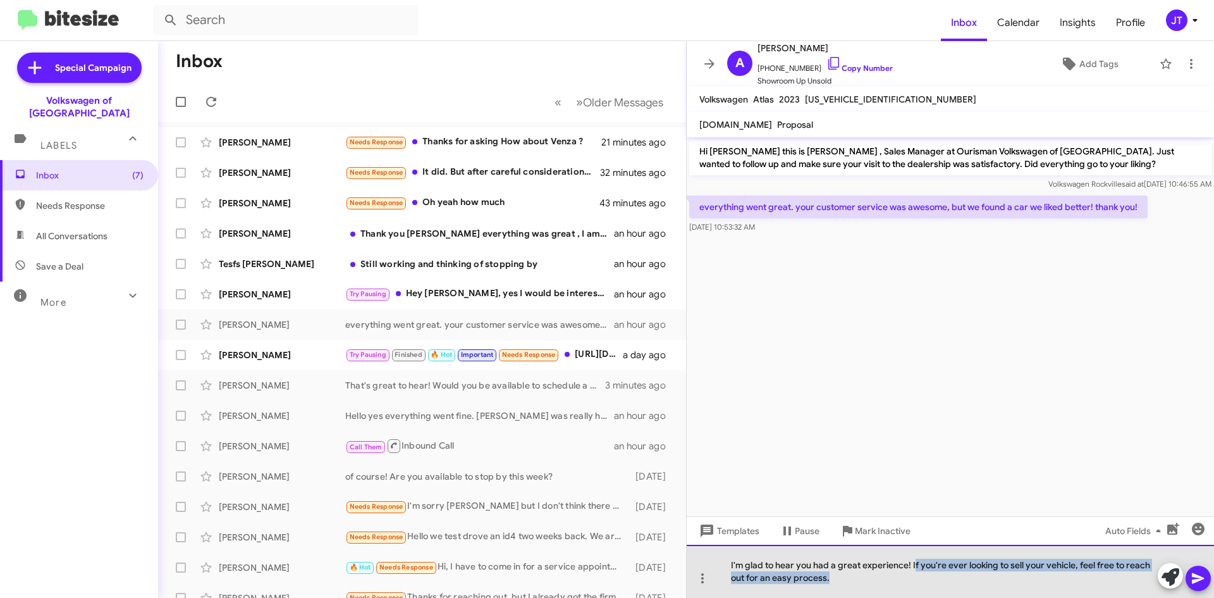
drag, startPoint x: 837, startPoint y: 577, endPoint x: 914, endPoint y: 565, distance: 78.2
click at [914, 565] on div "I'm glad to hear you had a great experience! If you're ever looking to sell you…" at bounding box center [950, 571] width 527 height 53
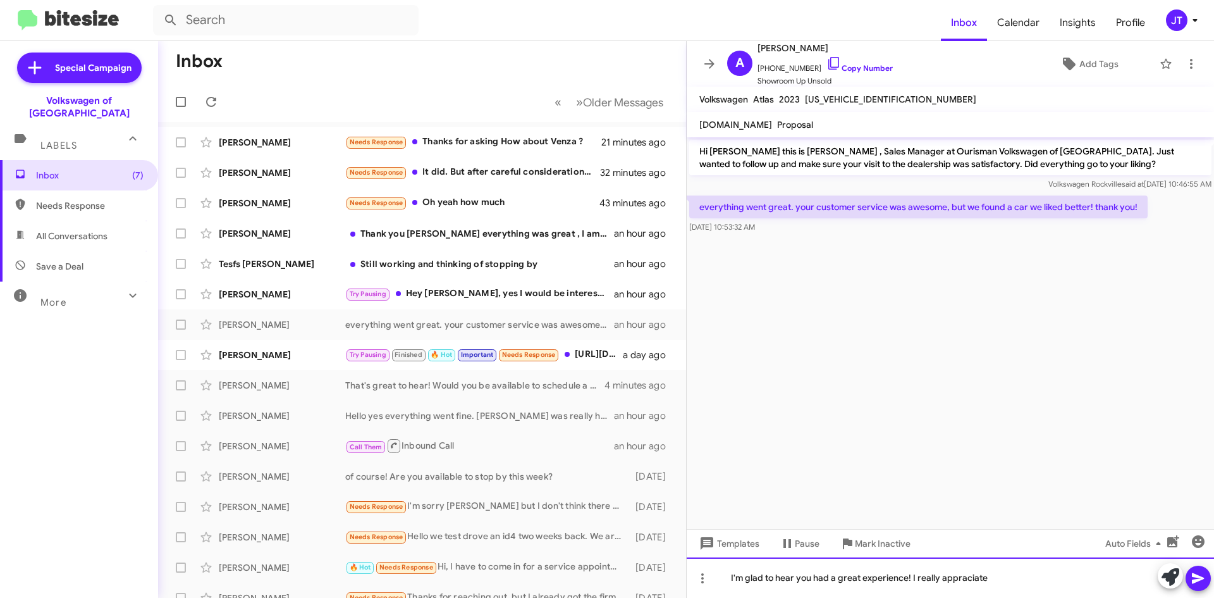
click at [957, 577] on div "I'm glad to hear you had a great experience! I really appraciate" at bounding box center [950, 577] width 527 height 40
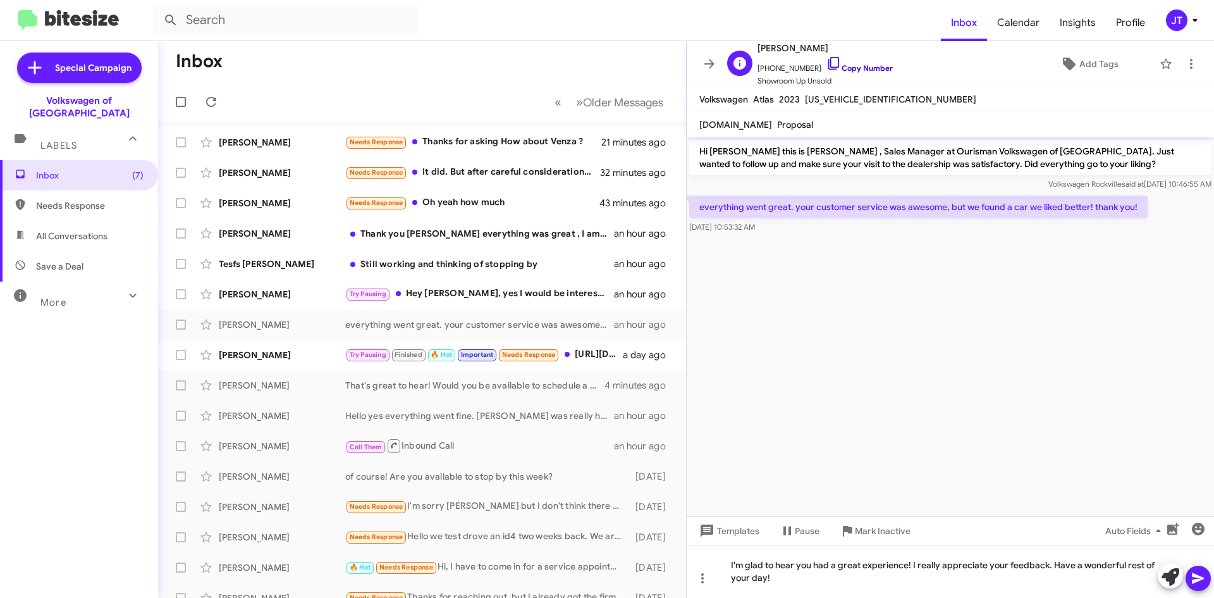
click at [857, 68] on link "Copy Number" at bounding box center [860, 67] width 66 height 9
click at [1198, 574] on icon at bounding box center [1198, 577] width 15 height 15
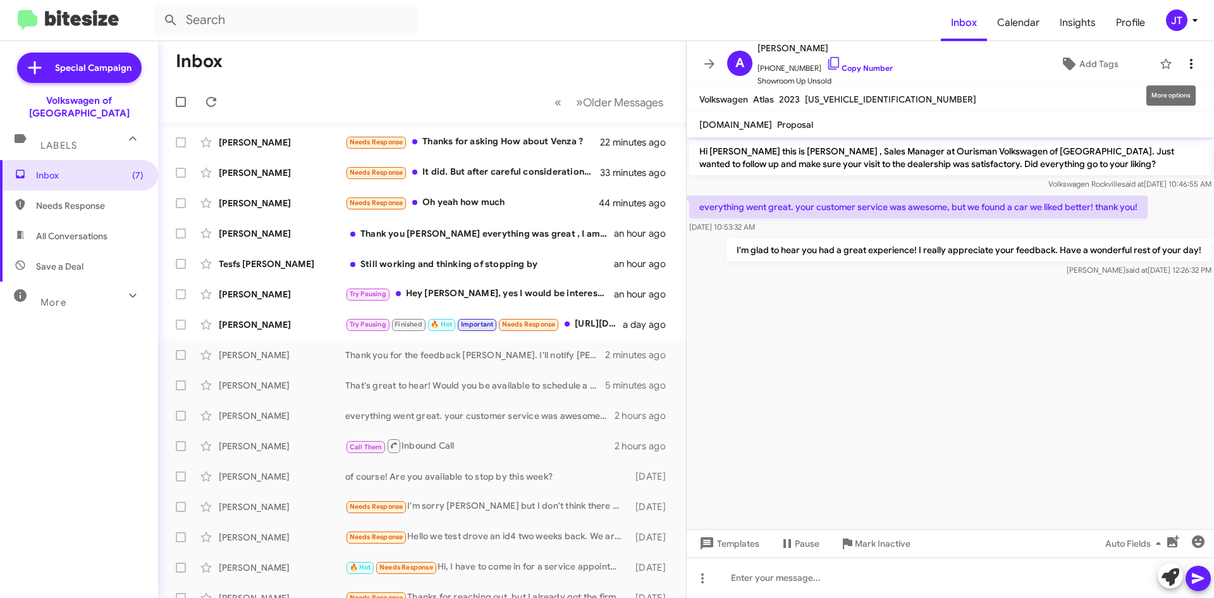
click at [1187, 63] on icon at bounding box center [1191, 63] width 15 height 15
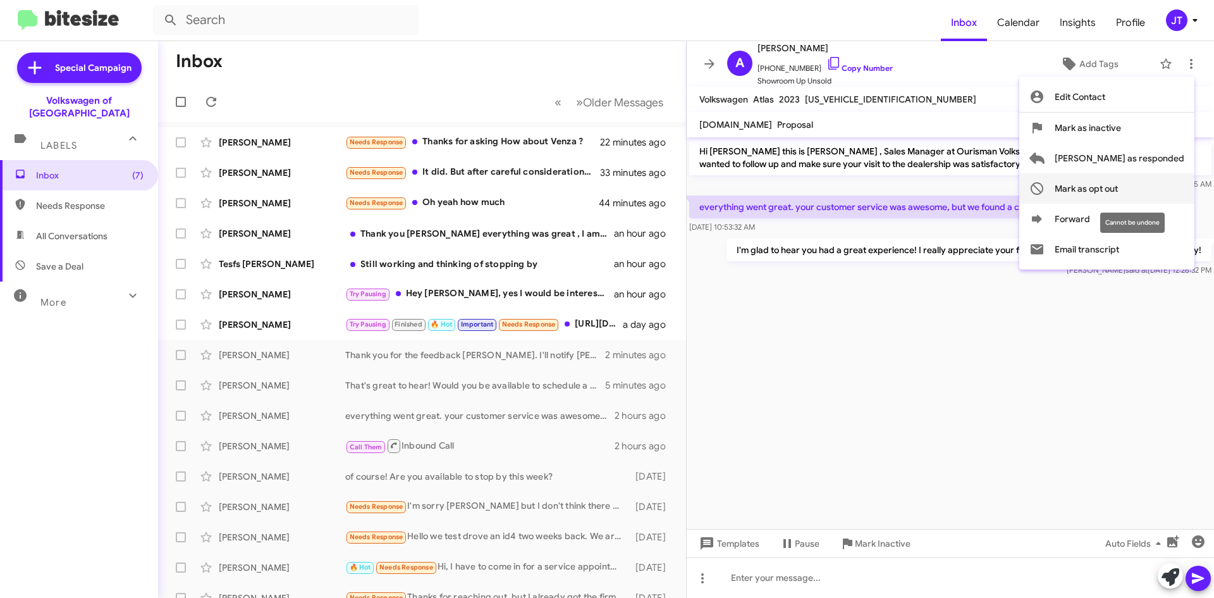
click at [1118, 183] on span "Mark as opt out" at bounding box center [1086, 188] width 63 height 30
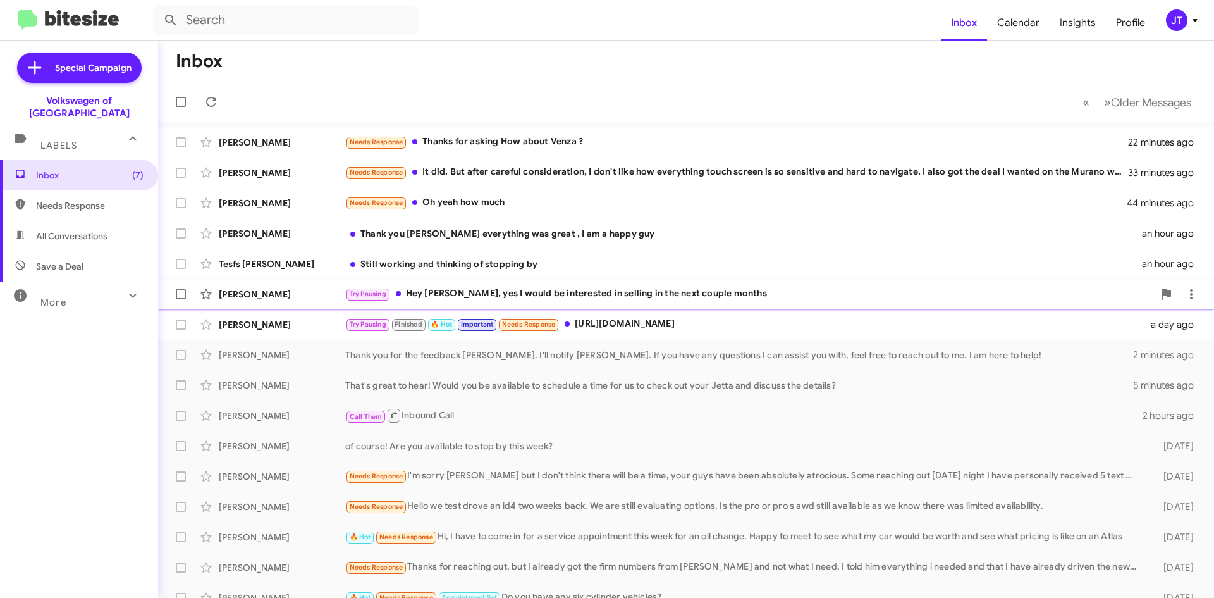
click at [547, 294] on div "Try Pausing Hey Mohamed, yes I would be interested in selling in the next coupl…" at bounding box center [749, 293] width 808 height 15
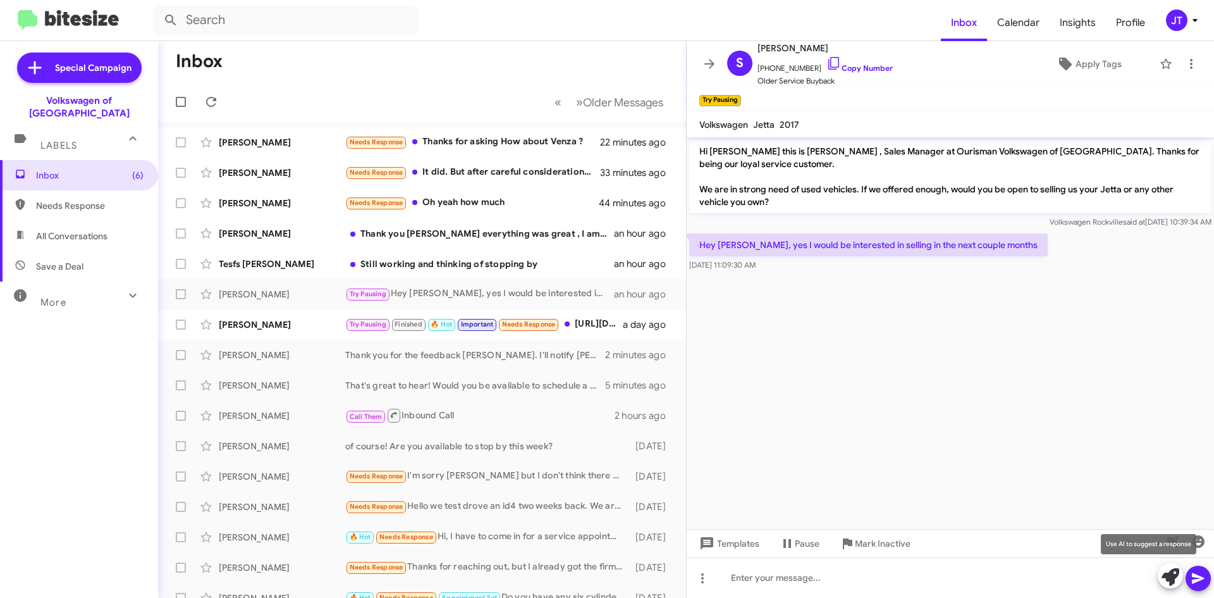
click at [1171, 569] on icon at bounding box center [1171, 577] width 18 height 18
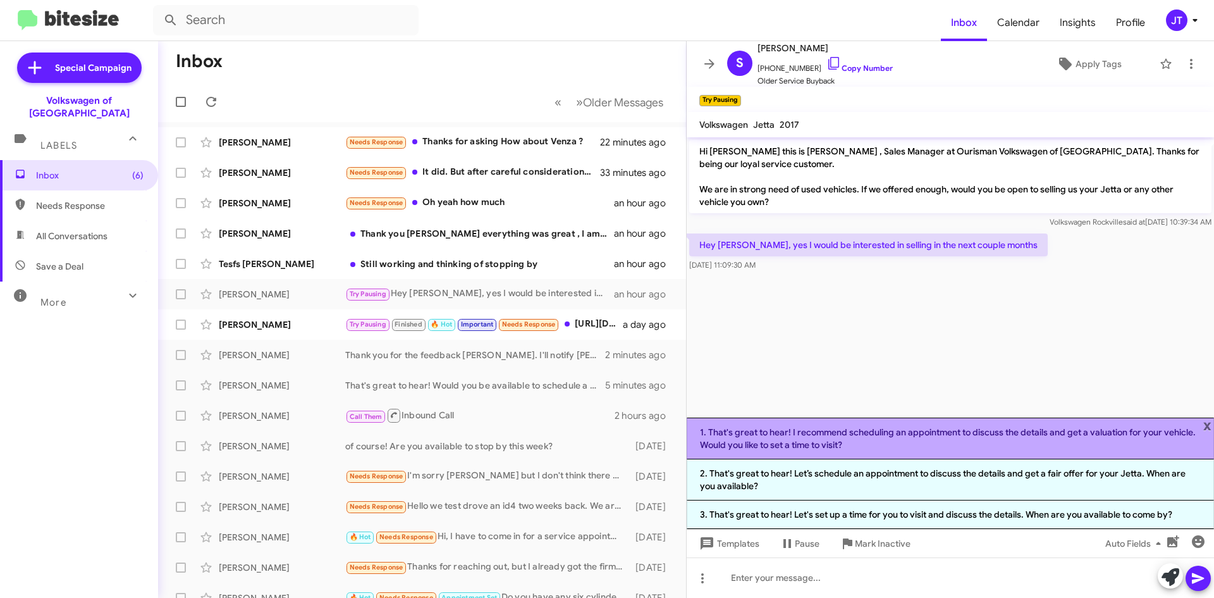
click at [890, 436] on li "1. That's great to hear! I recommend scheduling an appointment to discuss the d…" at bounding box center [950, 438] width 527 height 42
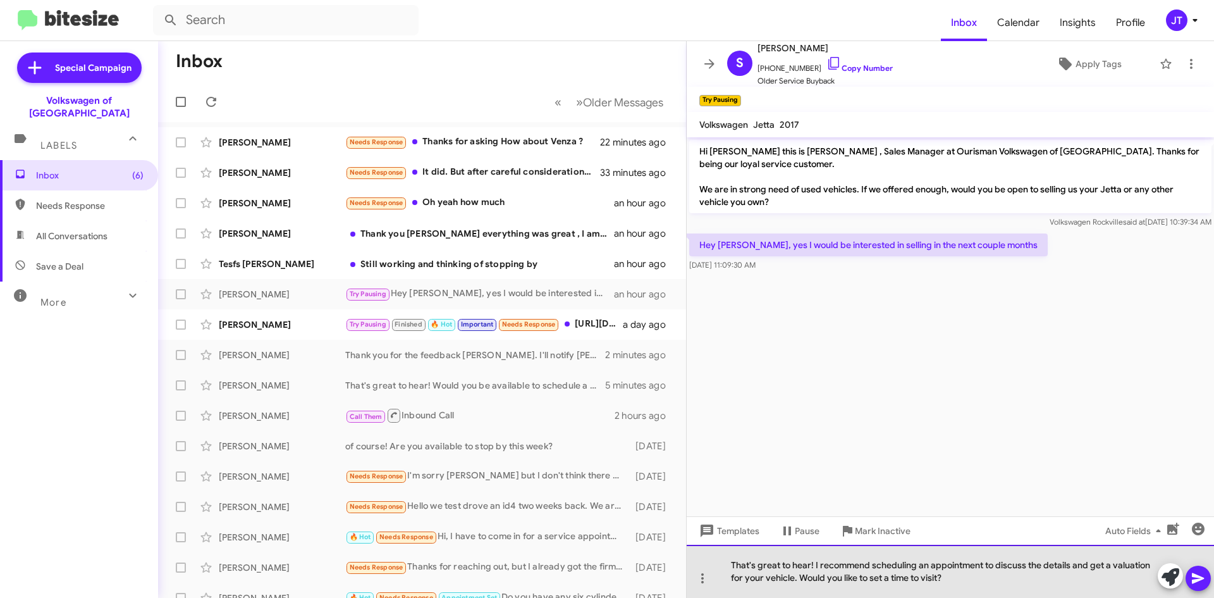
click at [940, 580] on div "That's great to hear! I recommend scheduling an appointment to discuss the deta…" at bounding box center [950, 571] width 527 height 53
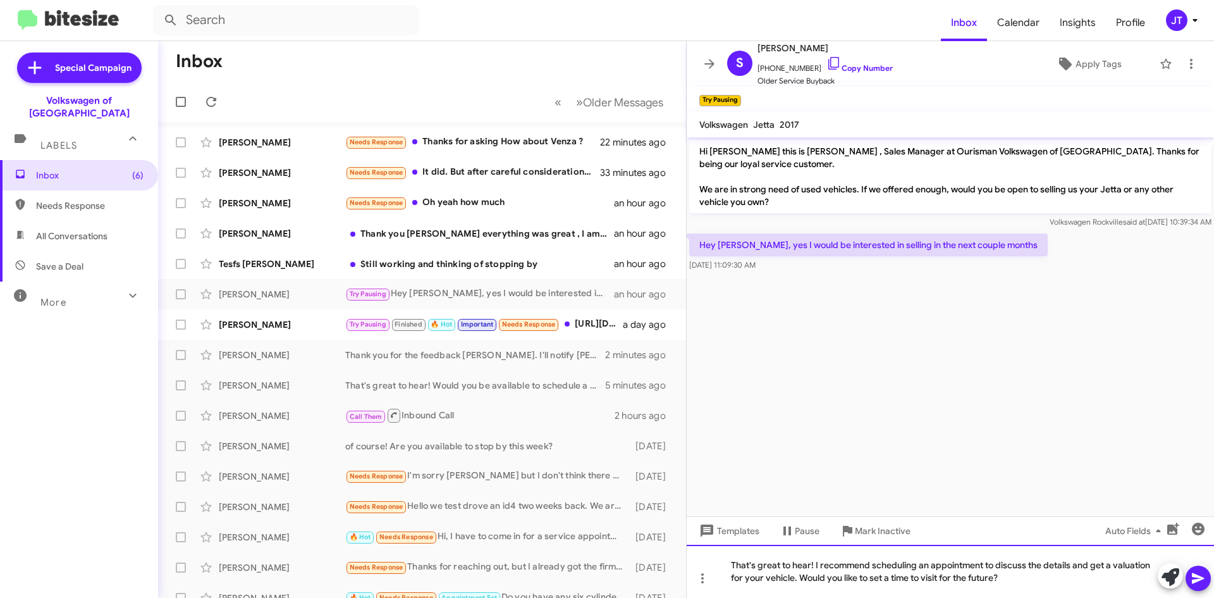
click at [1029, 582] on div "That's great to hear! I recommend scheduling an appointment to discuss the deta…" at bounding box center [950, 571] width 527 height 53
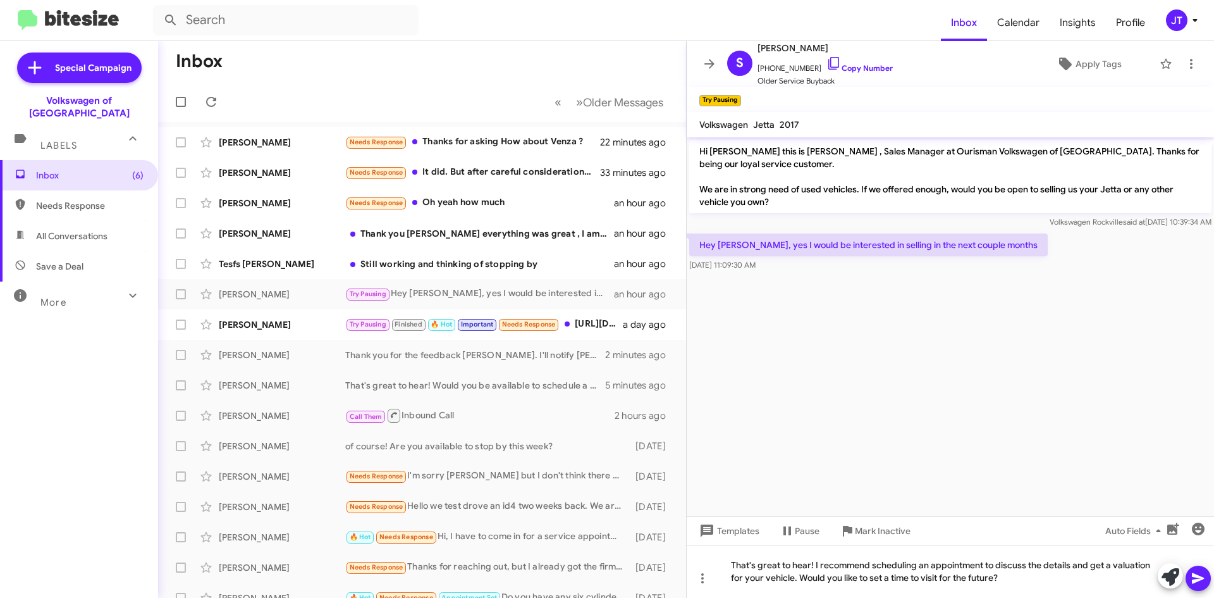
click at [1193, 575] on icon at bounding box center [1198, 578] width 12 height 11
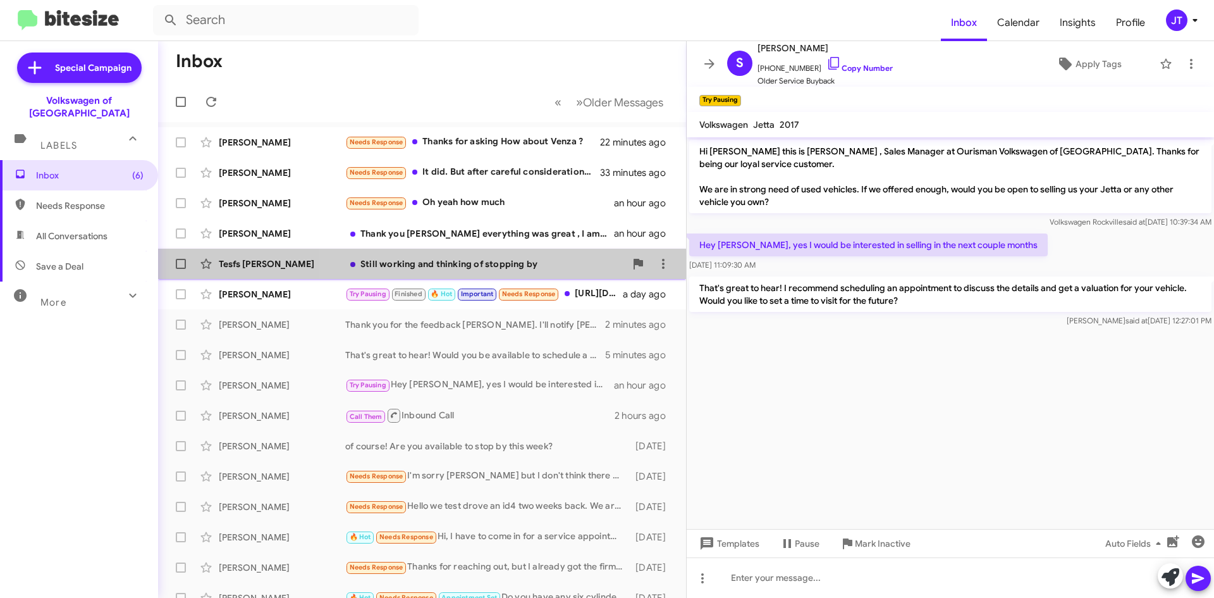
click at [507, 259] on div "Still working and thinking of stopping by" at bounding box center [485, 263] width 280 height 13
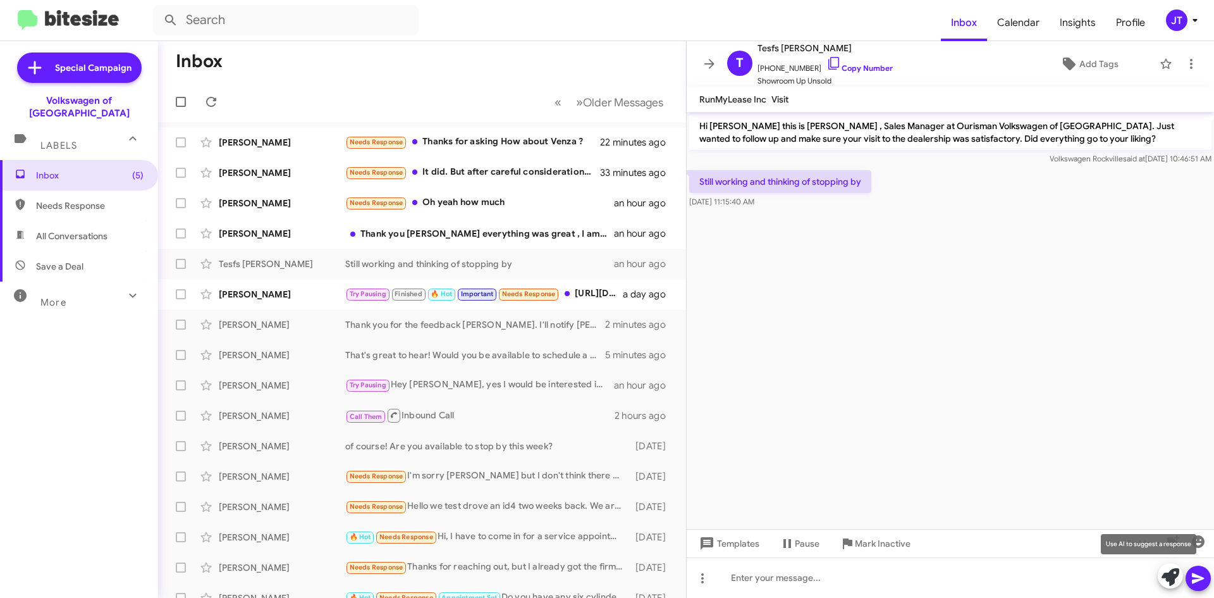
click at [1164, 577] on icon at bounding box center [1171, 577] width 18 height 18
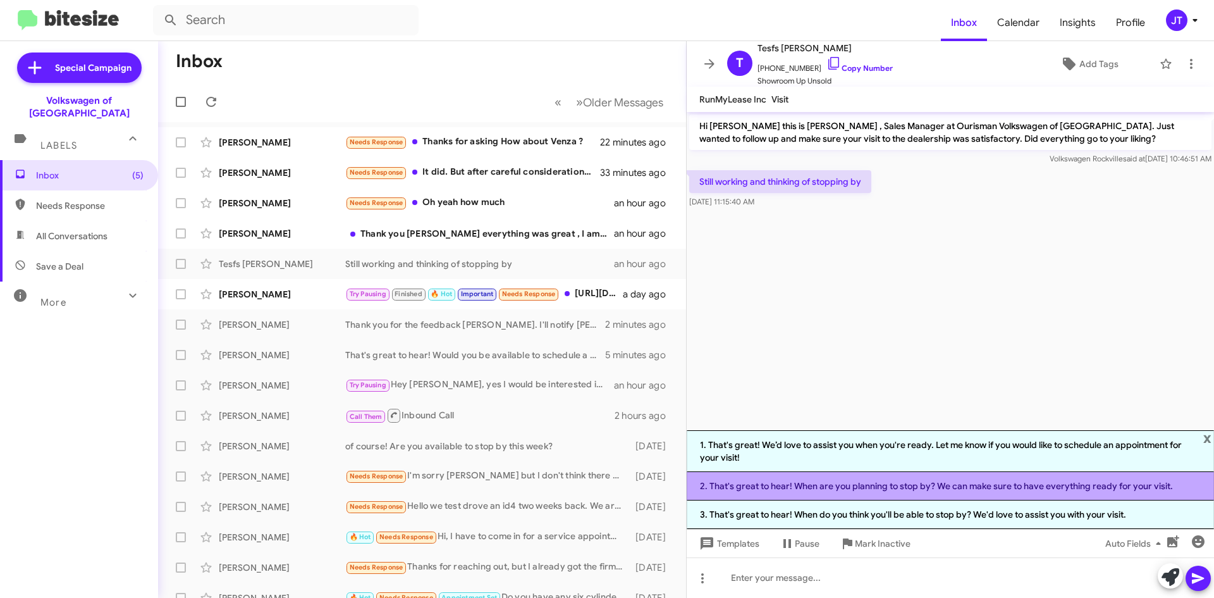
click at [915, 489] on li "2. That's great to hear! When are you planning to stop by? We can make sure to …" at bounding box center [950, 486] width 527 height 28
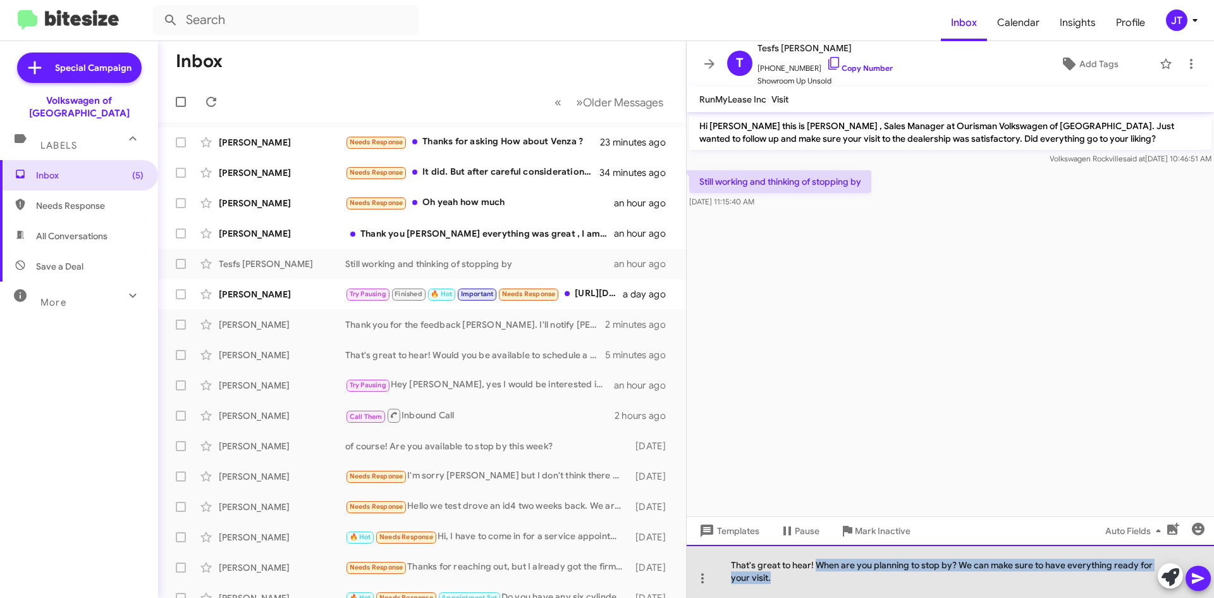
drag, startPoint x: 785, startPoint y: 582, endPoint x: 816, endPoint y: 570, distance: 34.1
click at [816, 570] on div "That's great to hear! When are you planning to stop by? We can make sure to hav…" at bounding box center [950, 571] width 527 height 53
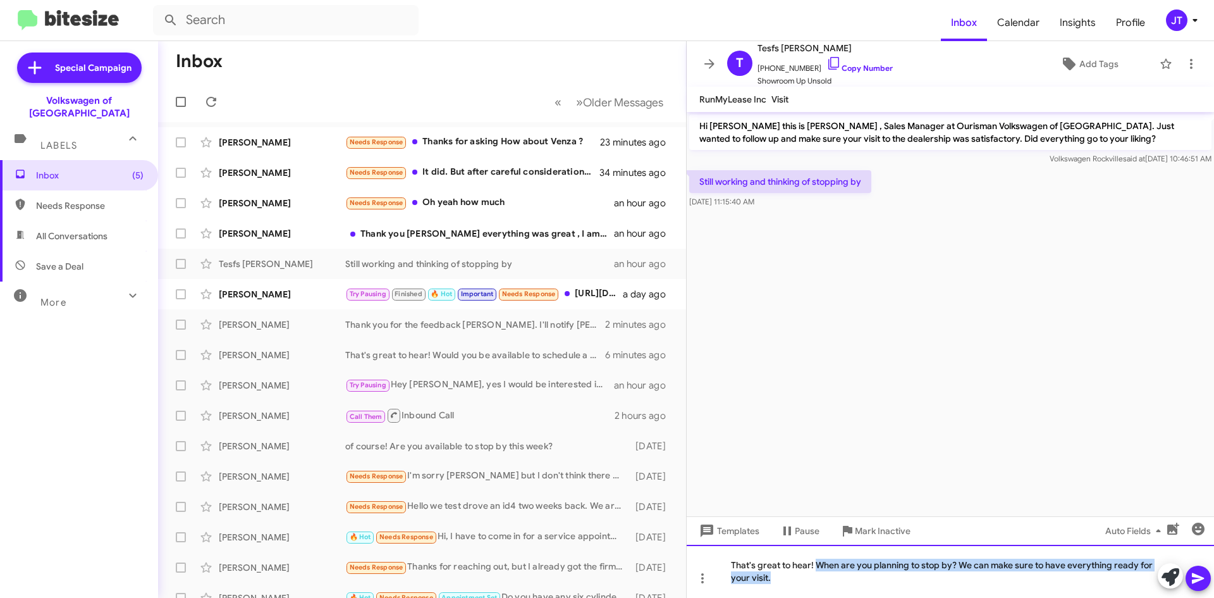
click at [754, 590] on div "That's great to hear! When are you planning to stop by? We can make sure to hav…" at bounding box center [950, 571] width 527 height 53
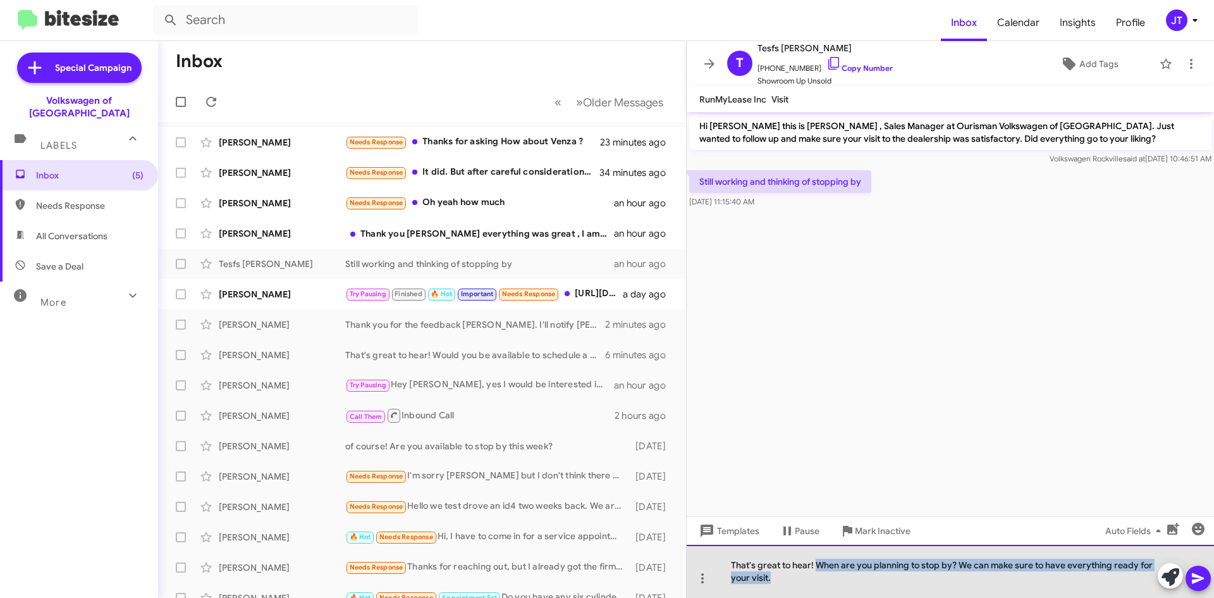
drag, startPoint x: 772, startPoint y: 584, endPoint x: 816, endPoint y: 567, distance: 47.2
click at [816, 567] on div "That's great to hear! When are you planning to stop by? We can make sure to hav…" at bounding box center [950, 571] width 527 height 53
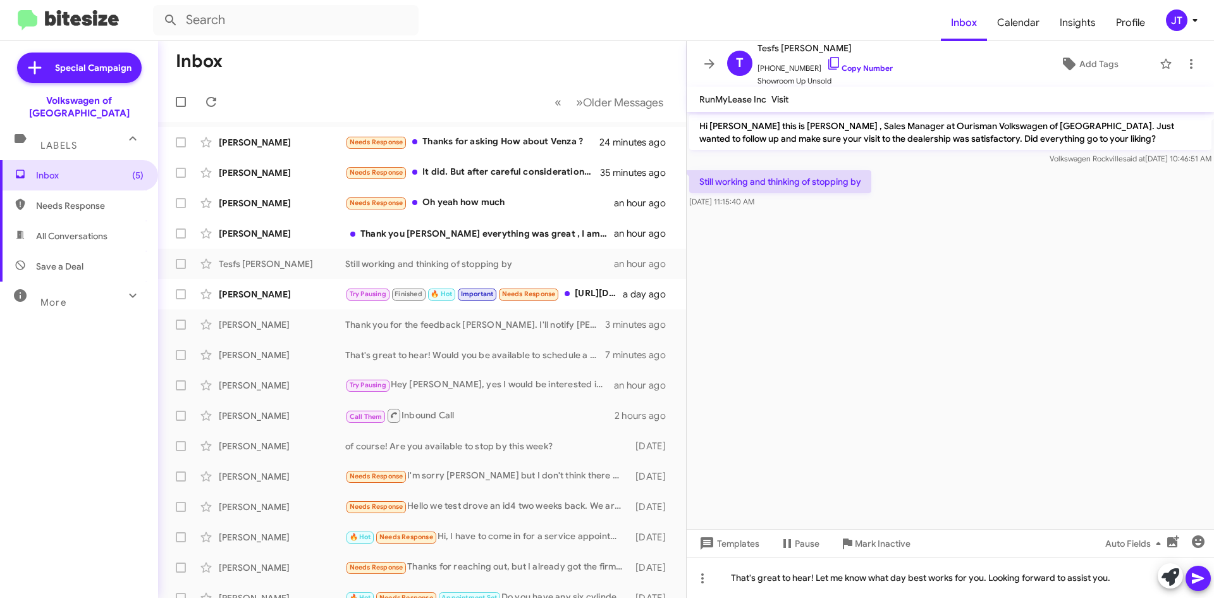
click at [1206, 577] on button at bounding box center [1198, 577] width 25 height 25
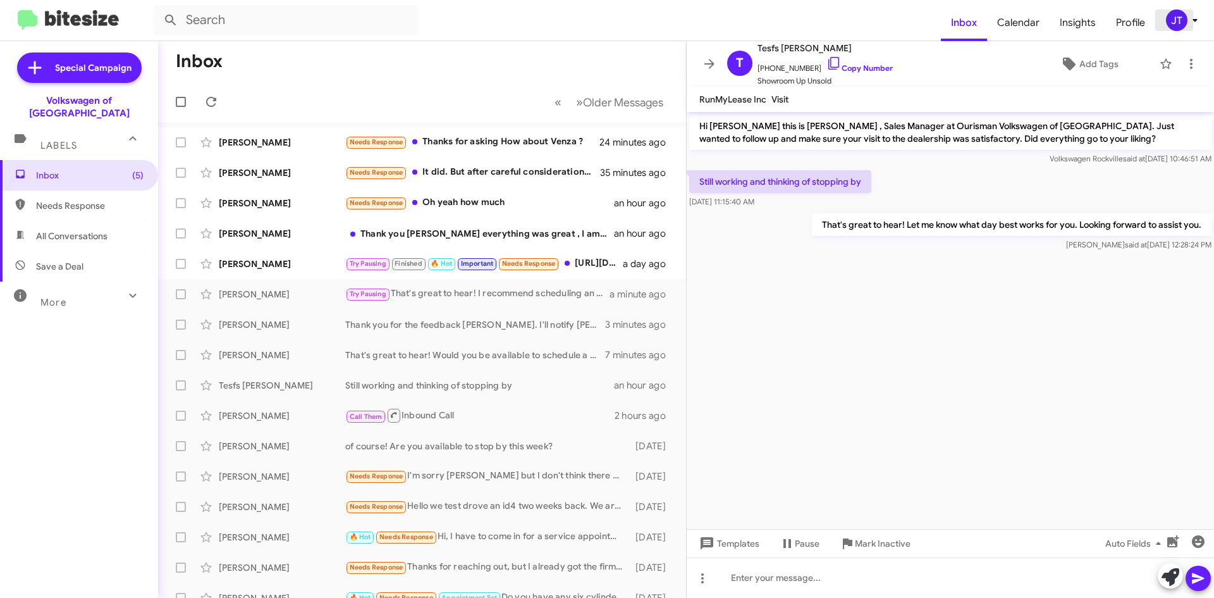
click at [1197, 15] on icon at bounding box center [1195, 20] width 15 height 15
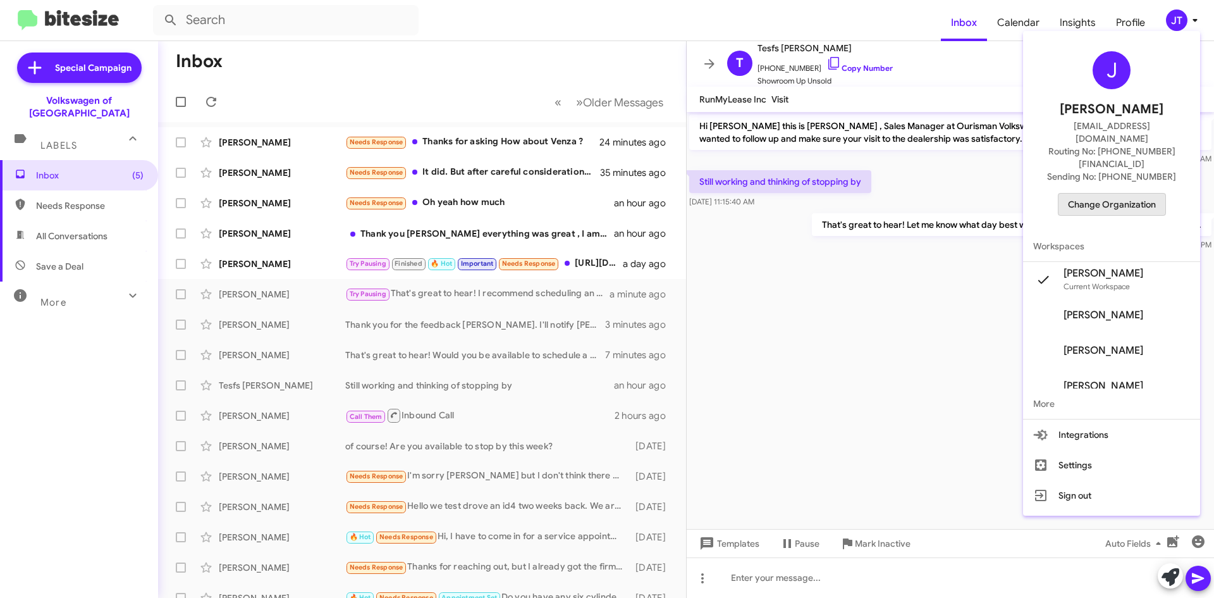
click at [1140, 194] on span "Change Organization" at bounding box center [1112, 205] width 88 height 22
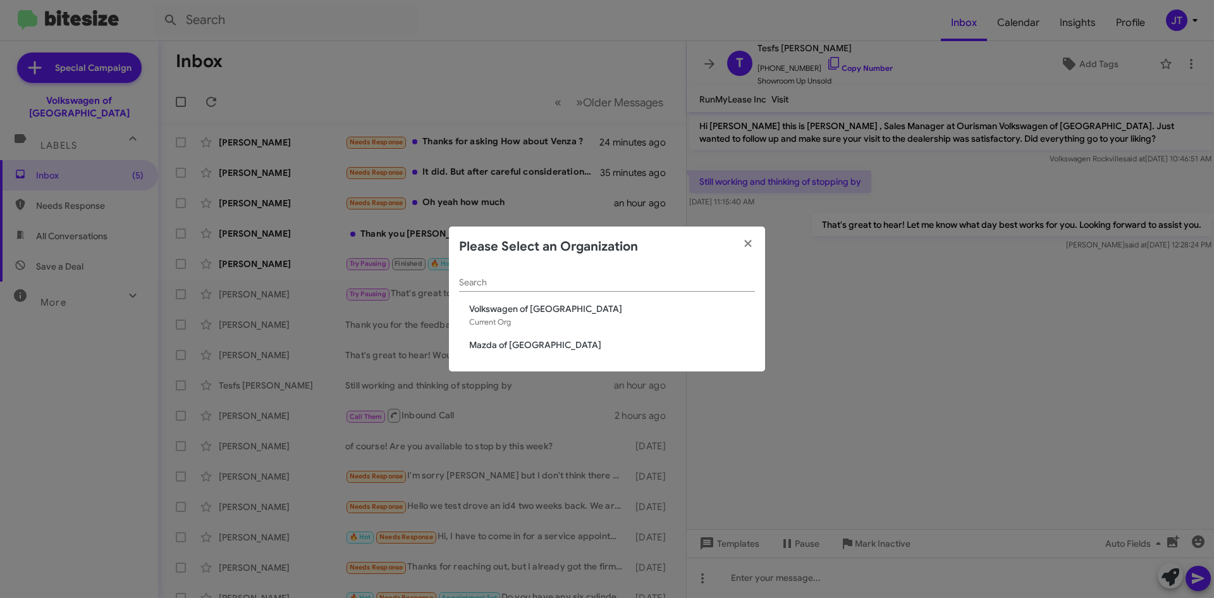
click at [575, 342] on span "Mazda of [GEOGRAPHIC_DATA]" at bounding box center [612, 344] width 286 height 13
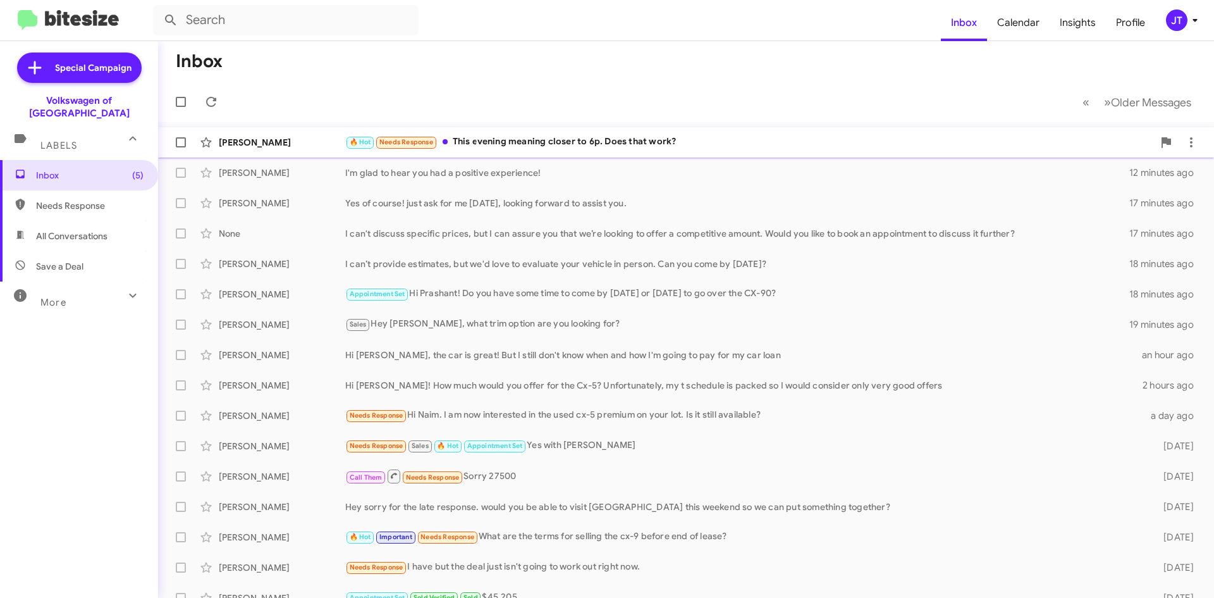
click at [591, 146] on div "🔥 Hot Needs Response This evening meaning closer to 6p. Does that work?" at bounding box center [749, 142] width 808 height 15
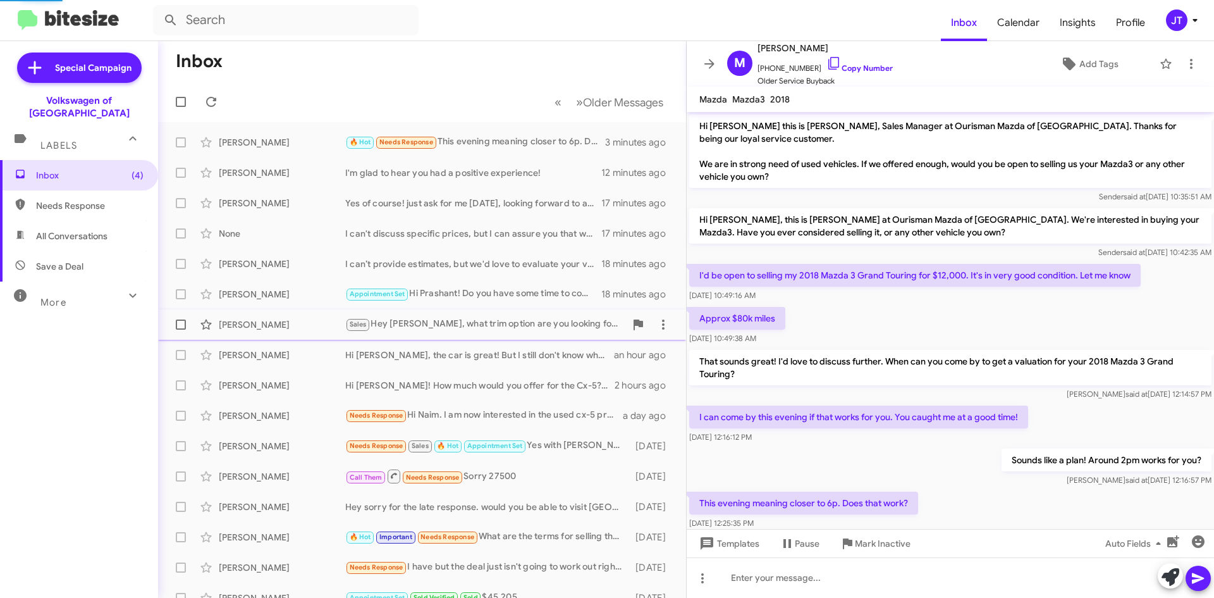
scroll to position [28, 0]
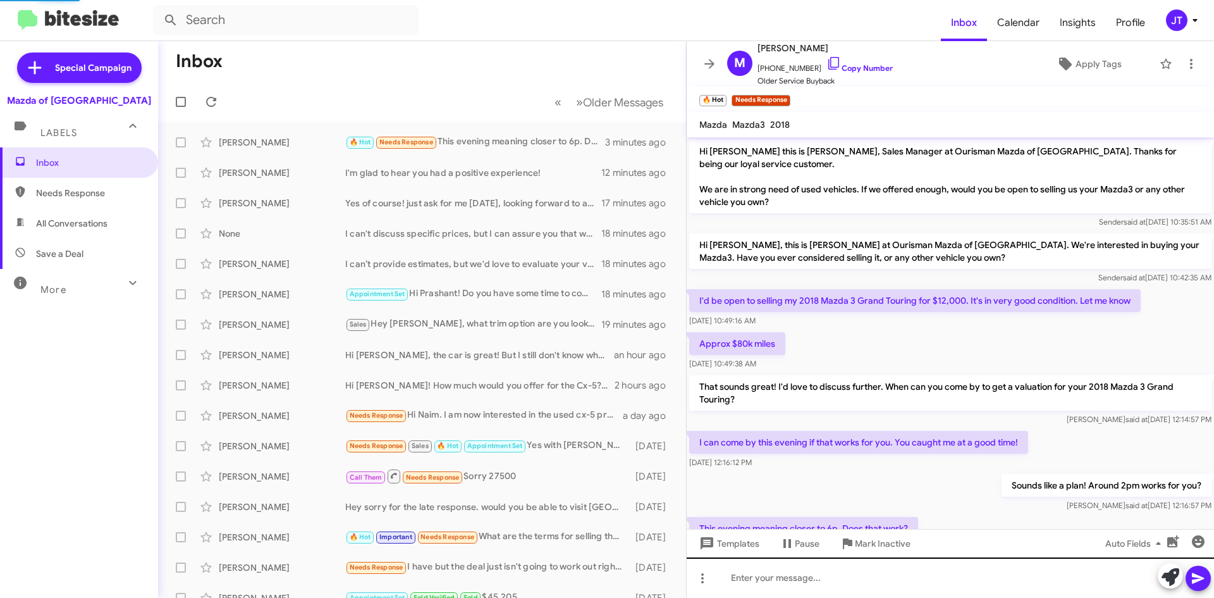
scroll to position [28, 0]
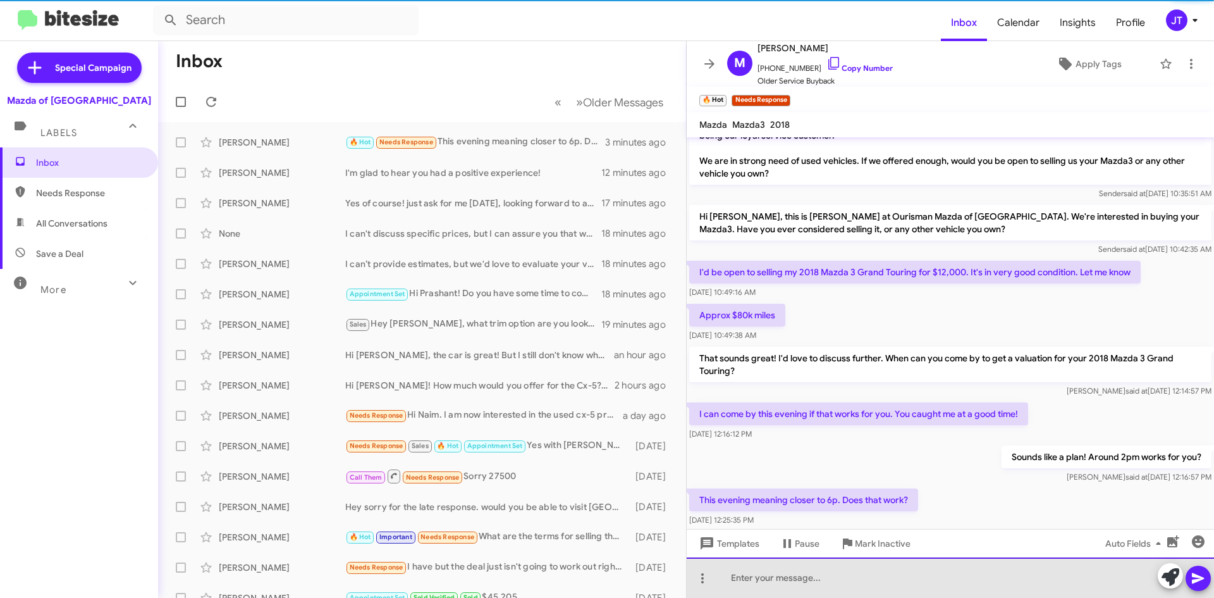
click at [779, 572] on div at bounding box center [950, 577] width 527 height 40
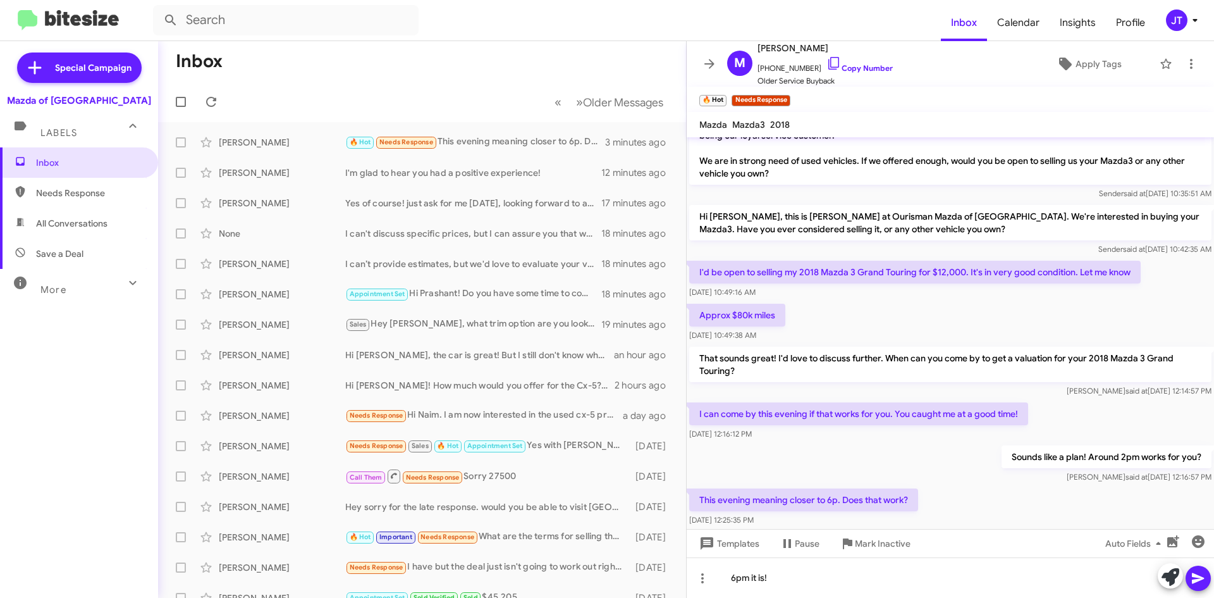
click at [1203, 582] on icon at bounding box center [1198, 577] width 15 height 15
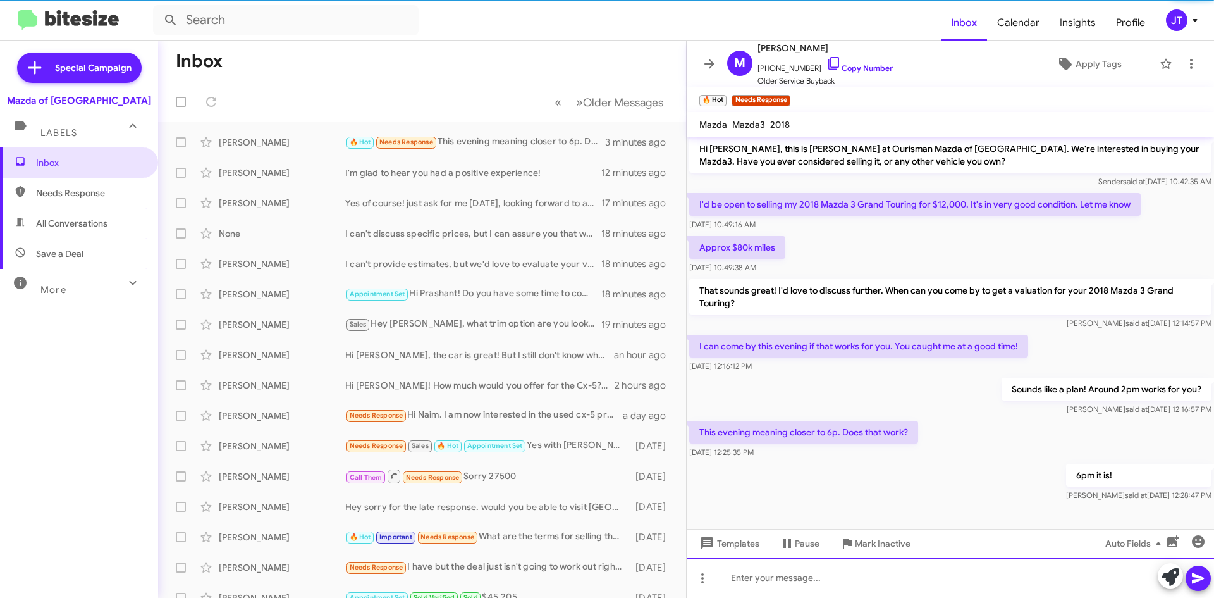
scroll to position [100, 0]
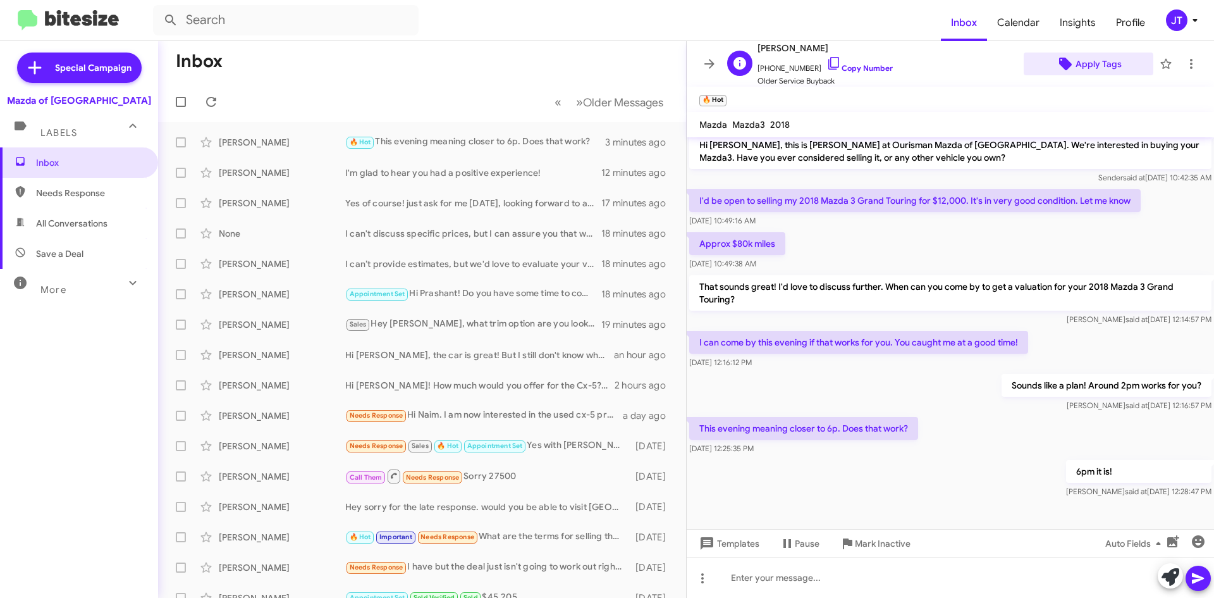
click at [1087, 58] on span "Apply Tags" at bounding box center [1099, 63] width 46 height 23
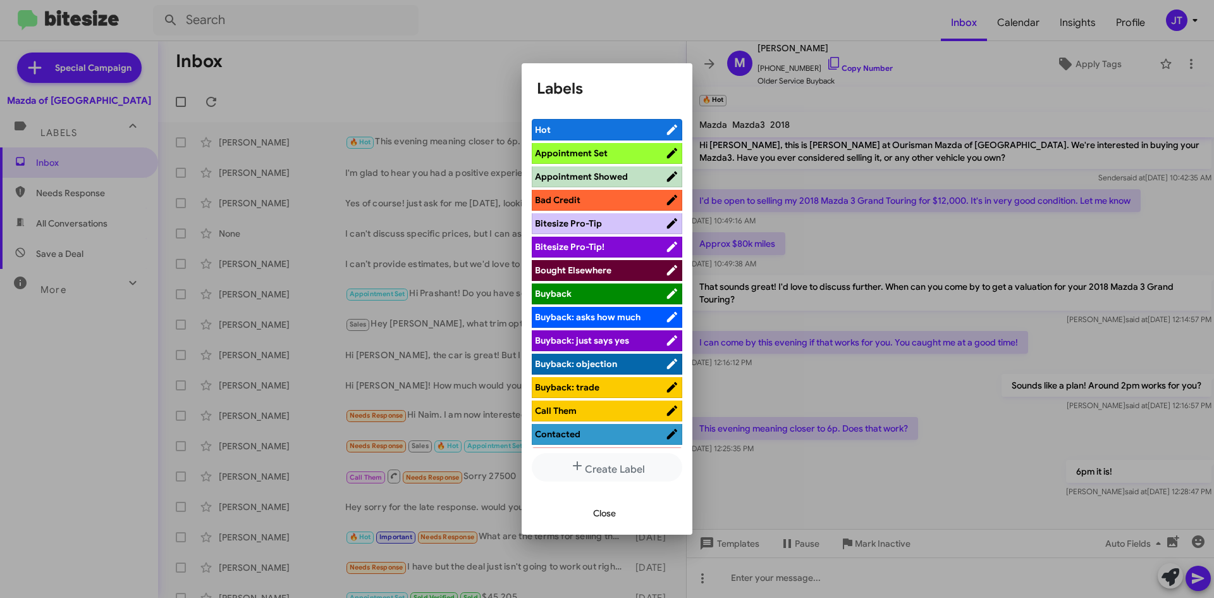
click at [576, 151] on span "Appointment Set" at bounding box center [571, 152] width 73 height 11
click at [594, 507] on span "Close" at bounding box center [604, 513] width 23 height 23
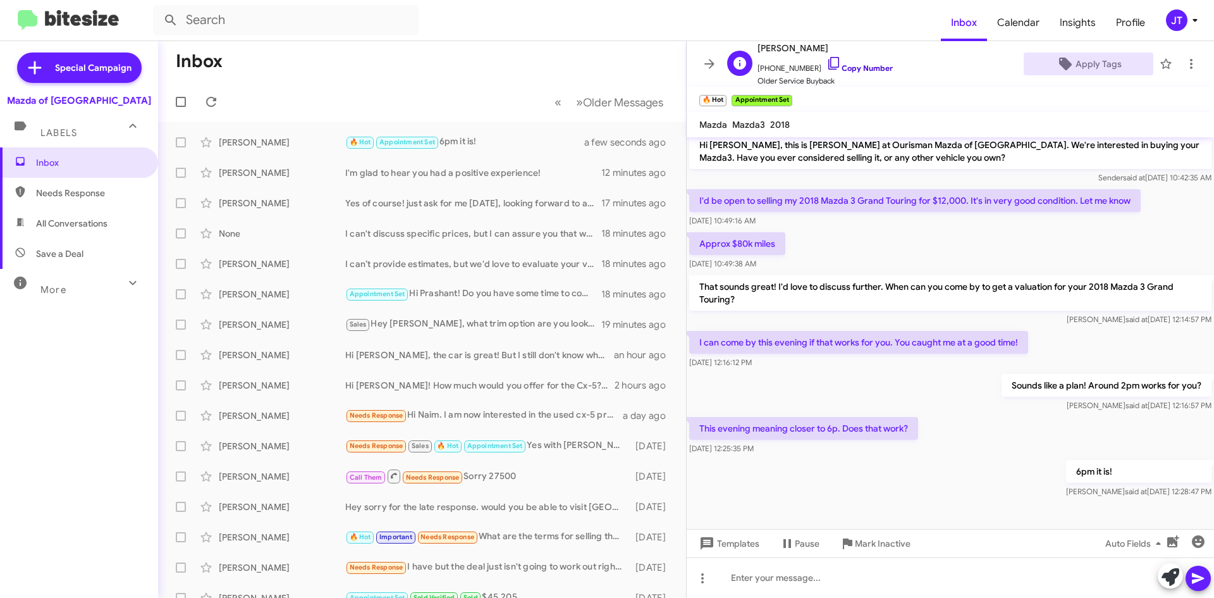
click at [835, 69] on link "Copy Number" at bounding box center [860, 67] width 66 height 9
click at [827, 65] on icon at bounding box center [834, 63] width 15 height 15
click at [1186, 20] on div "JT" at bounding box center [1177, 20] width 22 height 22
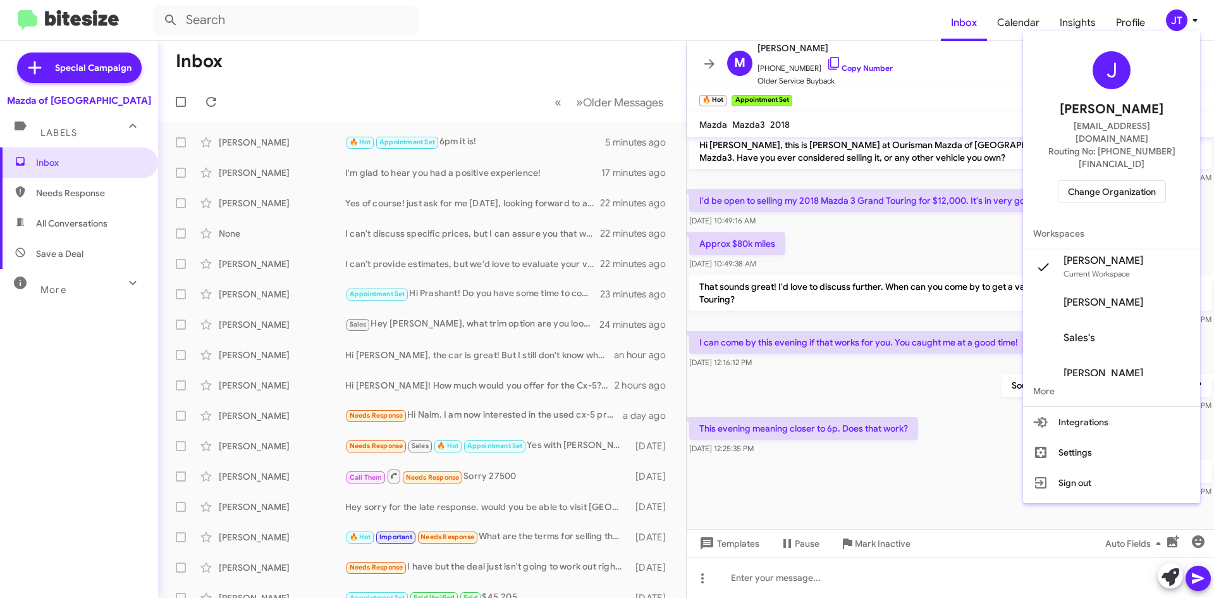
click at [1126, 181] on span "Change Organization" at bounding box center [1112, 192] width 88 height 22
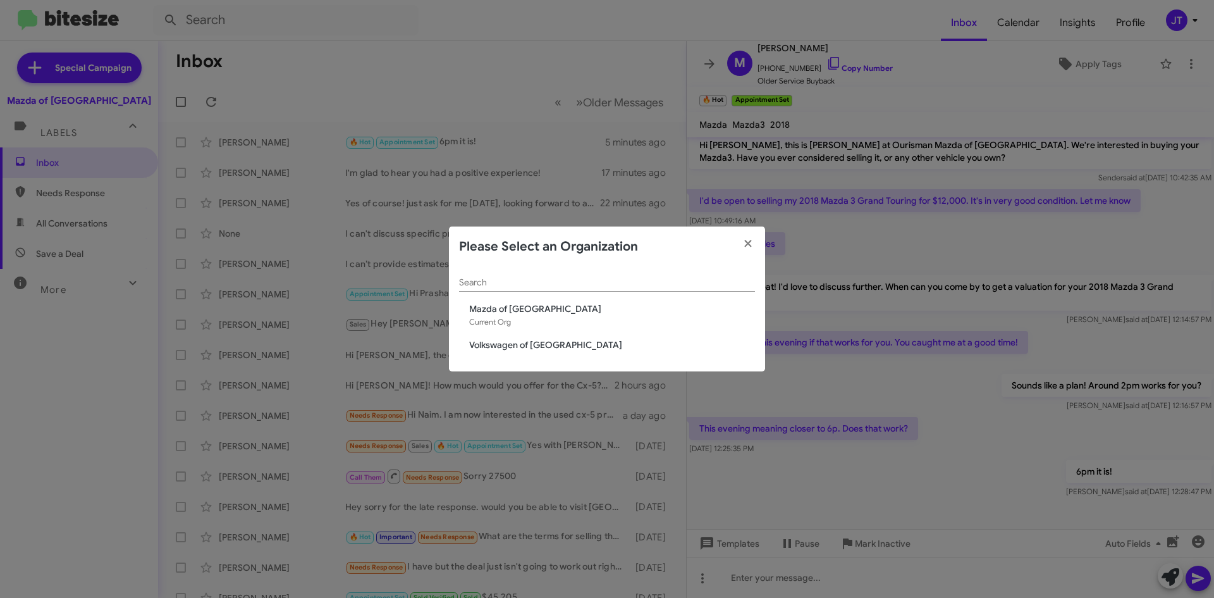
click at [552, 347] on span "Volkswagen of [GEOGRAPHIC_DATA]" at bounding box center [612, 344] width 286 height 13
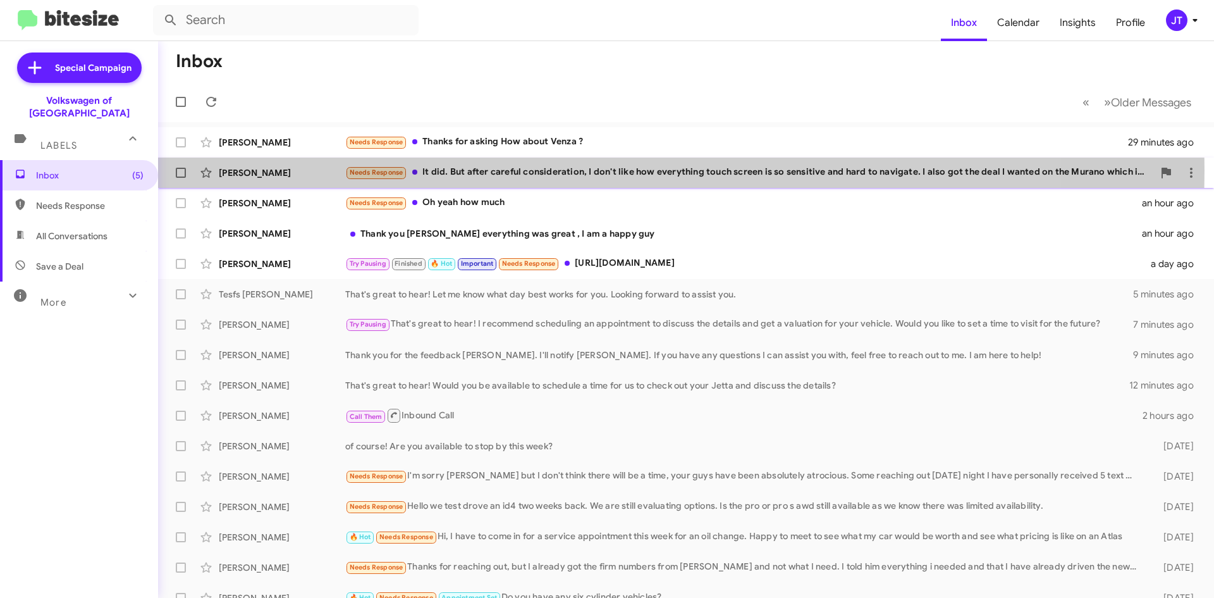
click at [490, 170] on div "Needs Response It did. But after careful consideration, I don't like how everyt…" at bounding box center [749, 172] width 808 height 15
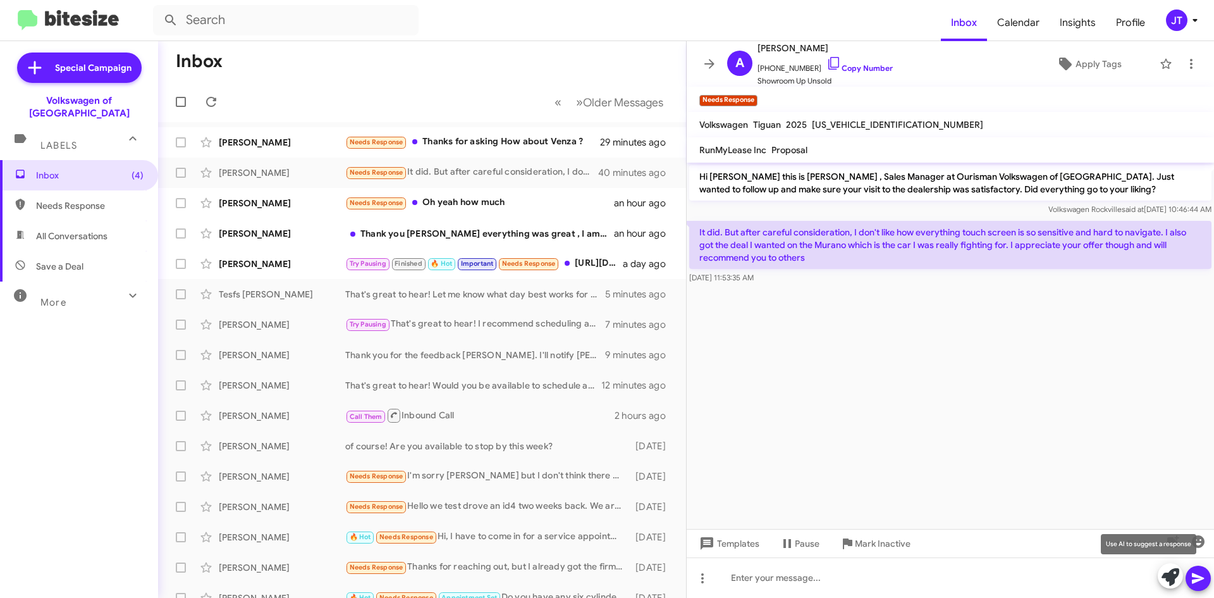
click at [1172, 570] on icon at bounding box center [1171, 577] width 18 height 18
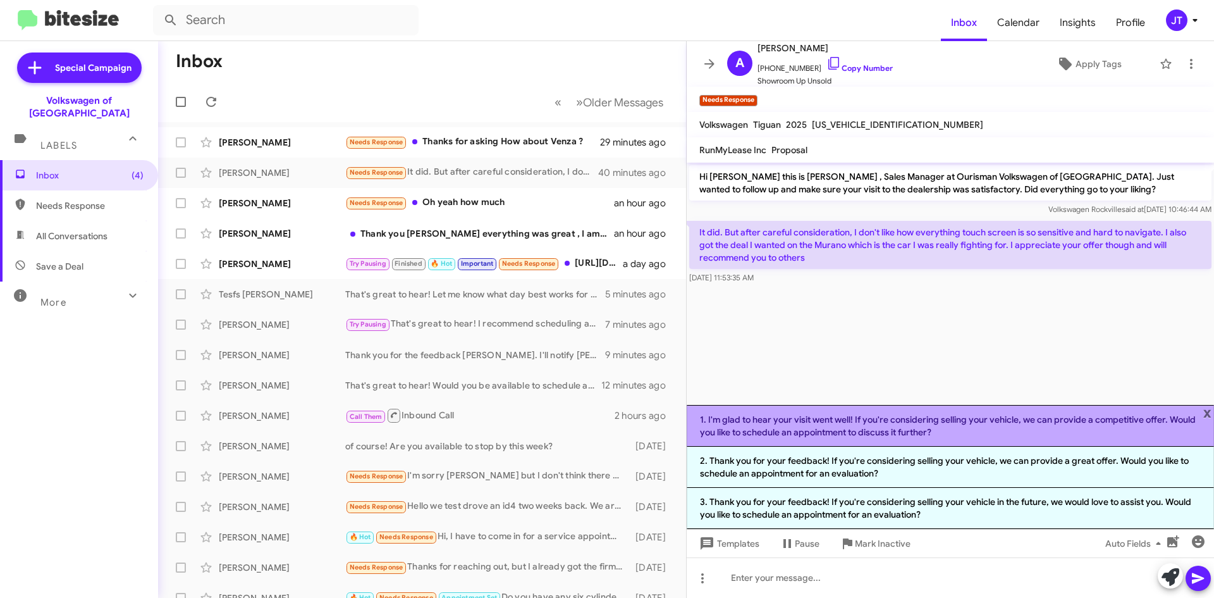
click at [885, 415] on li "1. I'm glad to hear your visit went well! If you're considering selling your ve…" at bounding box center [950, 426] width 527 height 42
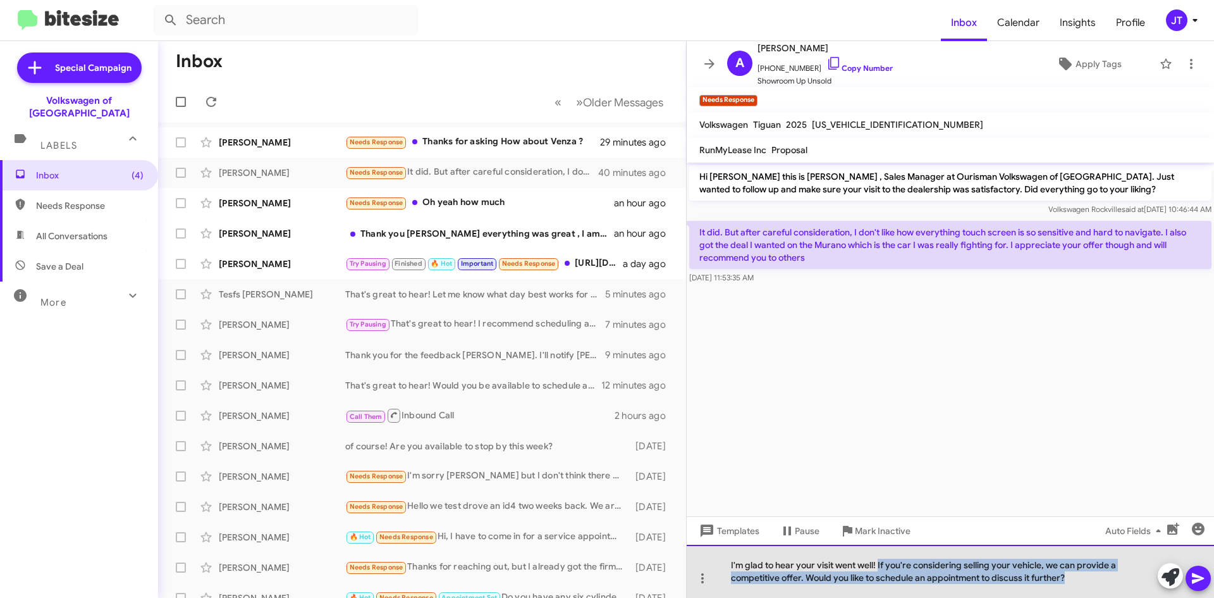
drag, startPoint x: 880, startPoint y: 565, endPoint x: 1083, endPoint y: 586, distance: 204.8
click at [1083, 586] on div "I'm glad to hear your visit went well! If you're considering selling your vehic…" at bounding box center [950, 571] width 527 height 53
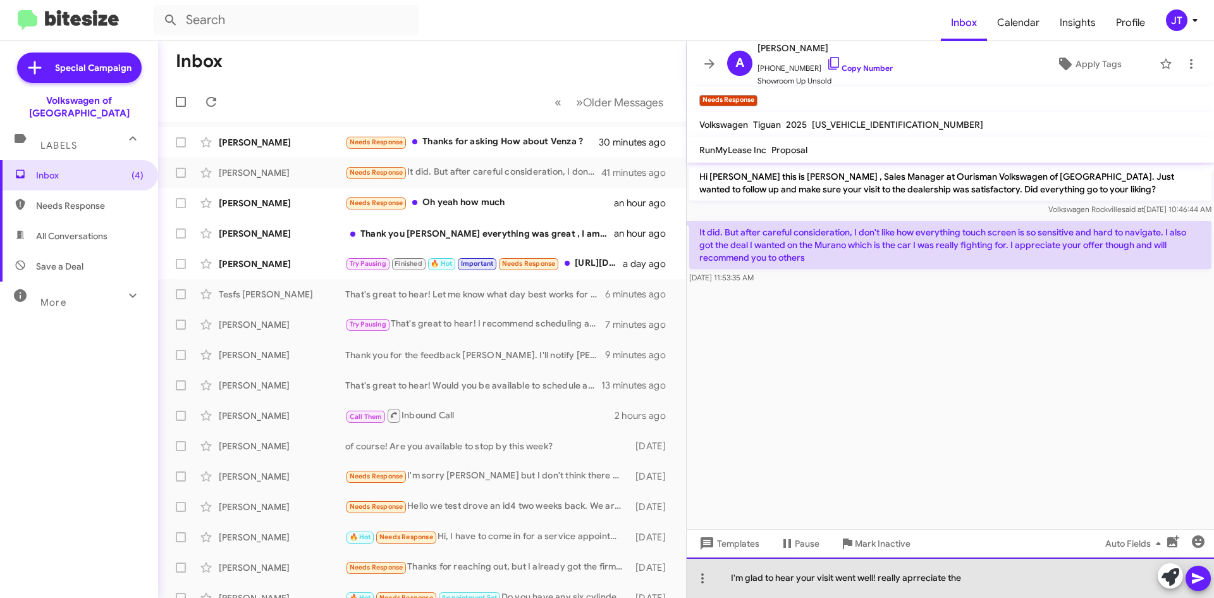
click at [925, 576] on div "I'm glad to hear your visit went well! really aprreciate the" at bounding box center [950, 577] width 527 height 40
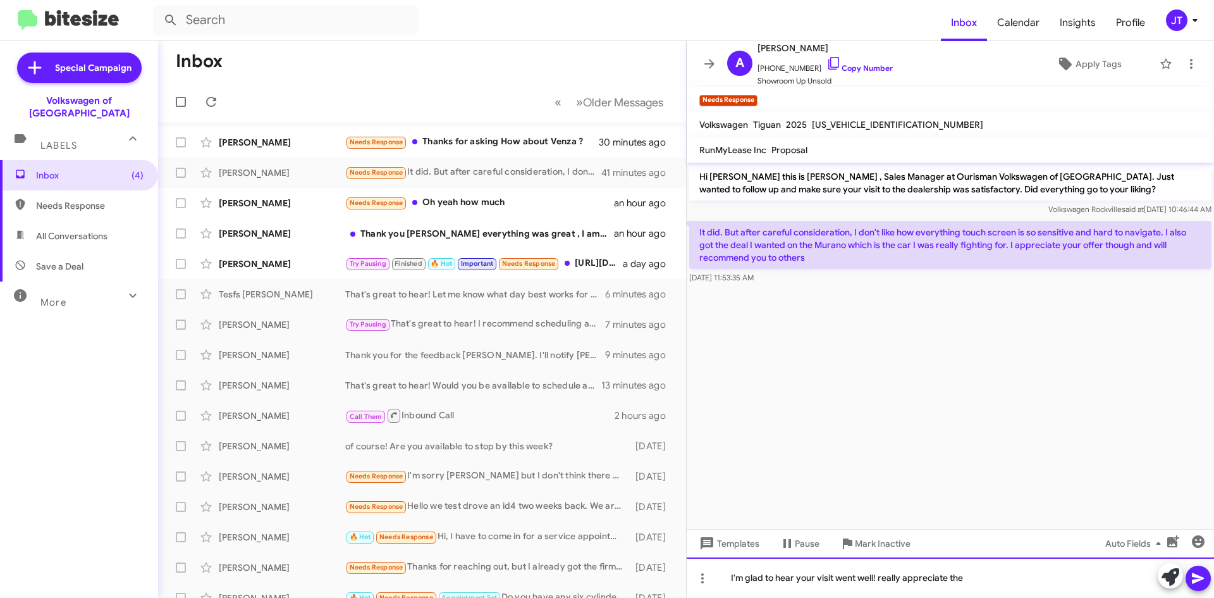
click at [982, 582] on div "I'm glad to hear your visit went well! really appreciate the" at bounding box center [950, 577] width 527 height 40
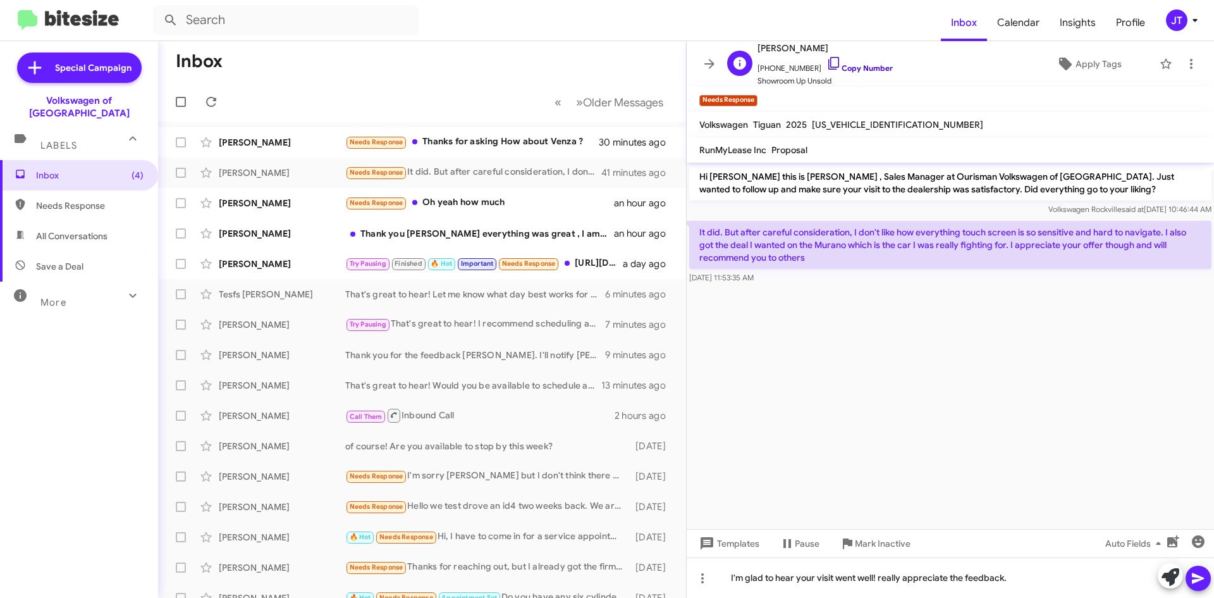
click at [857, 71] on link "Copy Number" at bounding box center [860, 67] width 66 height 9
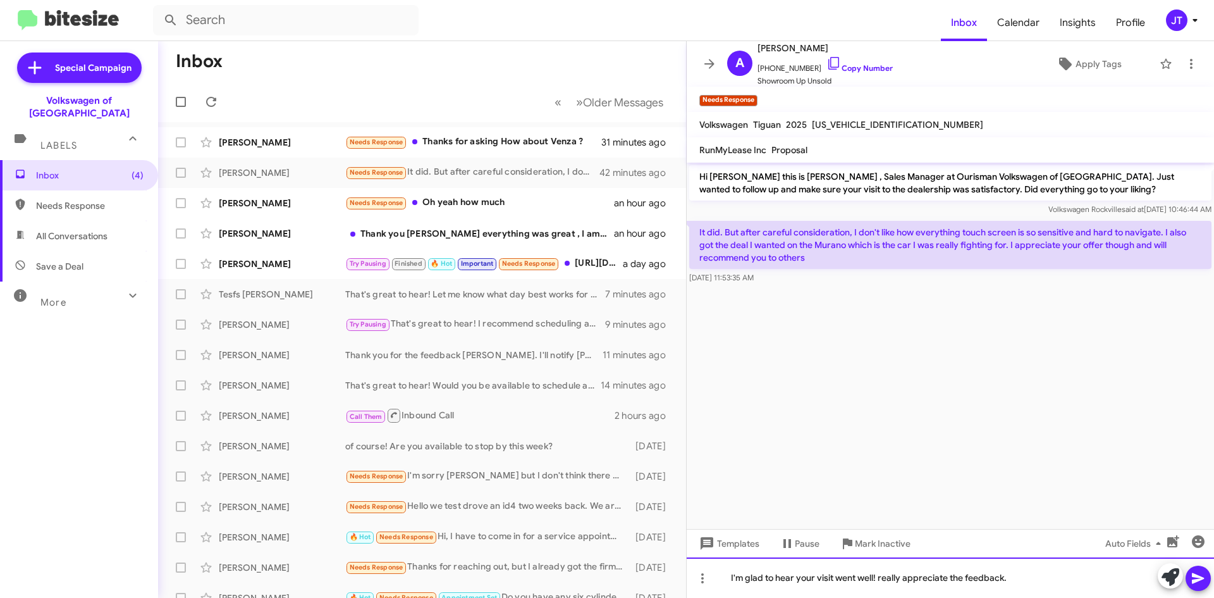
click at [1043, 579] on div "I'm glad to hear your visit went well! really appreciate the feedback." at bounding box center [950, 577] width 527 height 40
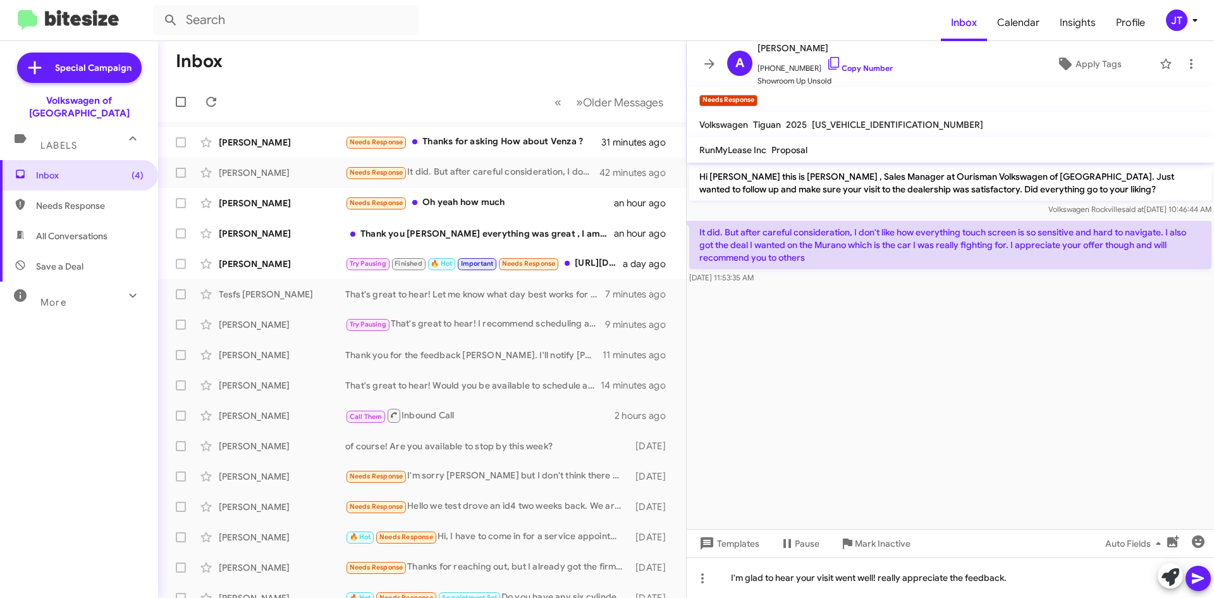
click at [1209, 579] on button at bounding box center [1198, 577] width 25 height 25
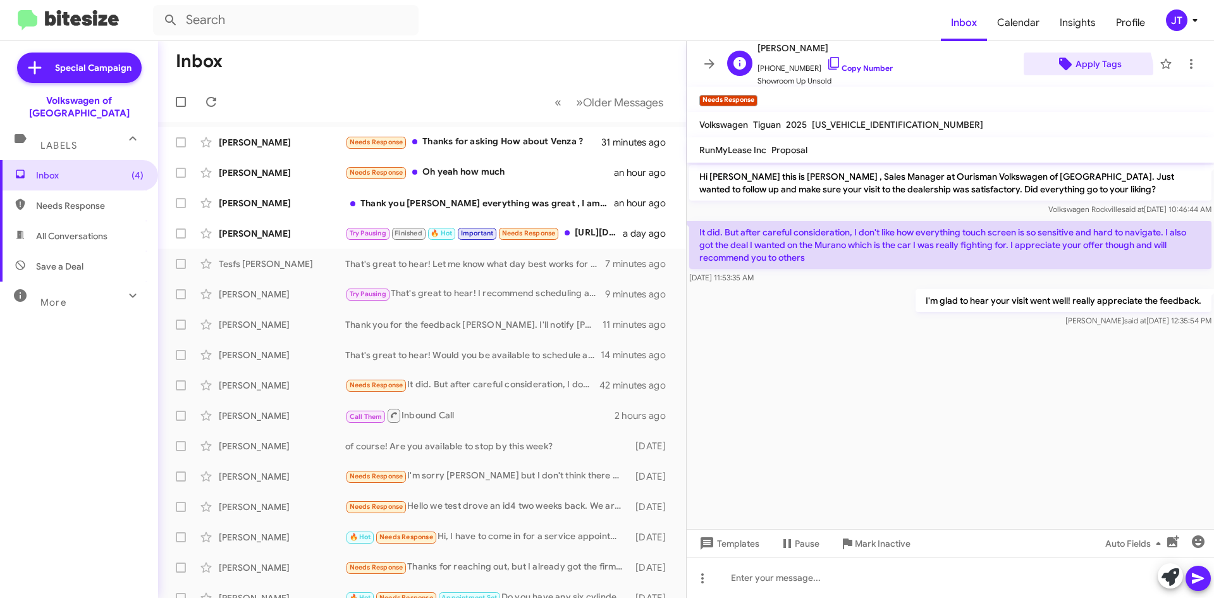
click at [1077, 74] on span "Apply Tags" at bounding box center [1099, 63] width 46 height 23
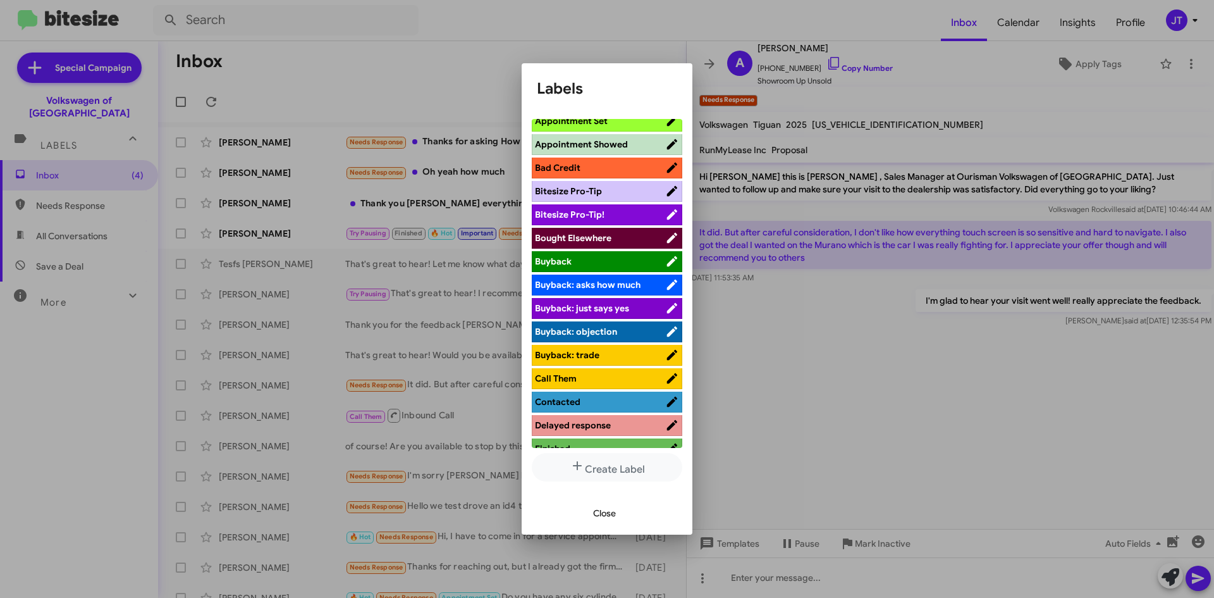
scroll to position [63, 0]
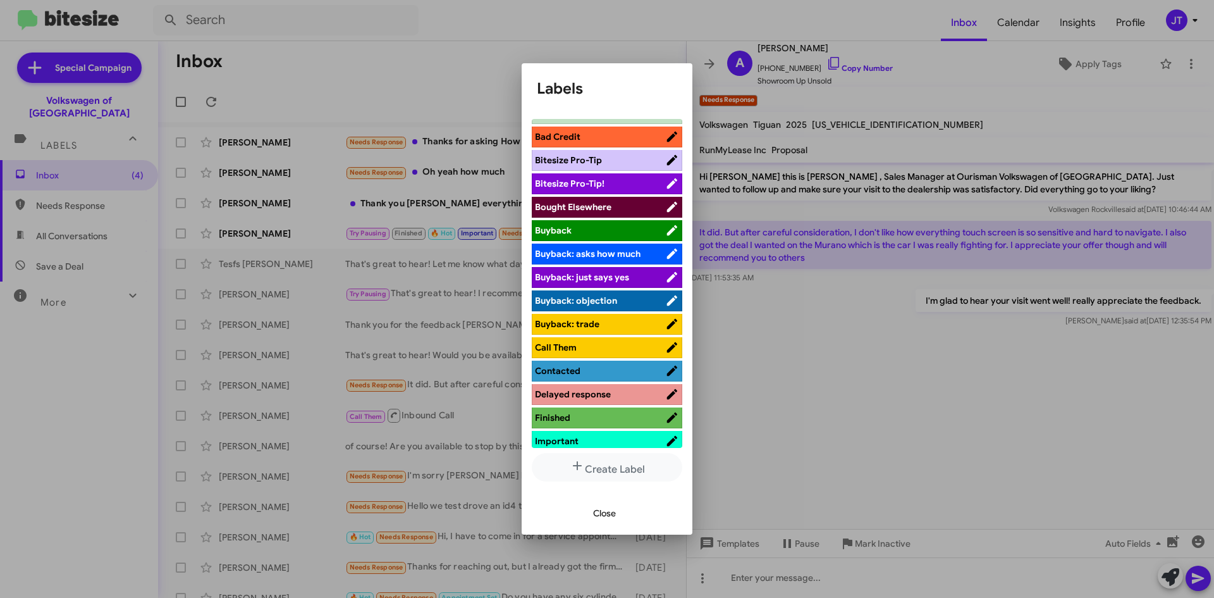
click at [585, 198] on li "Bought Elsewhere" at bounding box center [607, 207] width 151 height 21
click at [595, 204] on span "Bought Elsewhere" at bounding box center [573, 206] width 77 height 11
click at [603, 508] on span "Close" at bounding box center [604, 513] width 23 height 23
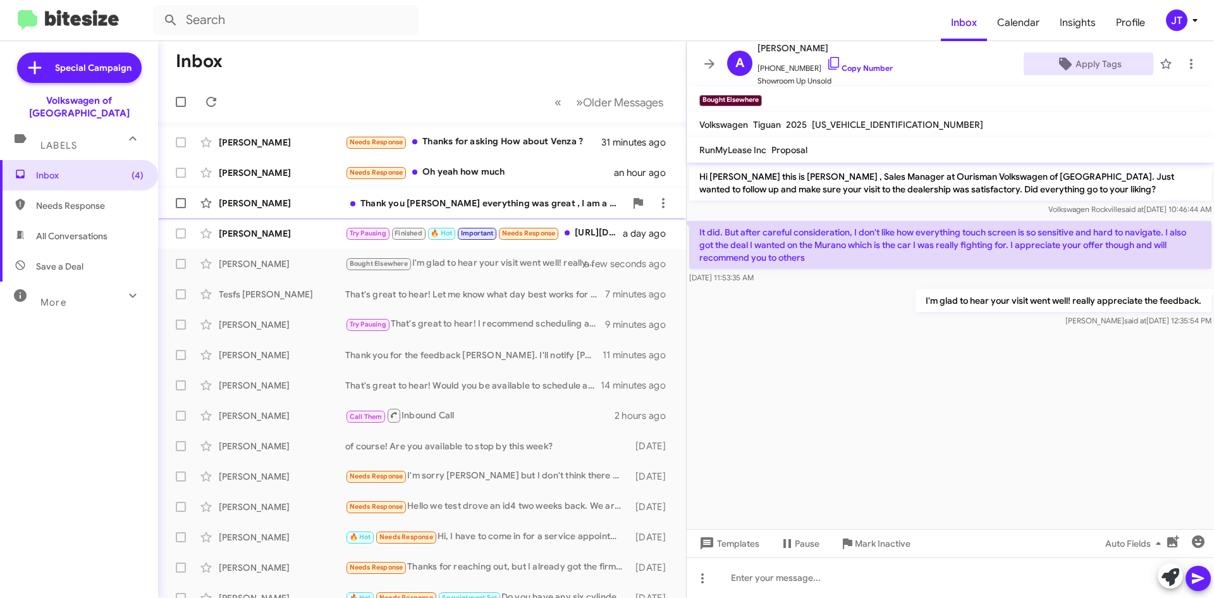
click at [447, 195] on div "Craig Johnson Thank you Mohamed everything was great , I am a happy guy an hour…" at bounding box center [422, 202] width 508 height 25
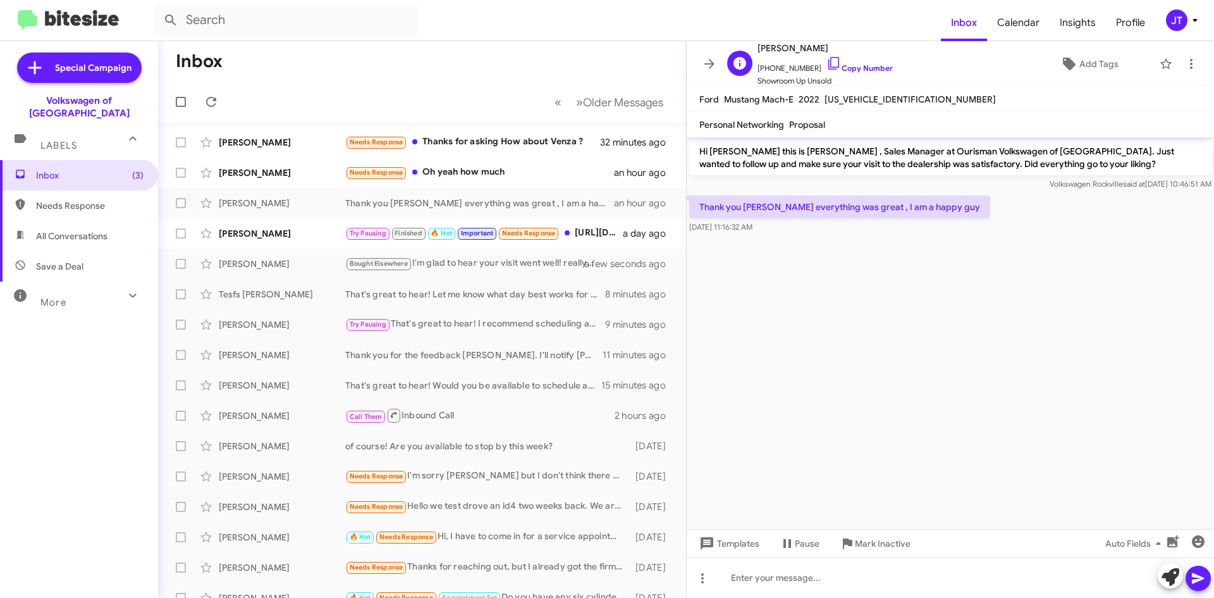
click at [870, 61] on span "+12404733087 Copy Number" at bounding box center [825, 65] width 135 height 19
click at [867, 66] on link "Copy Number" at bounding box center [860, 67] width 66 height 9
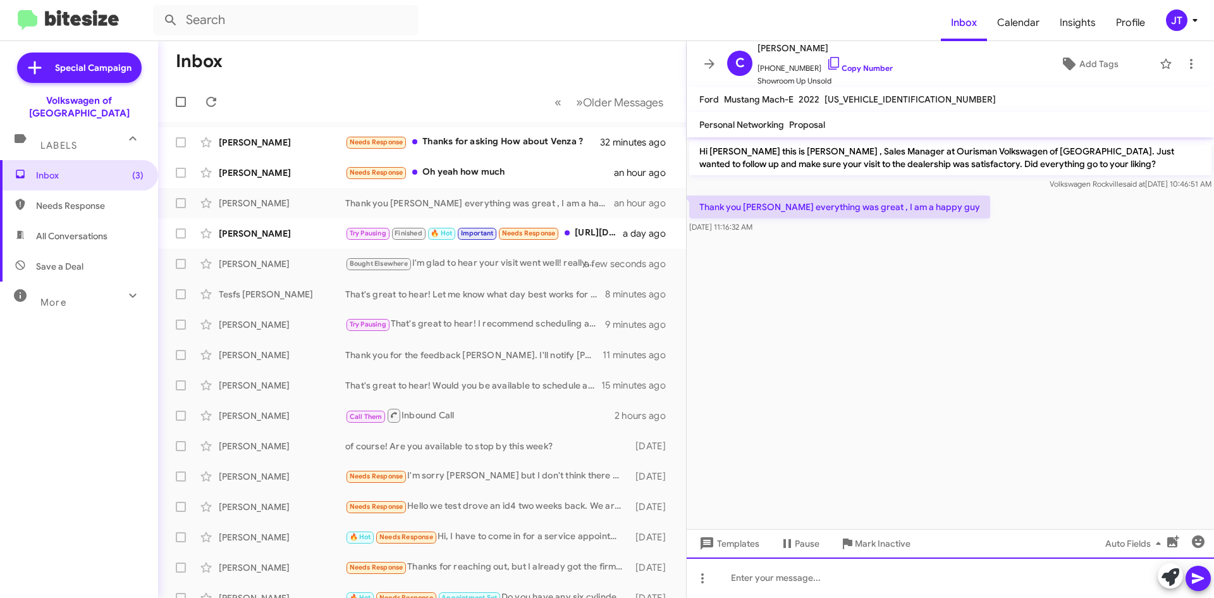
click at [789, 577] on div at bounding box center [950, 577] width 527 height 40
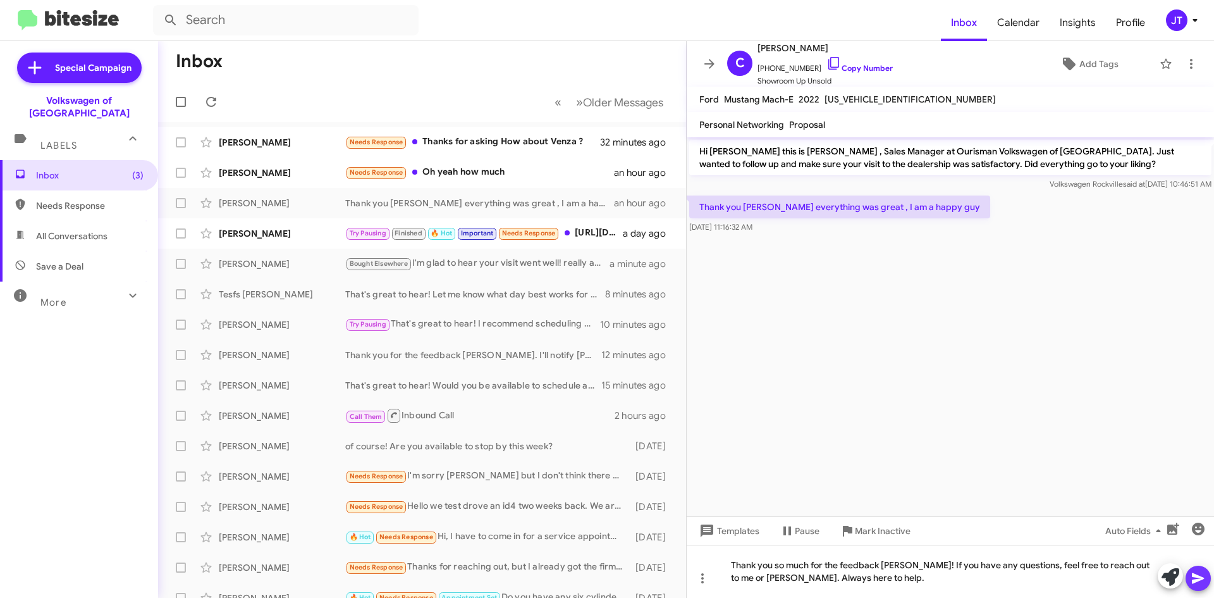
click at [1201, 584] on icon at bounding box center [1198, 577] width 15 height 15
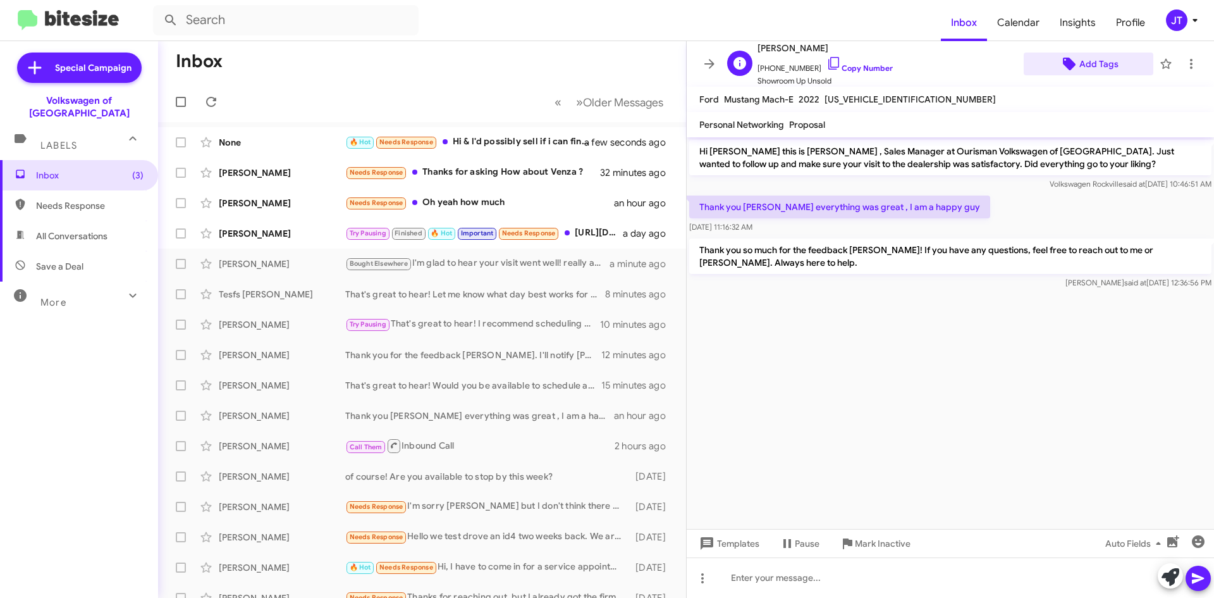
click at [1090, 52] on span "Add Tags" at bounding box center [1099, 63] width 39 height 23
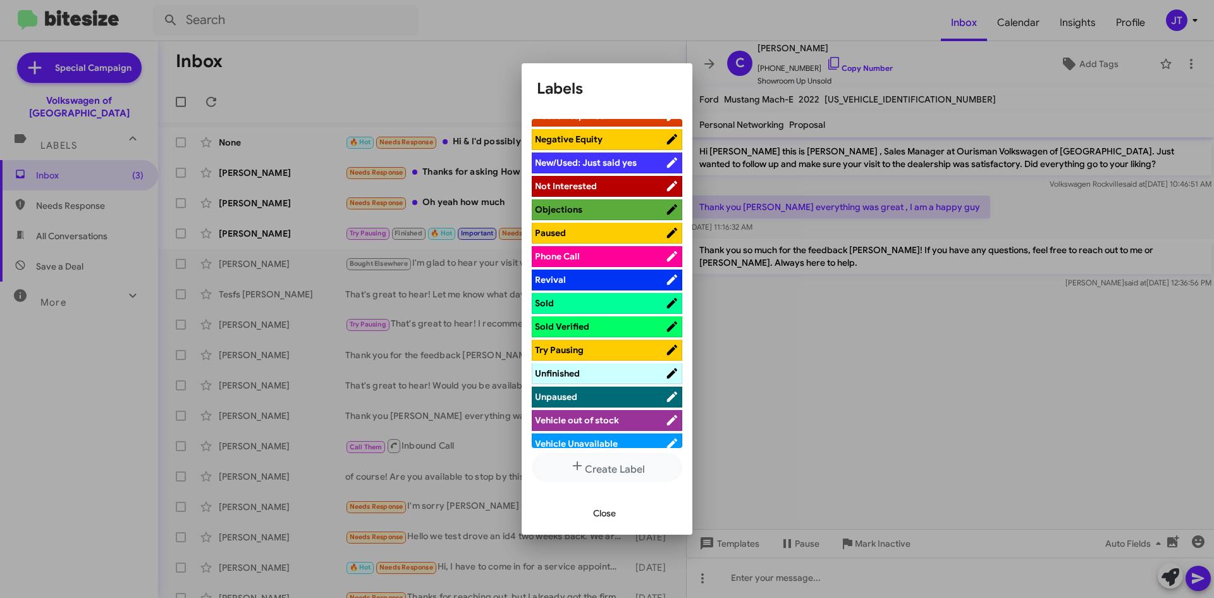
scroll to position [467, 0]
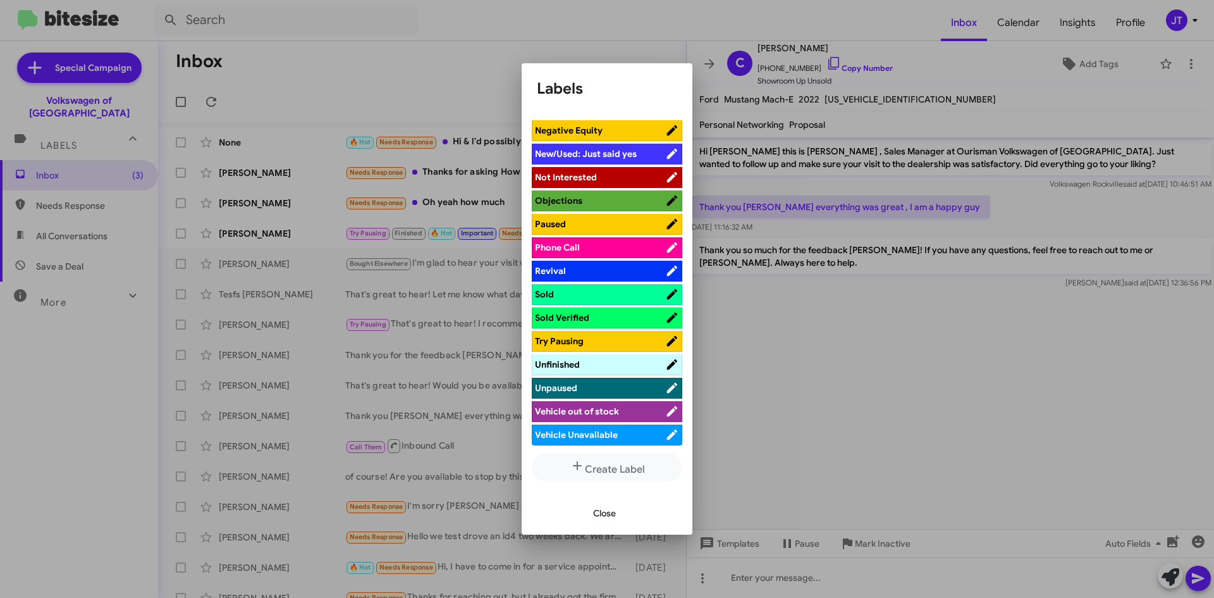
click at [565, 297] on span "Sold" at bounding box center [600, 294] width 130 height 13
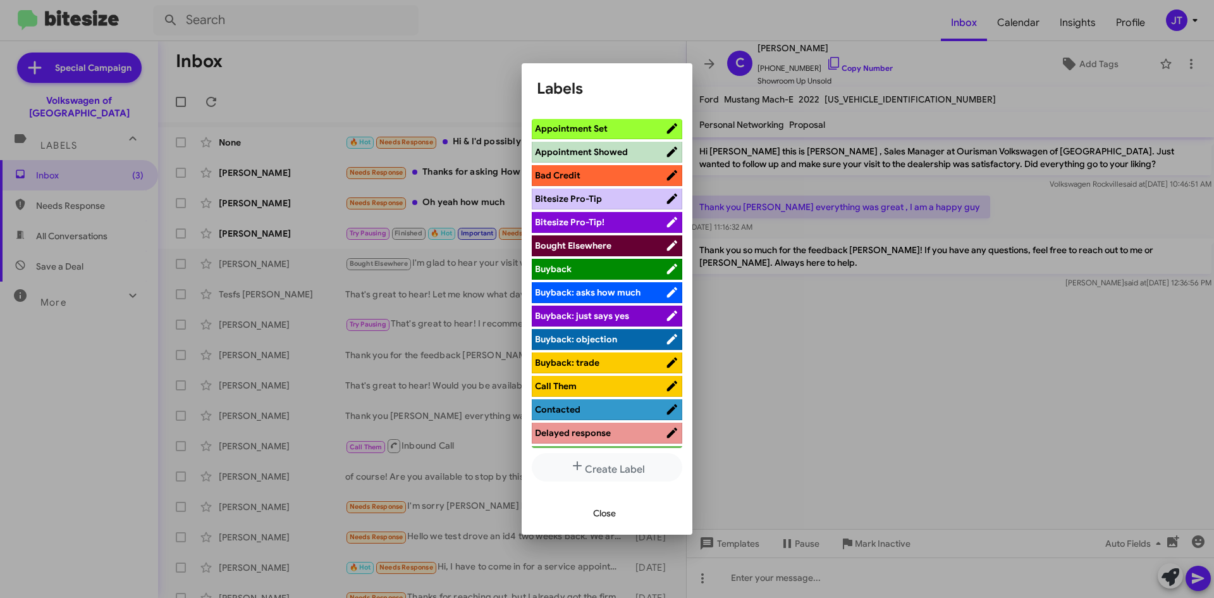
scroll to position [0, 0]
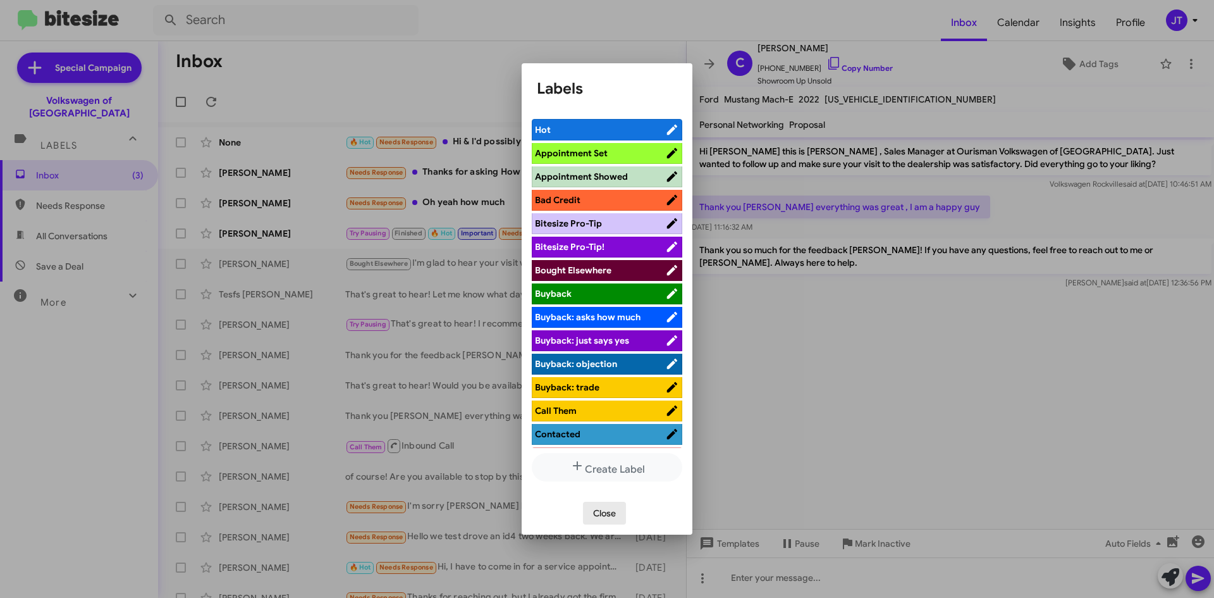
click at [618, 509] on button "Close" at bounding box center [604, 513] width 43 height 23
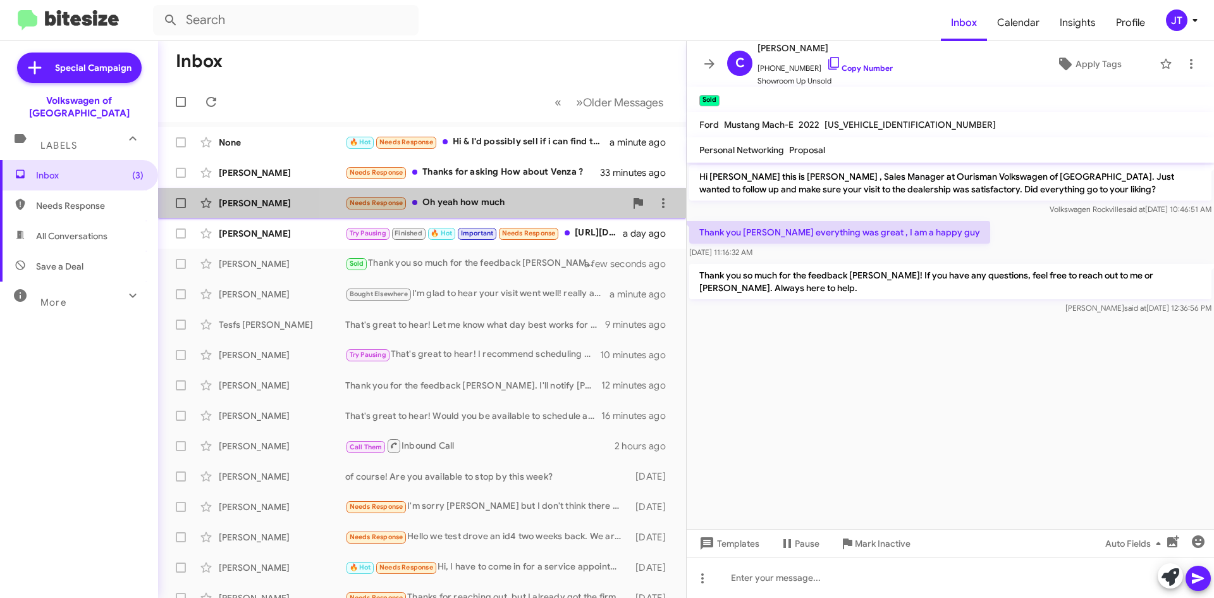
click at [496, 207] on div "Needs Response Oh yeah how much" at bounding box center [485, 202] width 280 height 15
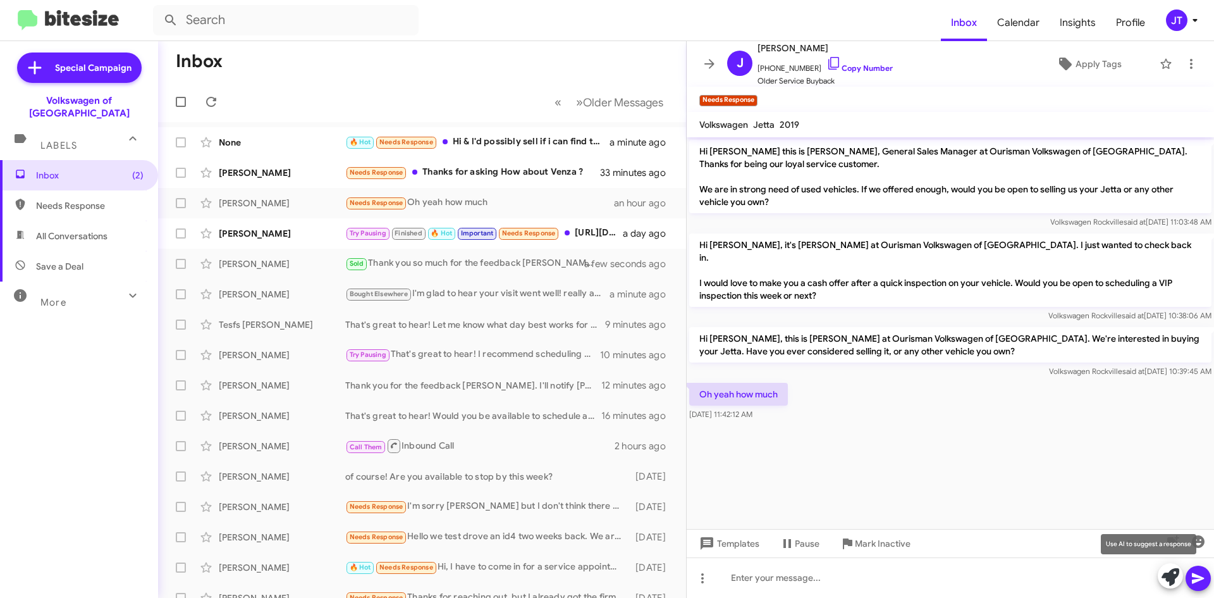
click at [1167, 567] on span at bounding box center [1171, 577] width 18 height 28
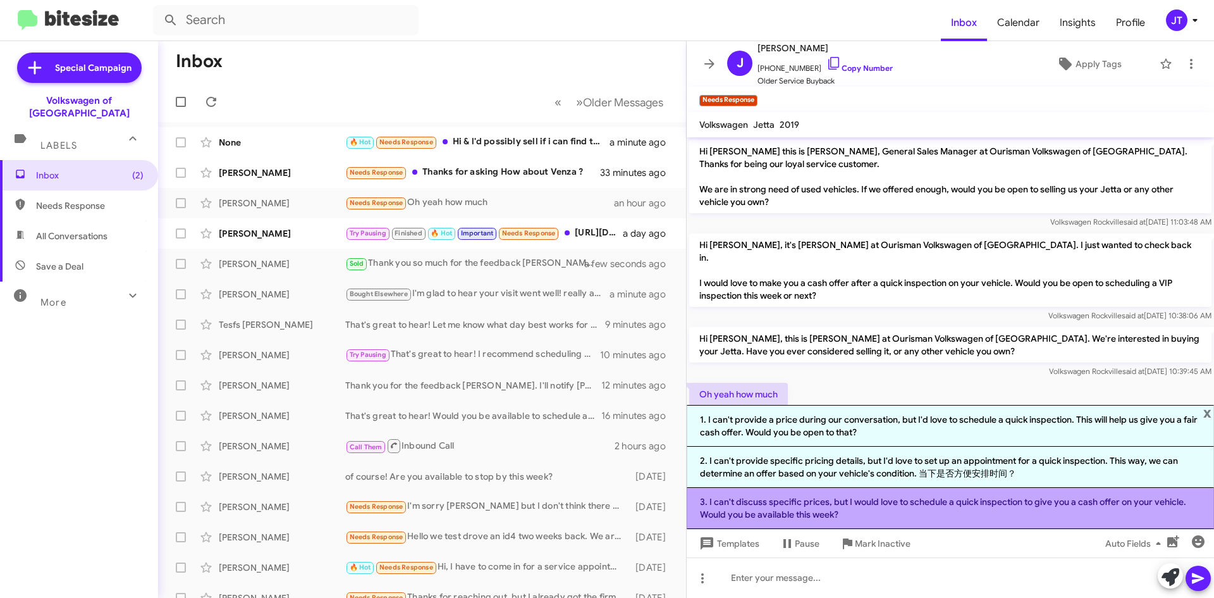
click at [976, 513] on li "3. I can't discuss specific prices, but I would love to schedule a quick inspec…" at bounding box center [950, 508] width 527 height 41
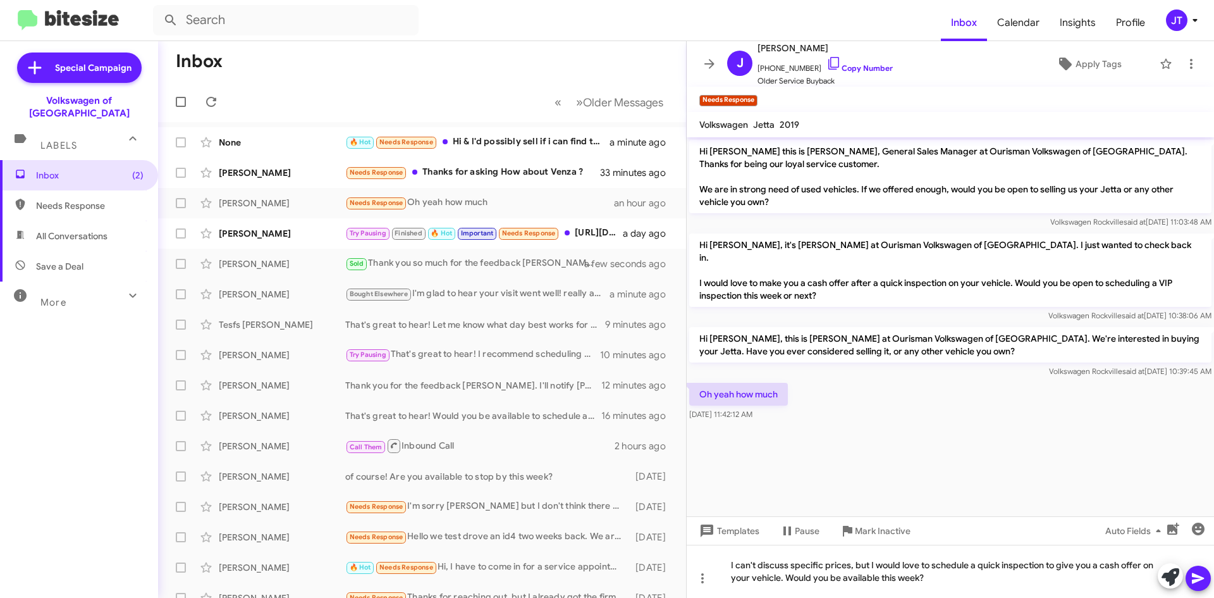
click at [1198, 579] on icon at bounding box center [1198, 578] width 12 height 11
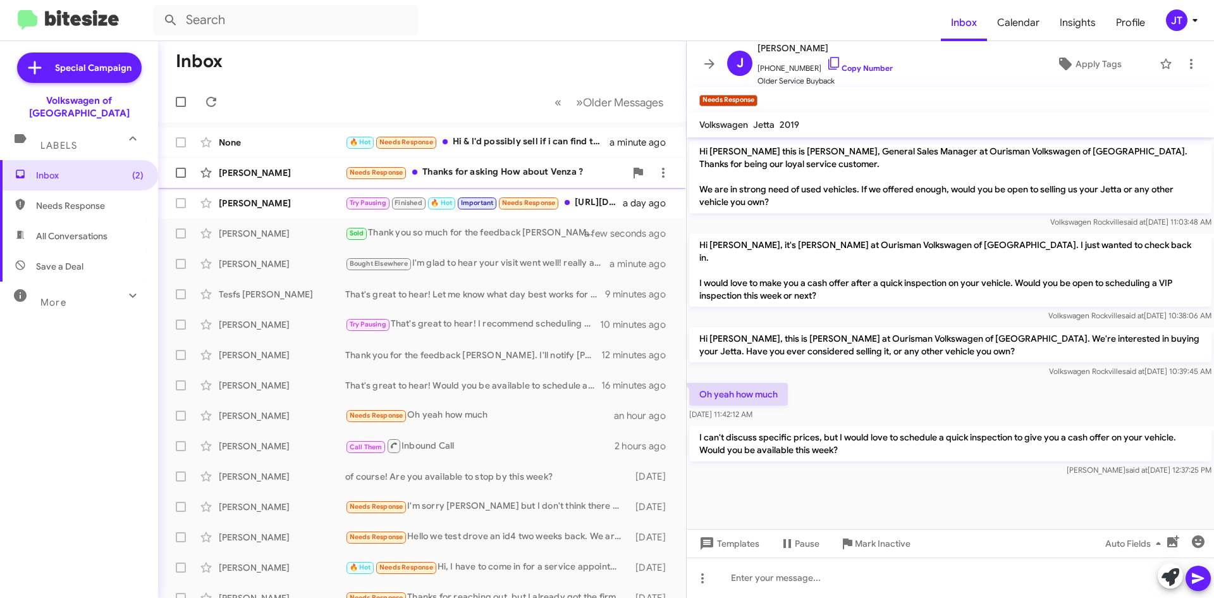
click at [469, 170] on div "Needs Response Thanks for asking How about Venza ?" at bounding box center [485, 172] width 280 height 15
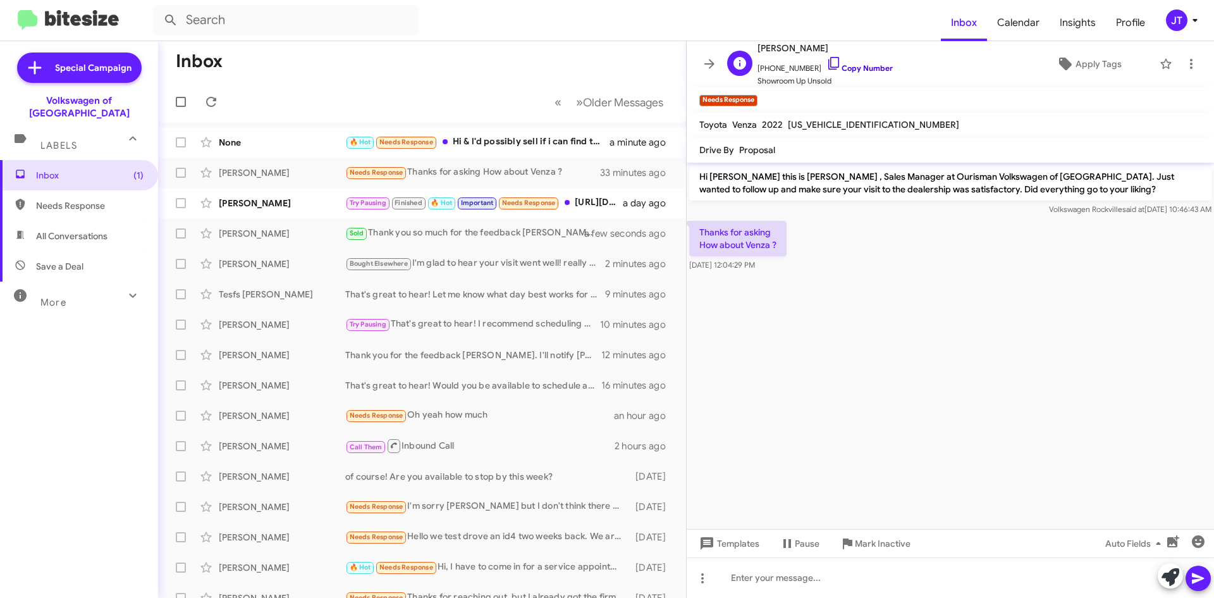
click at [878, 71] on link "Copy Number" at bounding box center [860, 67] width 66 height 9
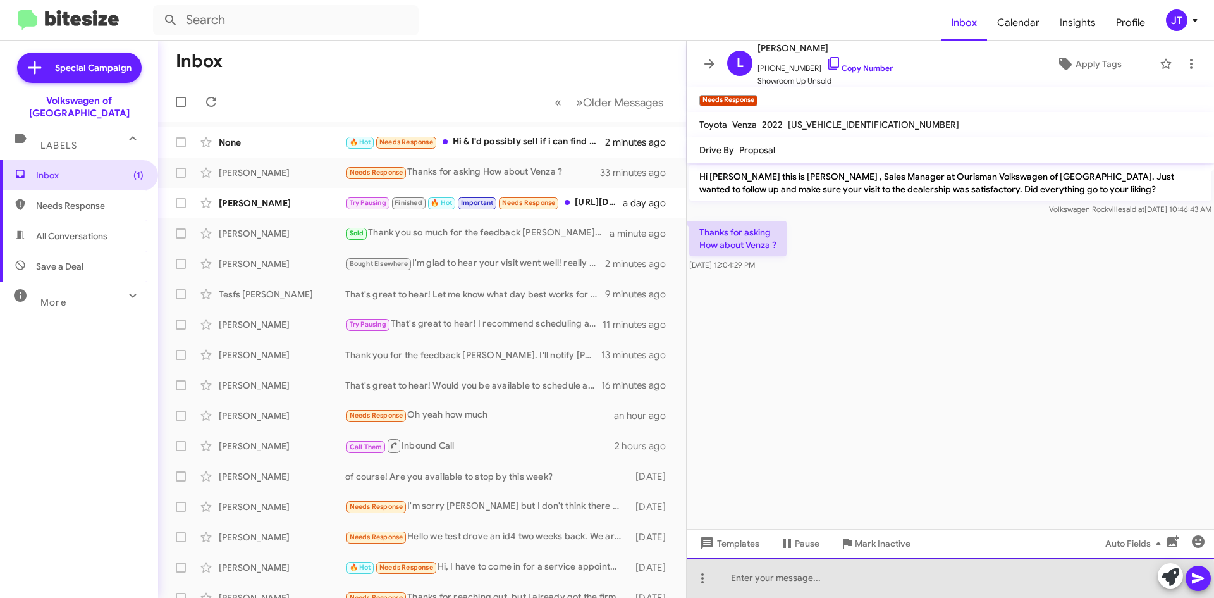
click at [816, 584] on div at bounding box center [950, 577] width 527 height 40
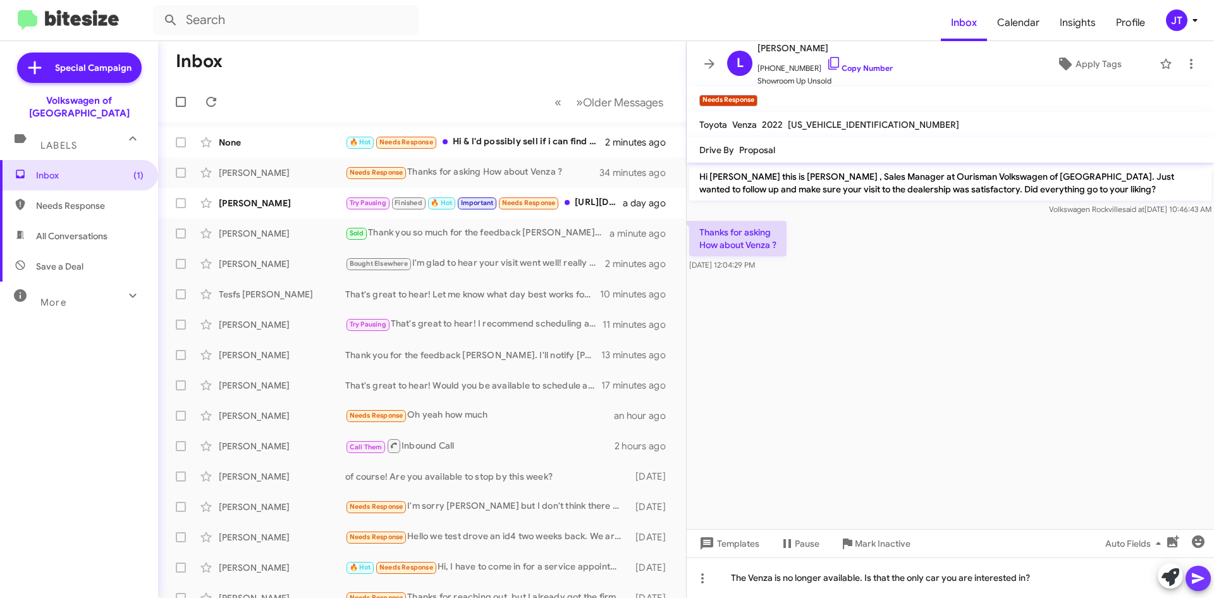
click at [1203, 572] on icon at bounding box center [1198, 577] width 15 height 15
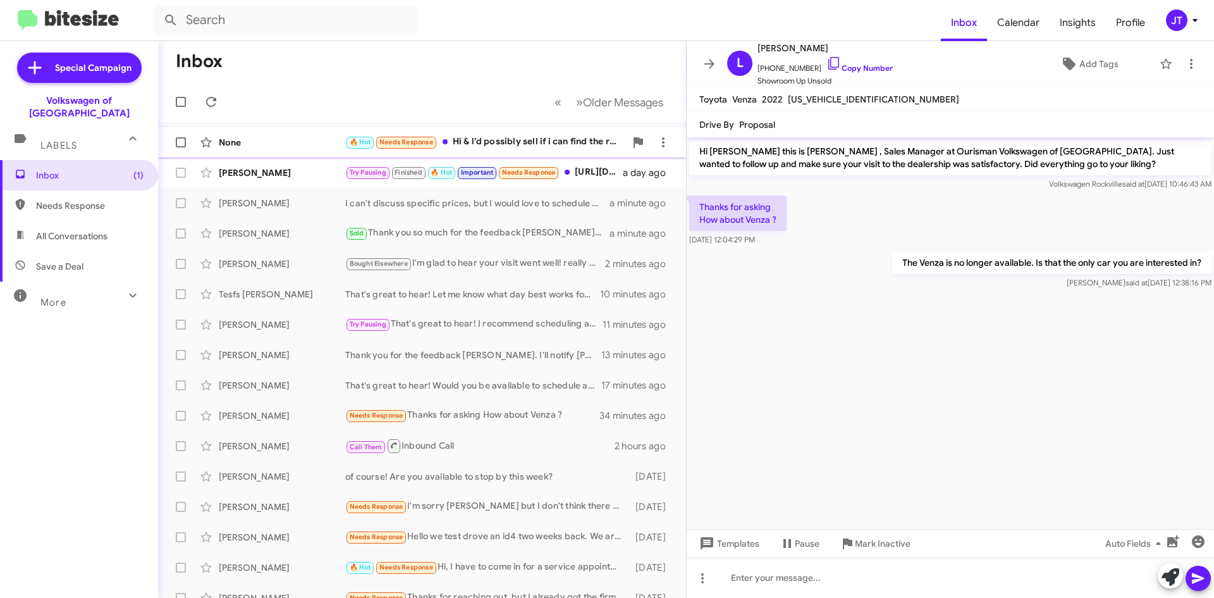
click at [503, 150] on div "None 🔥 Hot Needs Response Hi & l'd possibly sell if i can find the right 1 y-o …" at bounding box center [422, 142] width 508 height 25
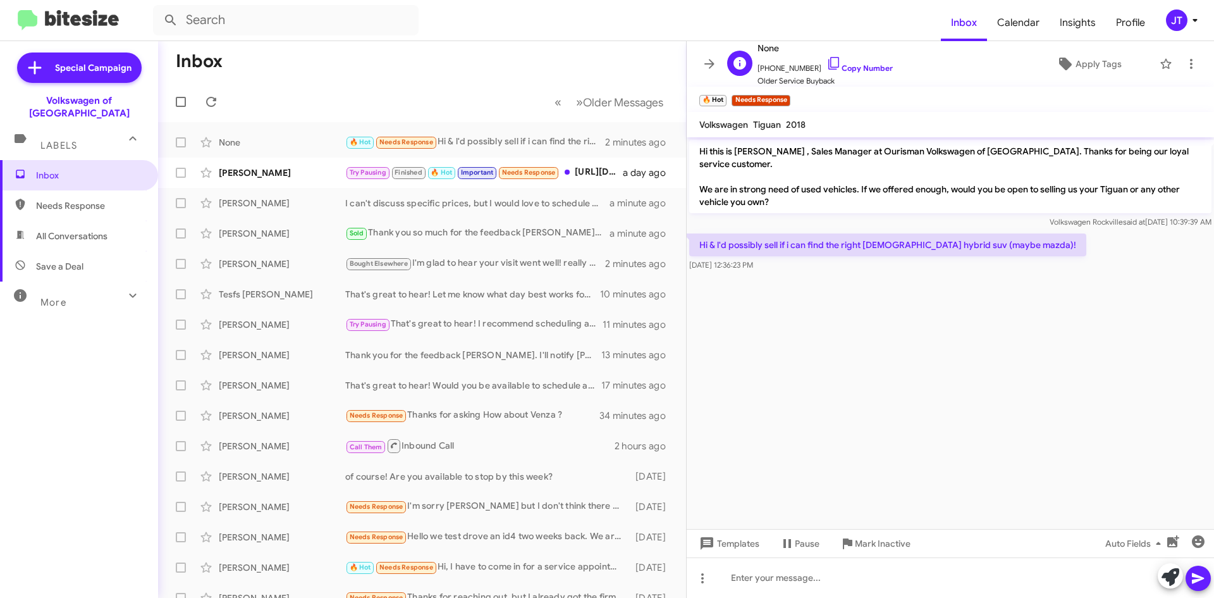
click at [866, 61] on span "+13013433083 Copy Number" at bounding box center [825, 65] width 135 height 19
click at [840, 69] on link "Copy Number" at bounding box center [860, 67] width 66 height 9
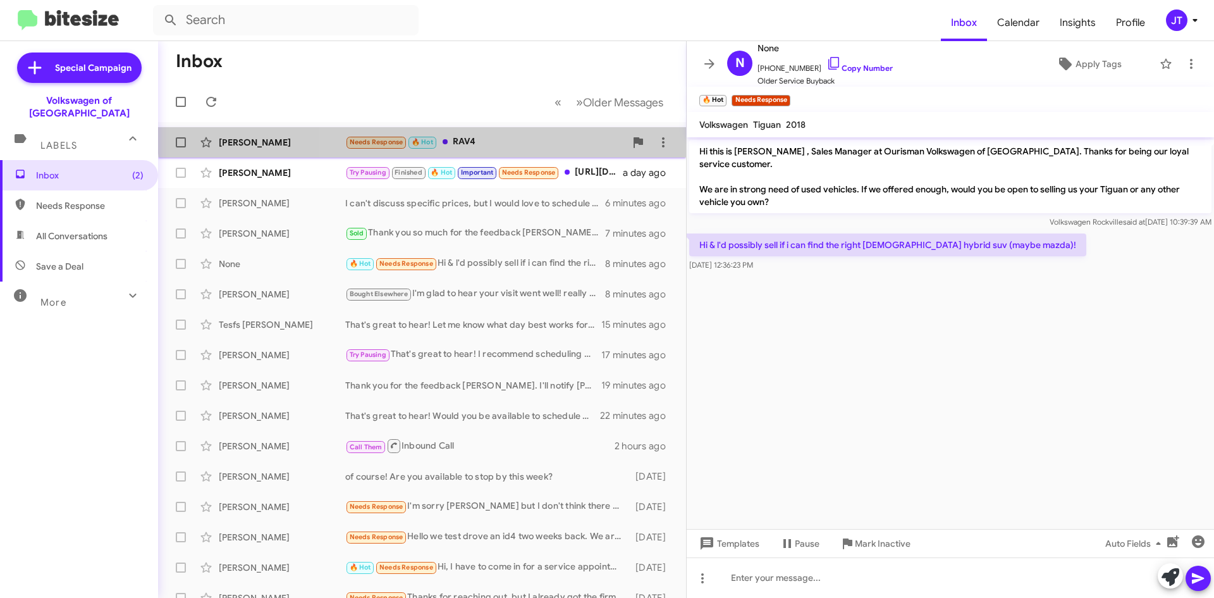
click at [508, 133] on div "Leo Ngyuen Needs Response 🔥 Hot RAV4 5 minutes ago" at bounding box center [422, 142] width 508 height 25
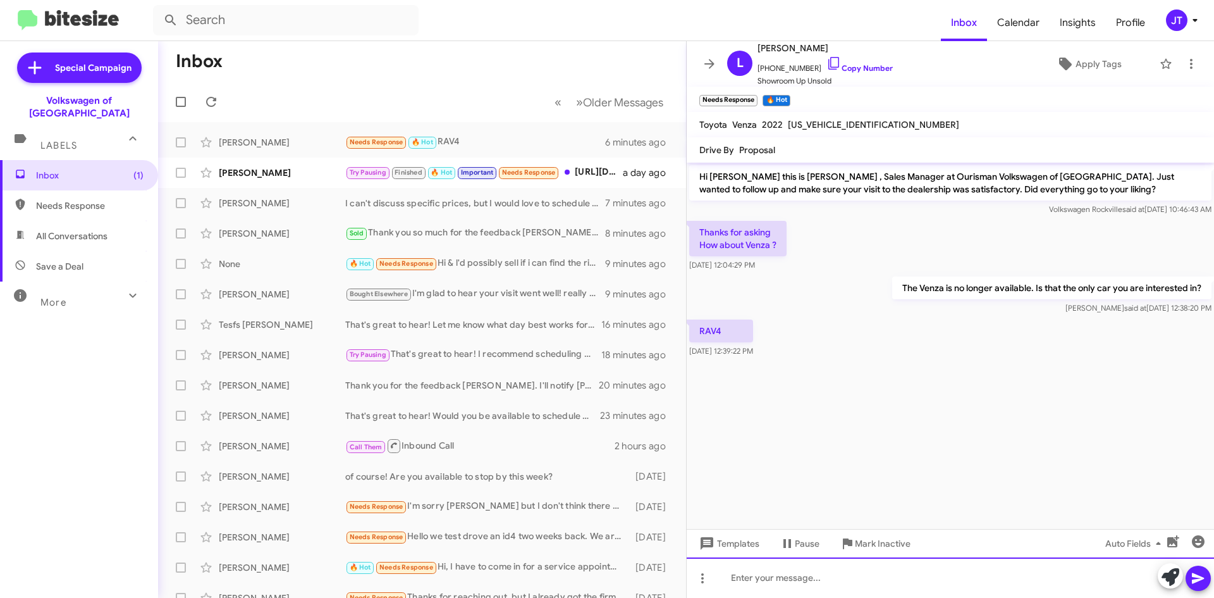
click at [749, 575] on div at bounding box center [950, 577] width 527 height 40
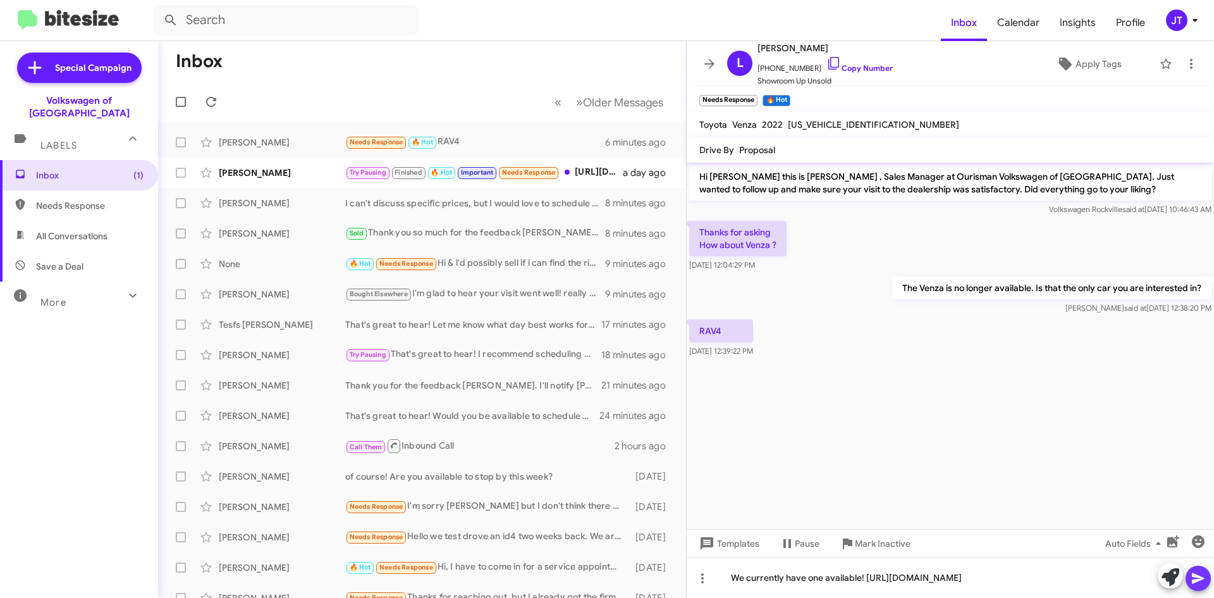
click at [1205, 579] on icon at bounding box center [1198, 577] width 15 height 15
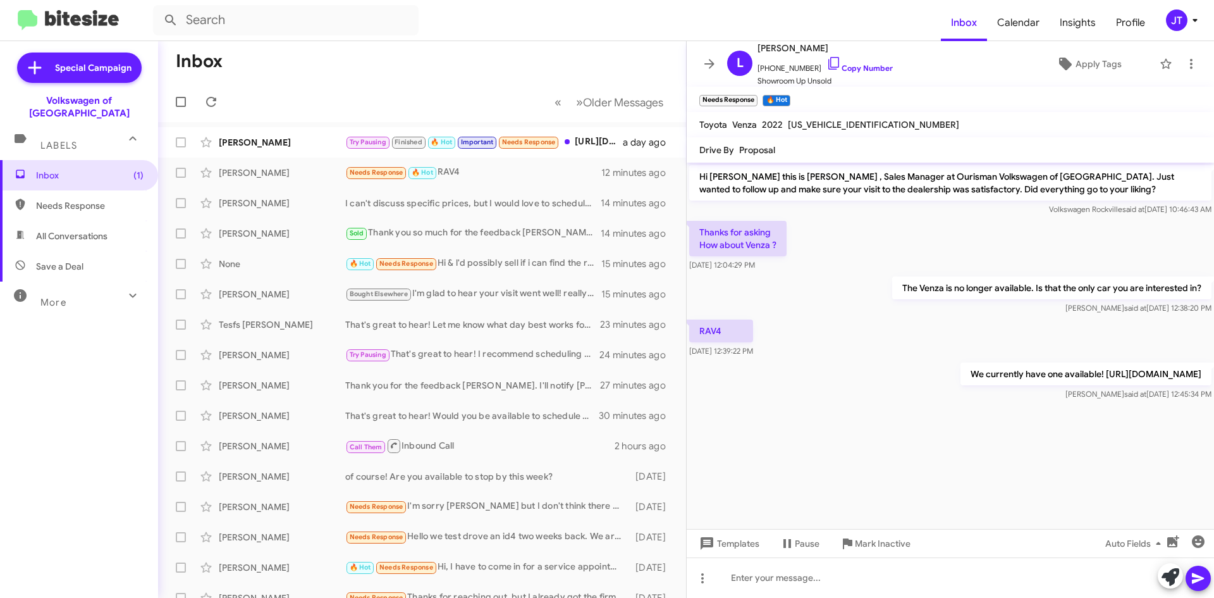
click at [1199, 26] on icon at bounding box center [1195, 20] width 15 height 15
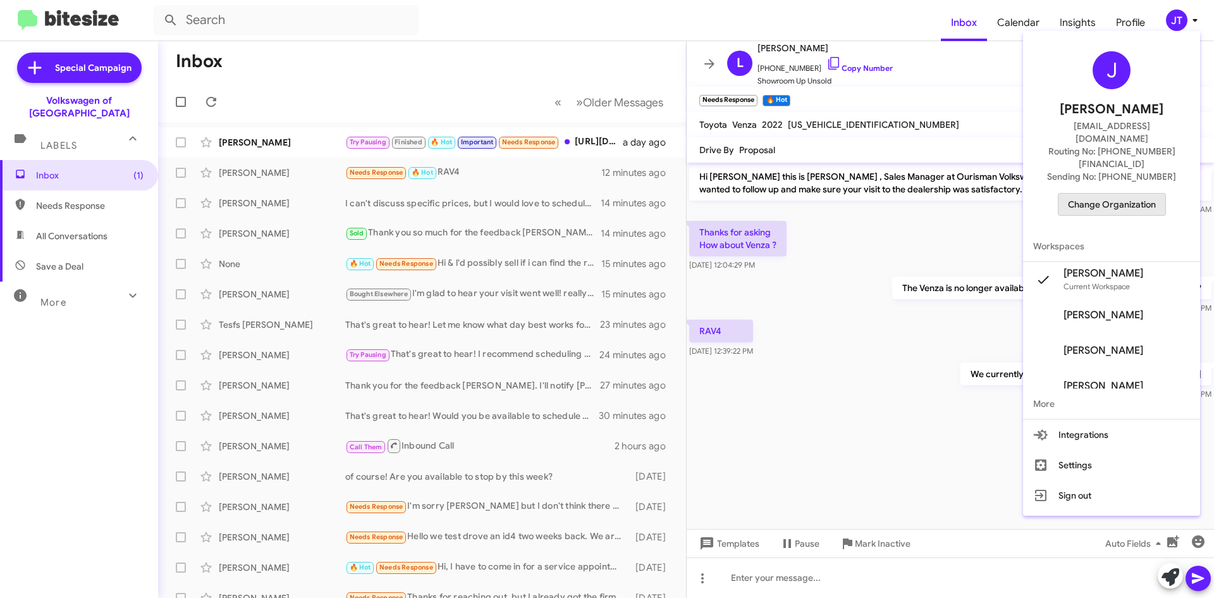
click at [1123, 194] on span "Change Organization" at bounding box center [1112, 205] width 88 height 22
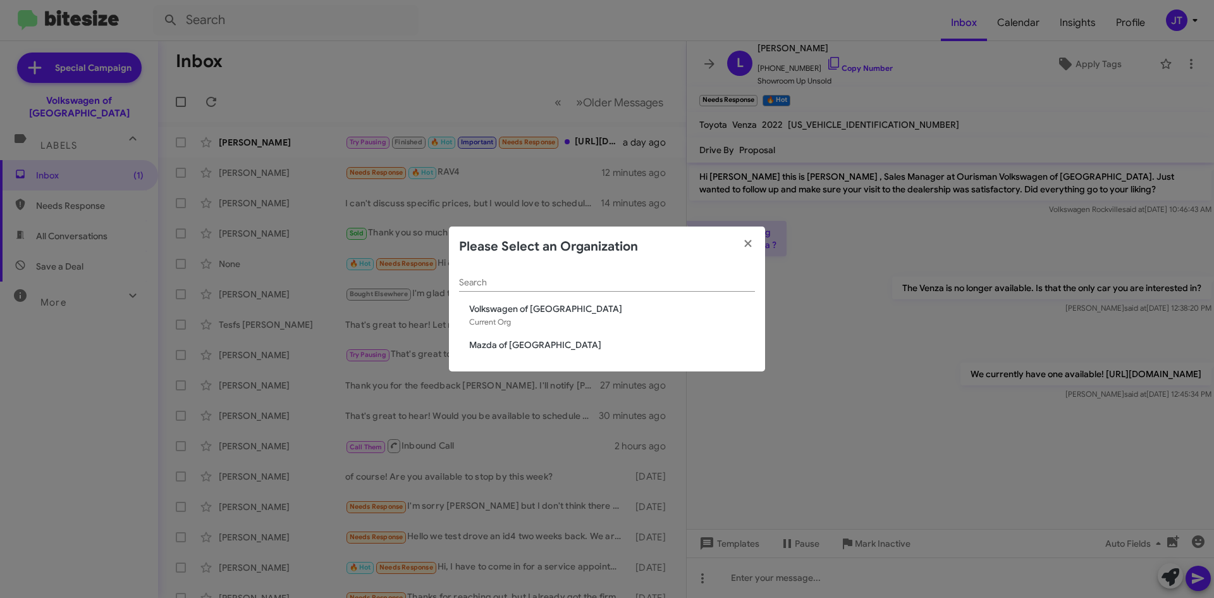
click at [519, 342] on span "Mazda of [GEOGRAPHIC_DATA]" at bounding box center [612, 344] width 286 height 13
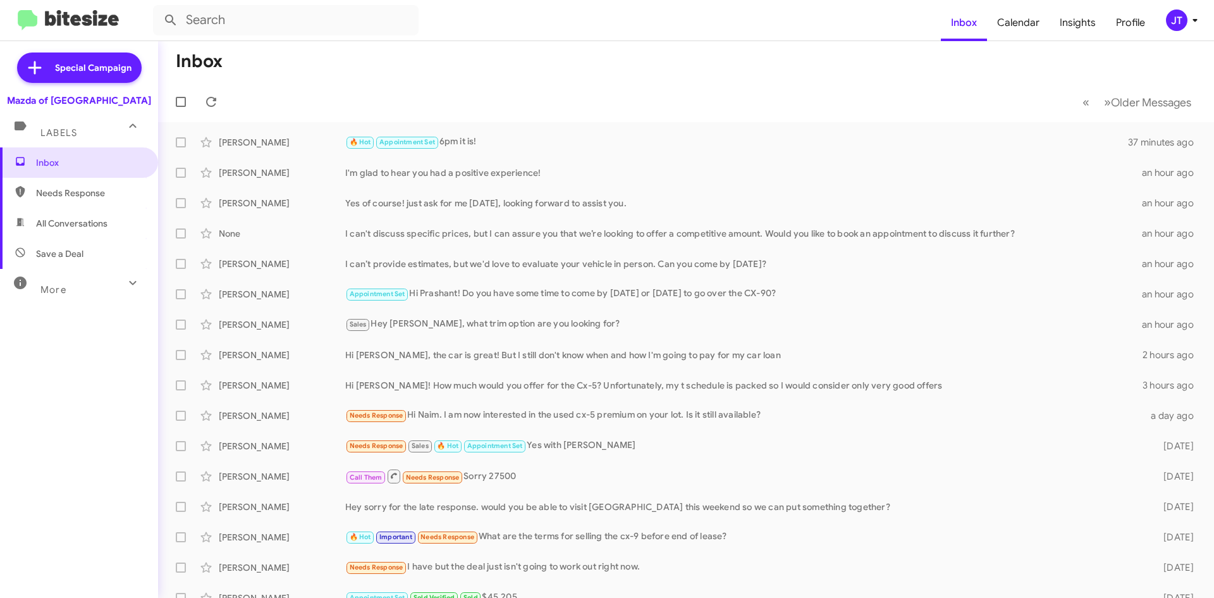
click at [1193, 18] on icon at bounding box center [1195, 20] width 15 height 15
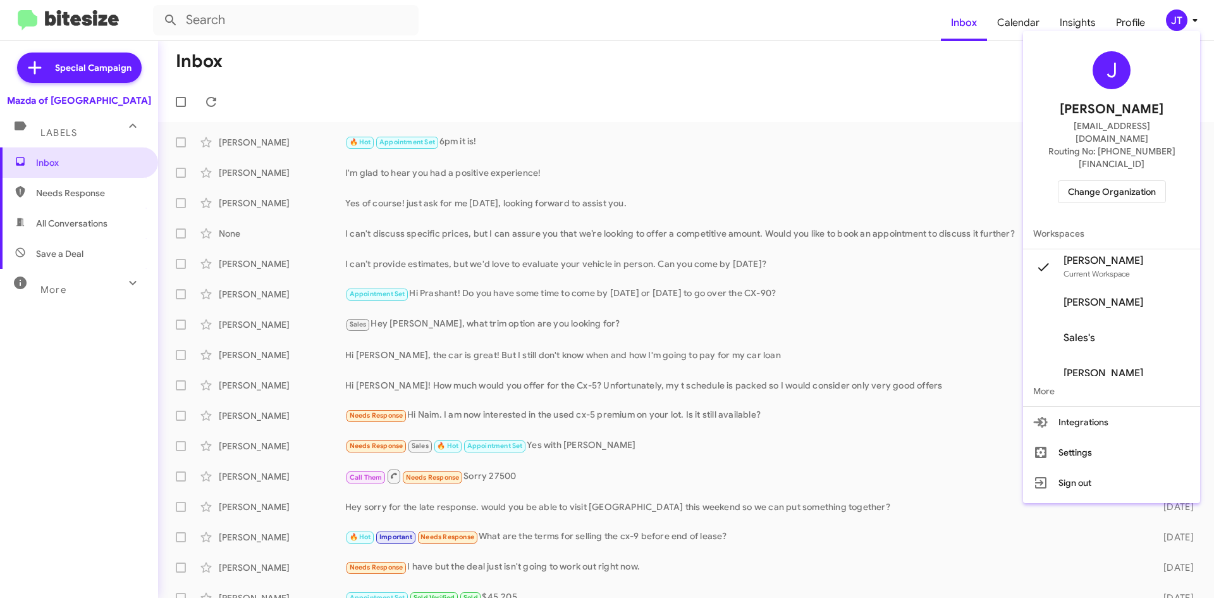
click at [1108, 181] on span "Change Organization" at bounding box center [1112, 192] width 88 height 22
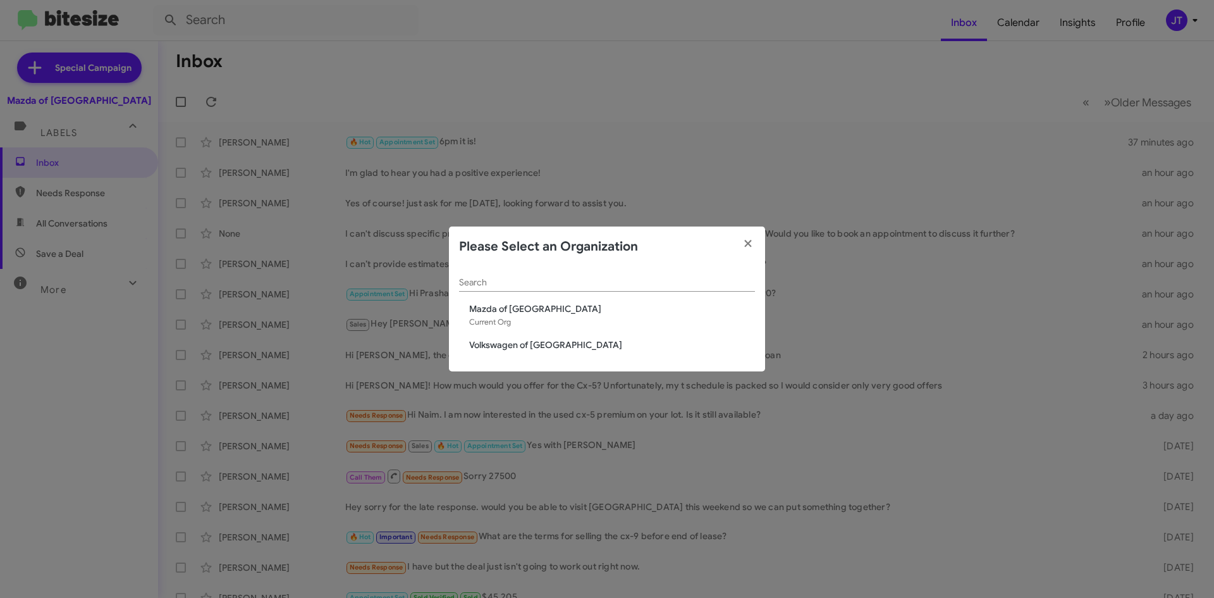
click at [507, 352] on div "Search Mazda of Rockville Current Org Volkswagen of Rockville" at bounding box center [607, 319] width 316 height 105
click at [511, 348] on span "Volkswagen of [GEOGRAPHIC_DATA]" at bounding box center [612, 344] width 286 height 13
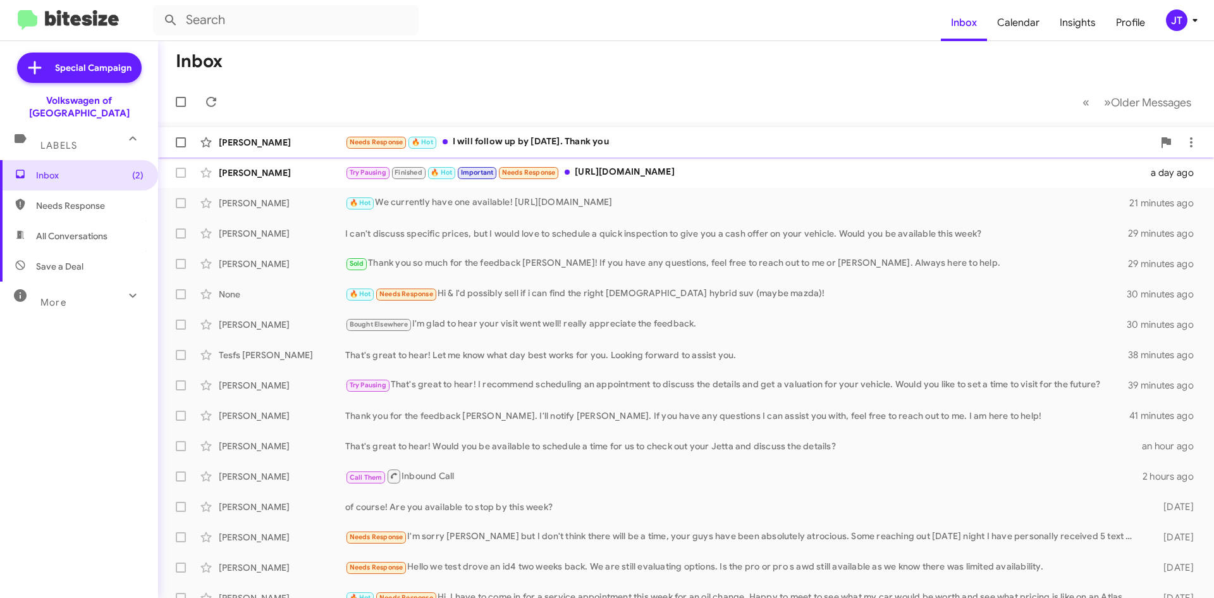
click at [629, 142] on div "Needs Response 🔥 Hot I will follow up by [DATE]. Thank you" at bounding box center [749, 142] width 808 height 15
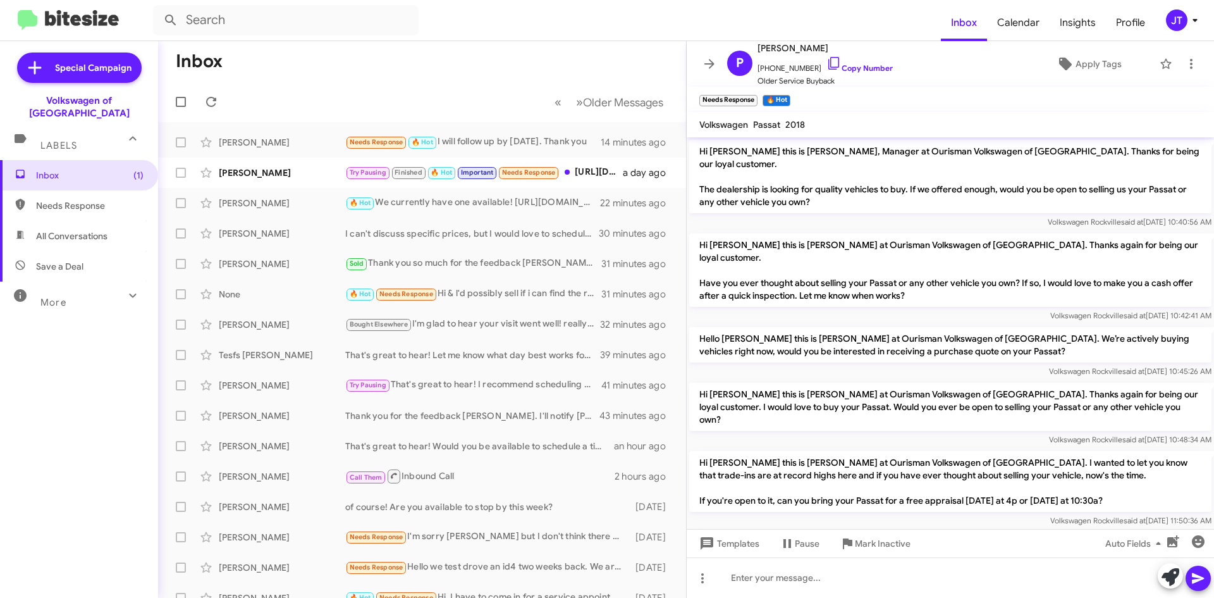
scroll to position [285, 0]
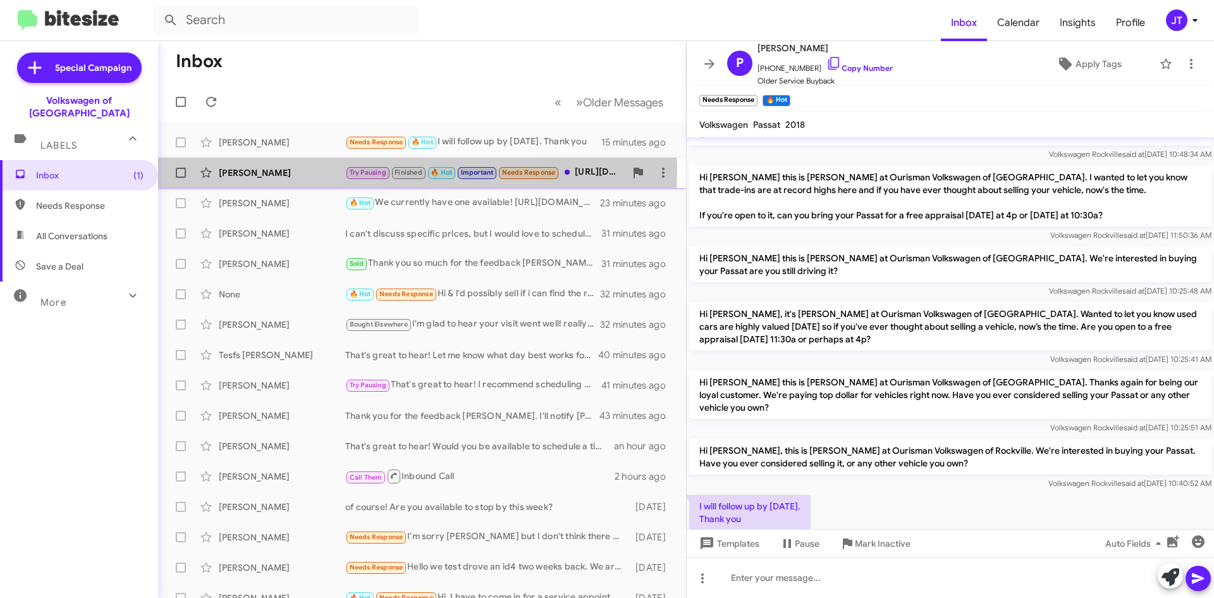
click at [287, 171] on div "[PERSON_NAME]" at bounding box center [282, 172] width 126 height 13
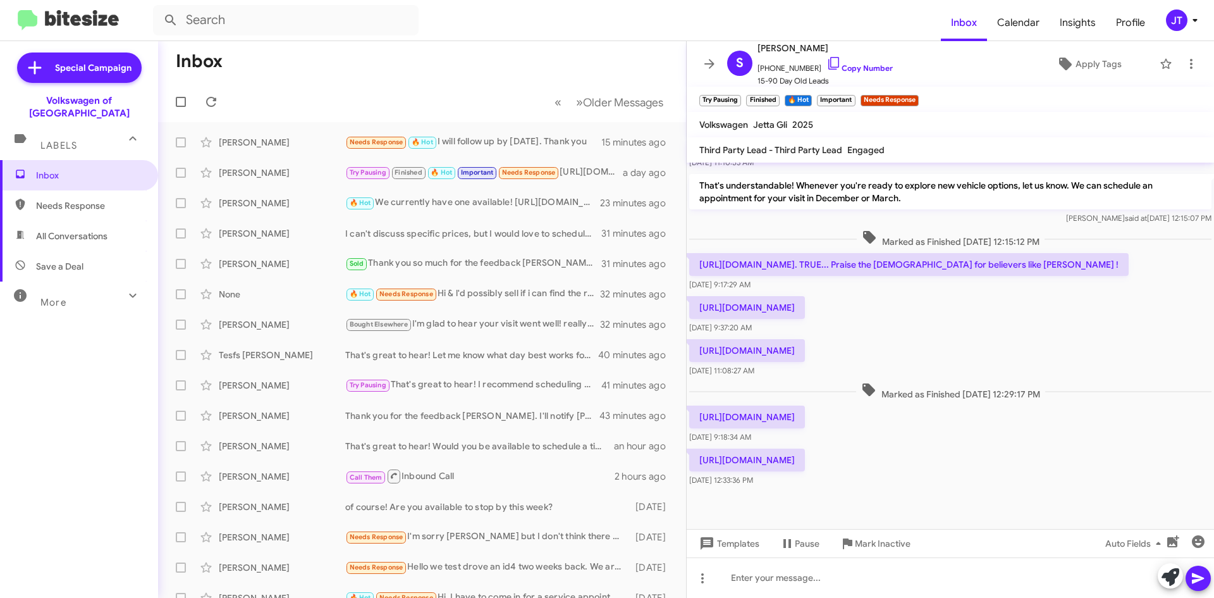
scroll to position [258, 0]
click at [302, 137] on div "[PERSON_NAME]" at bounding box center [282, 142] width 126 height 13
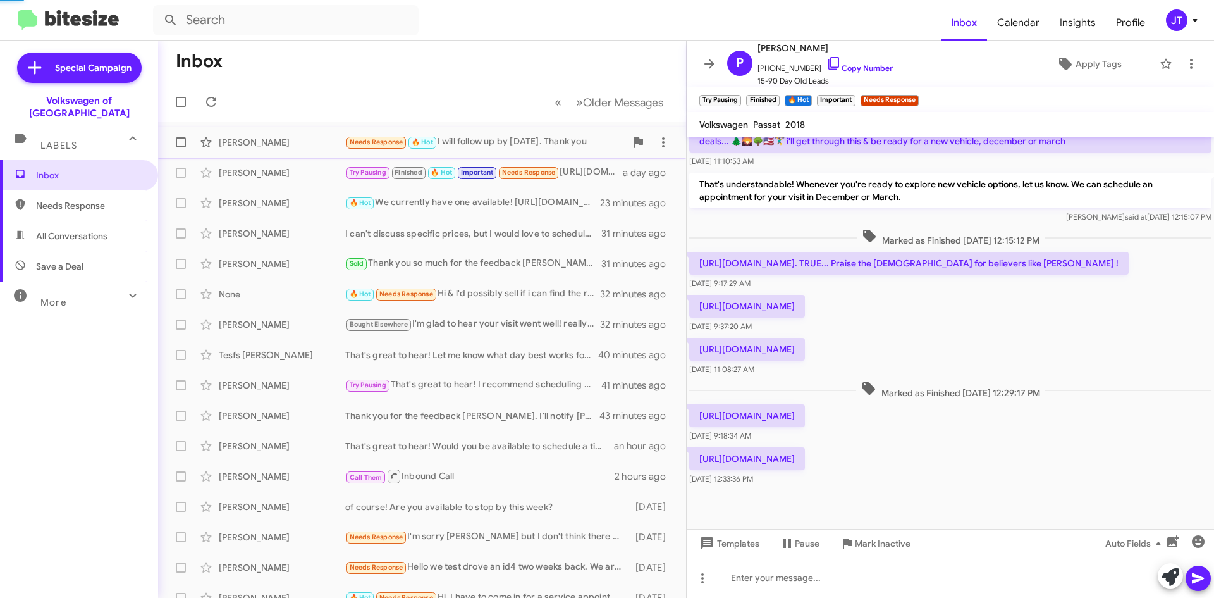
scroll to position [285, 0]
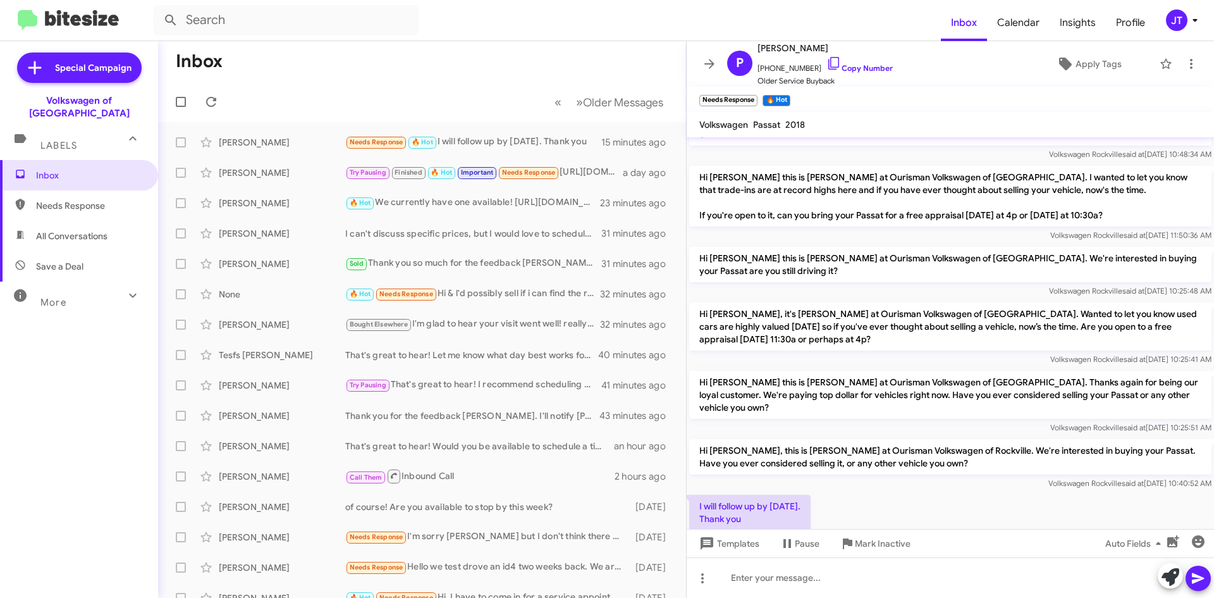
drag, startPoint x: 863, startPoint y: 474, endPoint x: 895, endPoint y: 417, distance: 65.7
click at [782, 313] on div "Hi [PERSON_NAME] this is [PERSON_NAME], Manager at Ourisman Volkswagen of [GEOG…" at bounding box center [950, 200] width 527 height 696
click at [940, 492] on div "I will follow up by [DATE]. Thank you [DATE] 12:53:12 PM" at bounding box center [950, 520] width 527 height 56
